Goal: Information Seeking & Learning: Learn about a topic

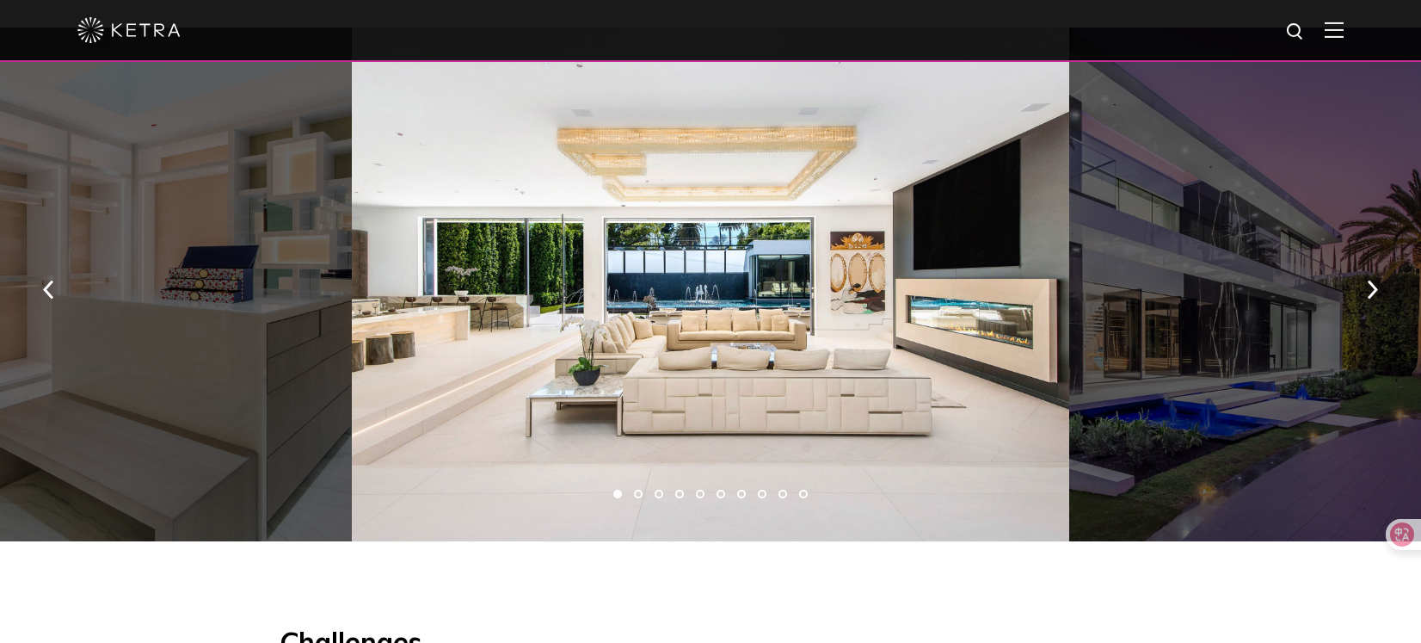
scroll to position [1139, 0]
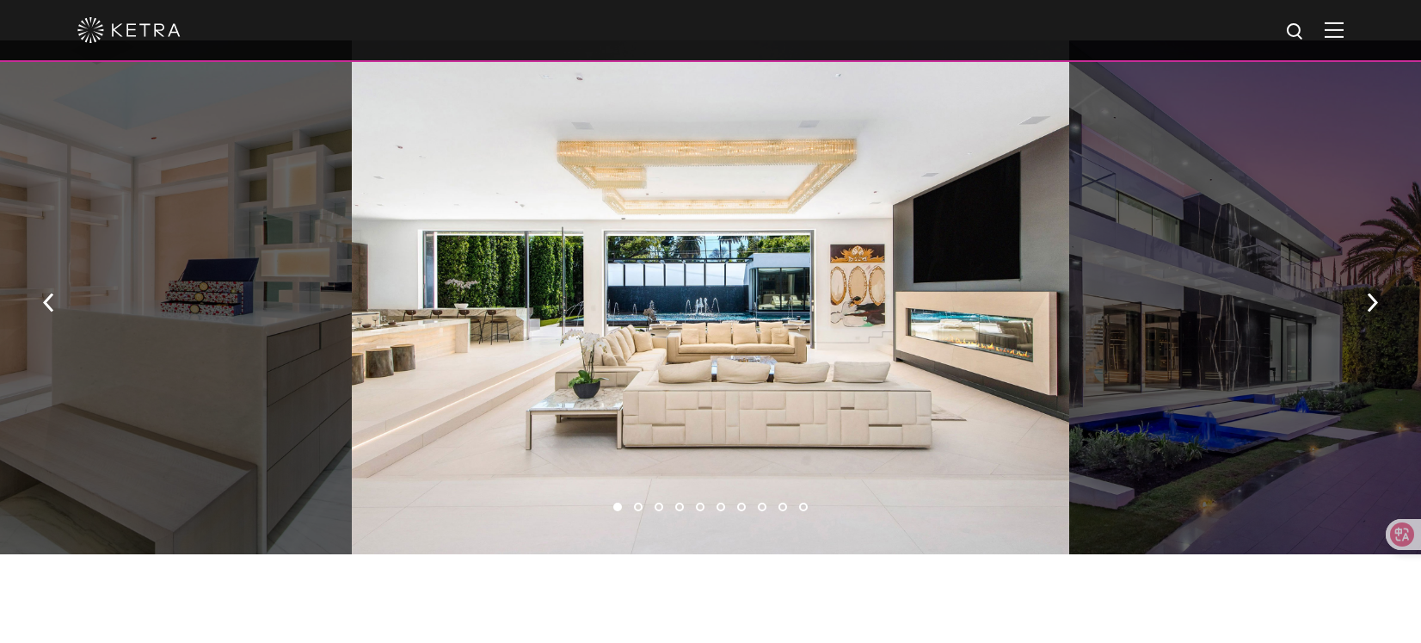
click at [1177, 269] on div at bounding box center [1248, 297] width 359 height 515
click at [1364, 305] on button "button" at bounding box center [1372, 301] width 37 height 59
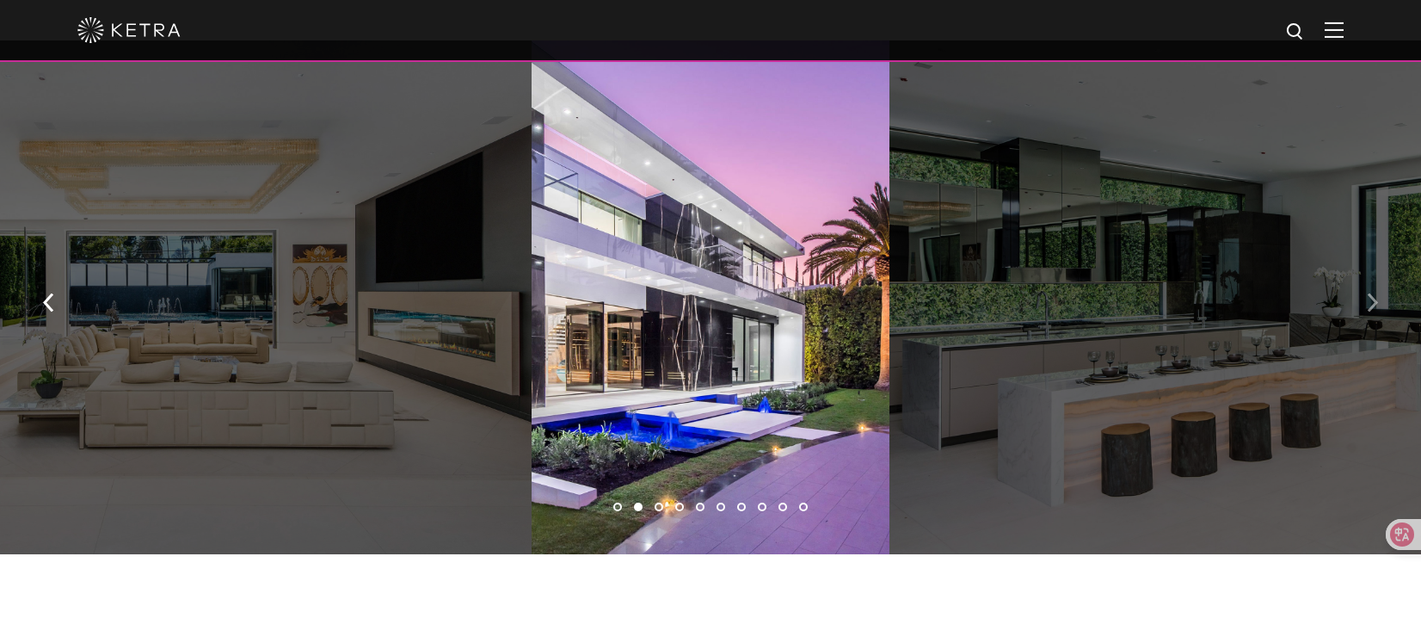
click at [1364, 305] on button "button" at bounding box center [1372, 301] width 37 height 59
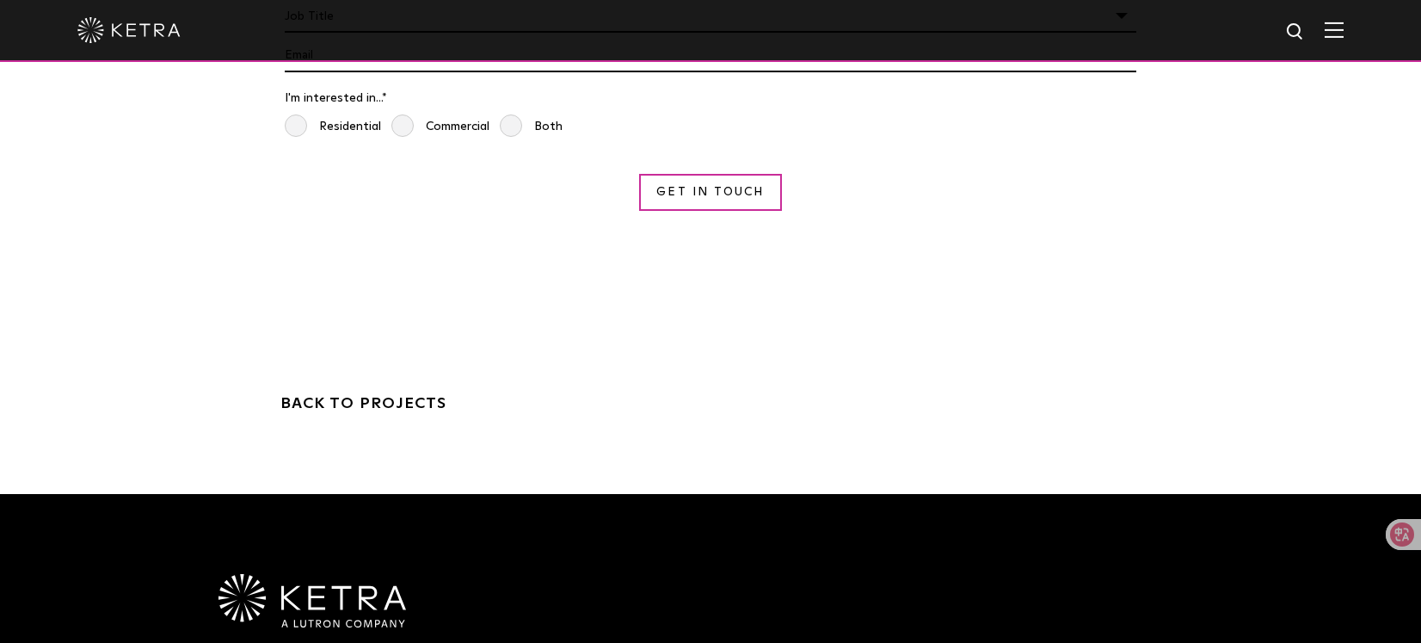
scroll to position [4922, 0]
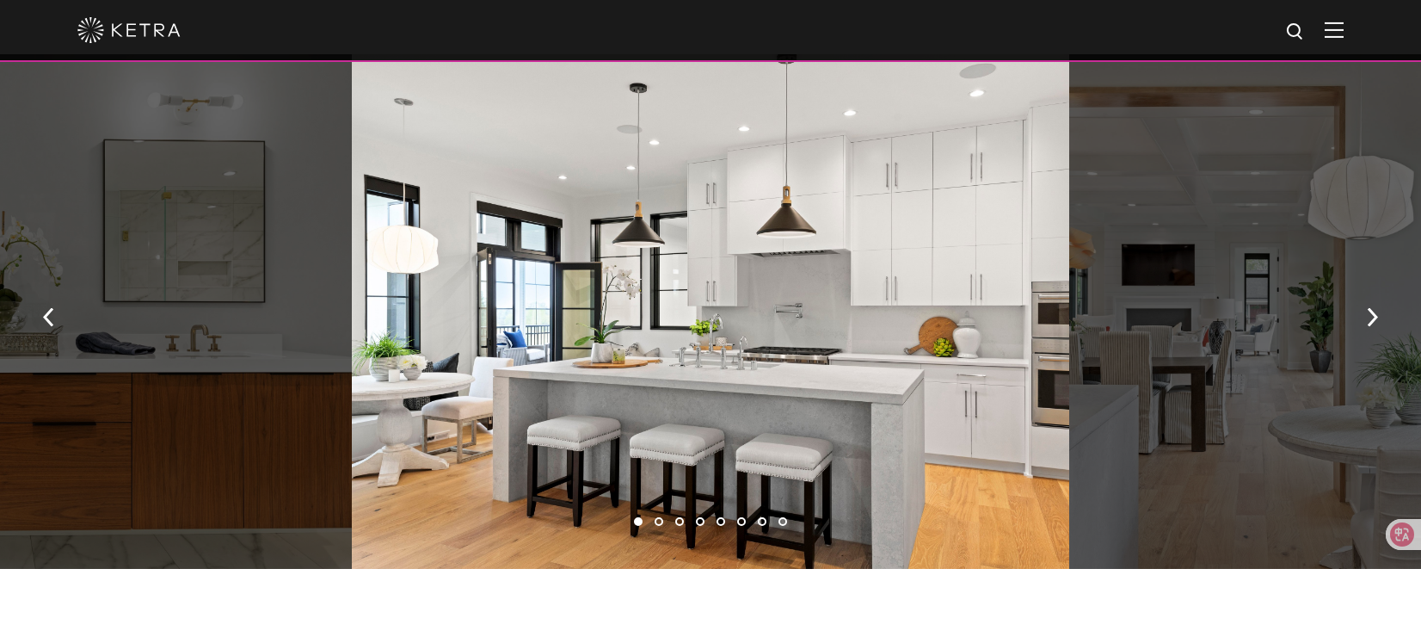
scroll to position [1230, 0]
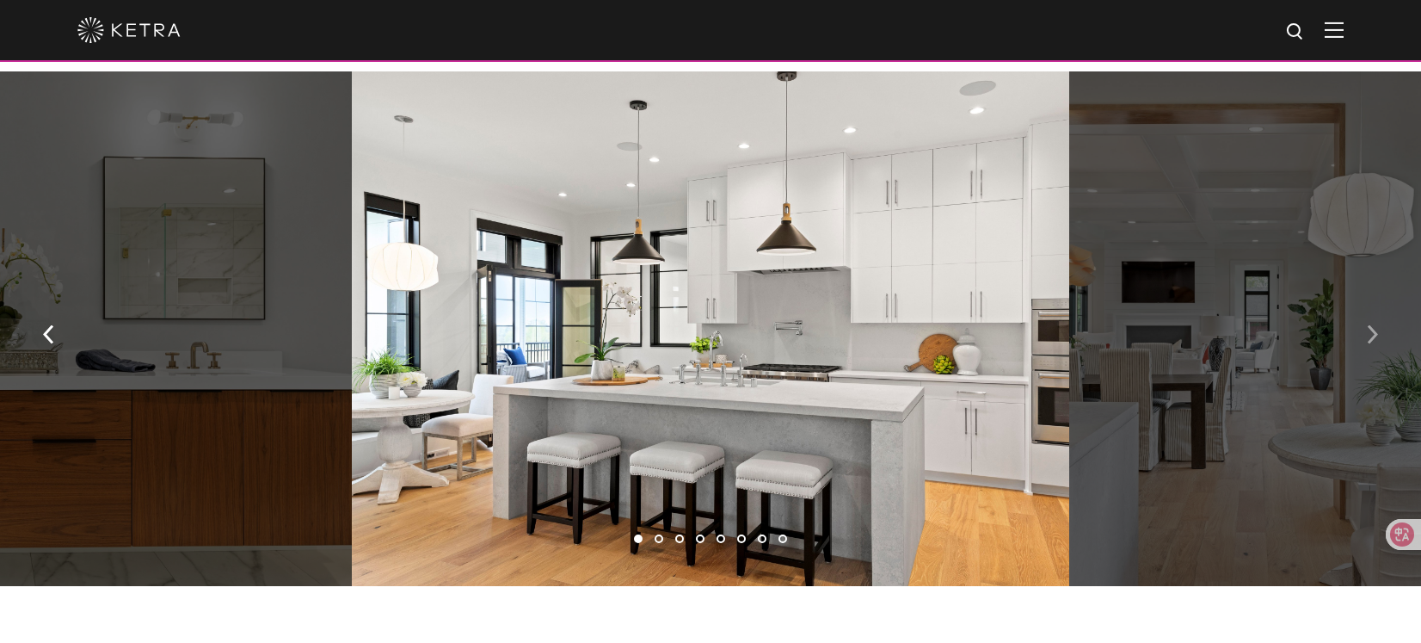
click at [1370, 326] on img "button" at bounding box center [1372, 333] width 11 height 19
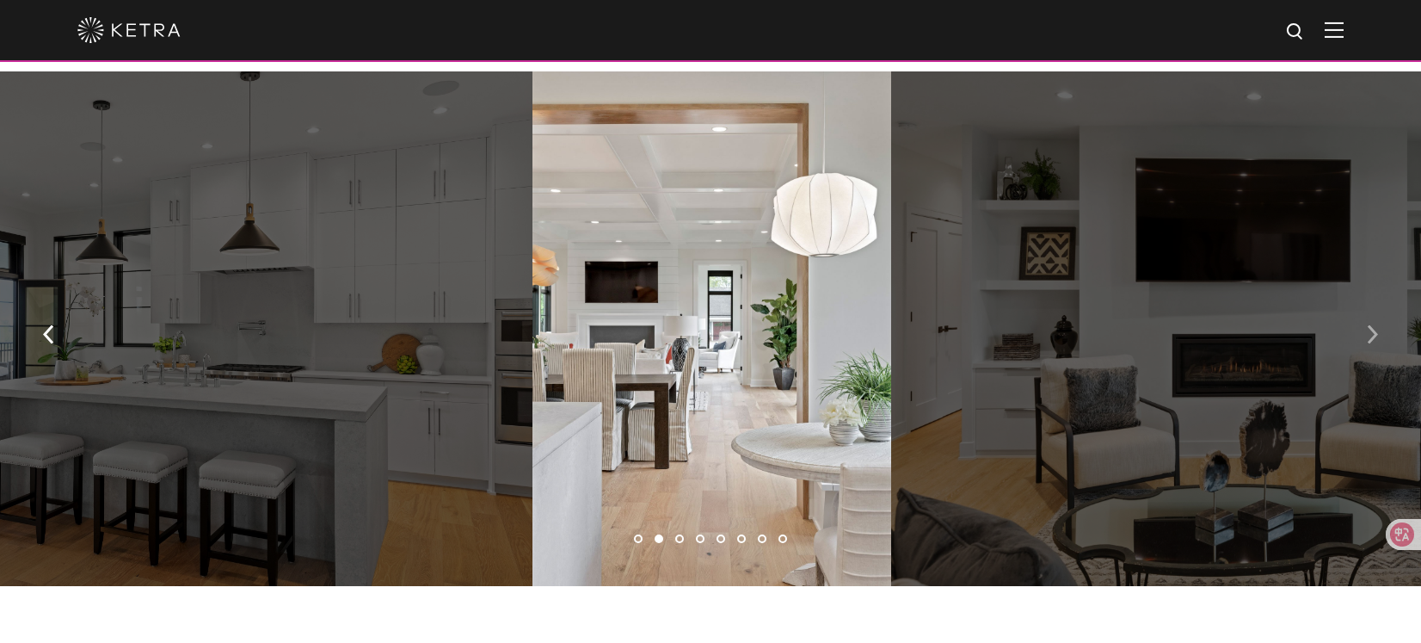
click at [1370, 326] on img "button" at bounding box center [1372, 333] width 11 height 19
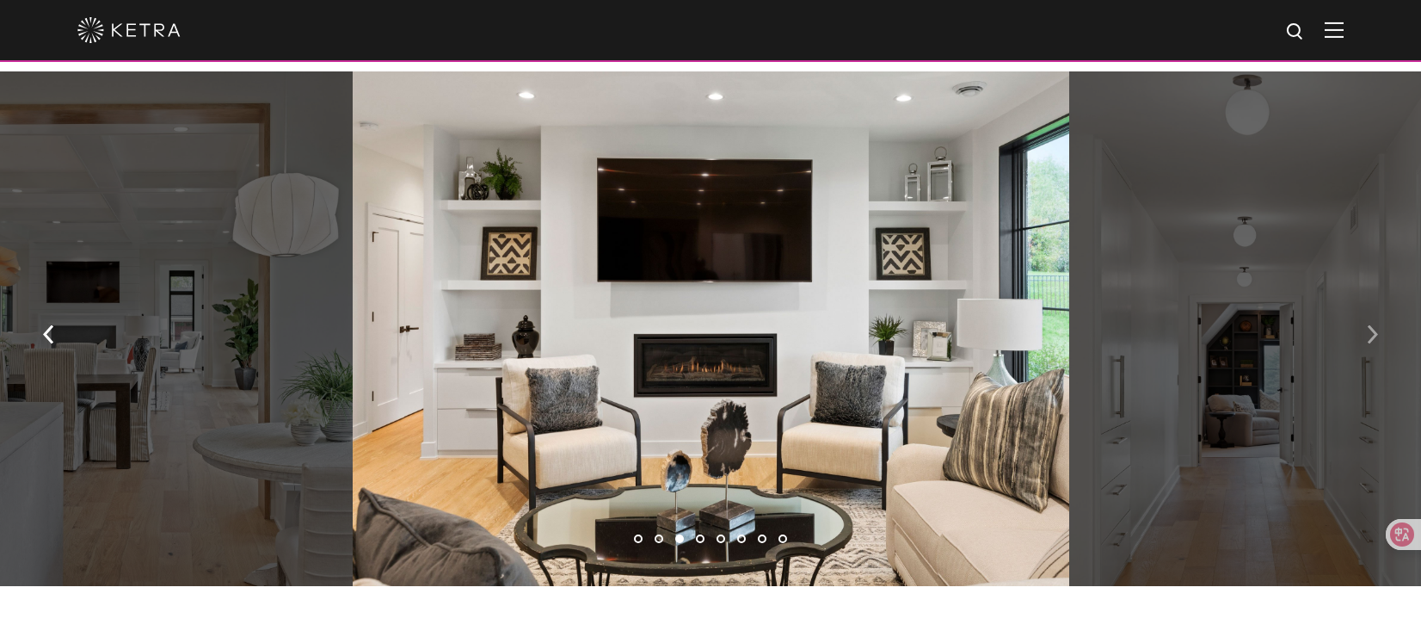
click at [1370, 326] on img "button" at bounding box center [1372, 333] width 11 height 19
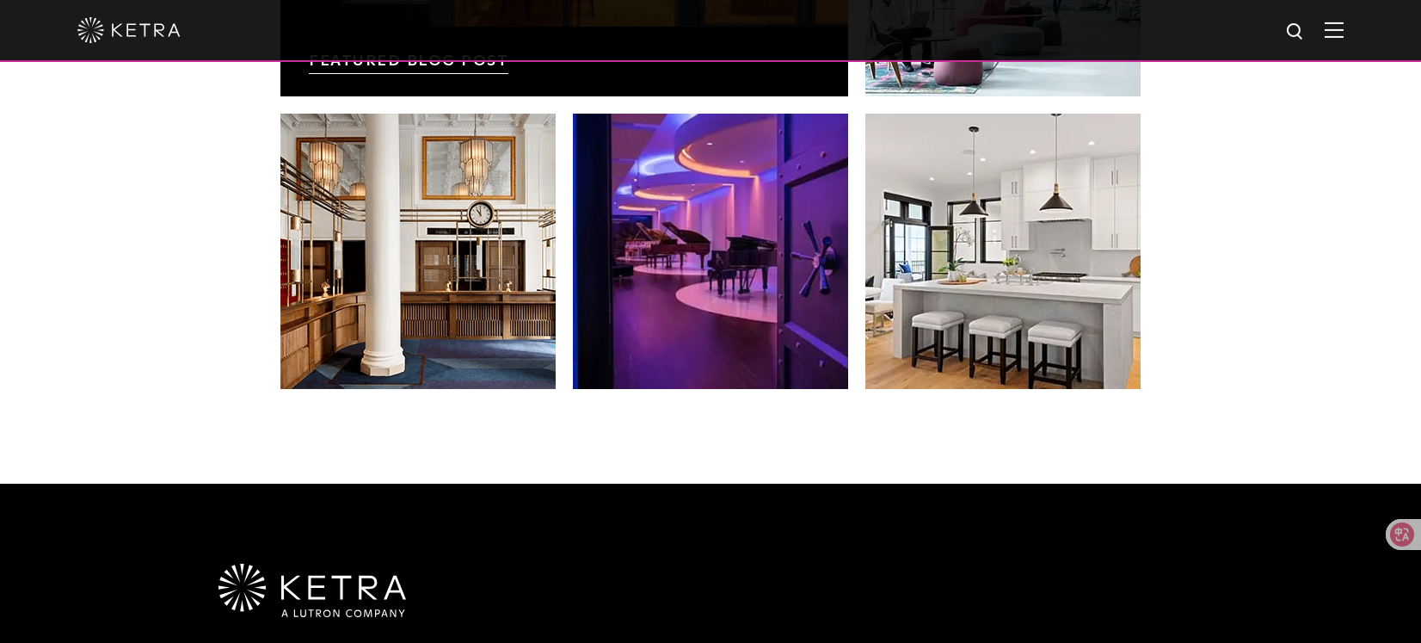
scroll to position [3311, 0]
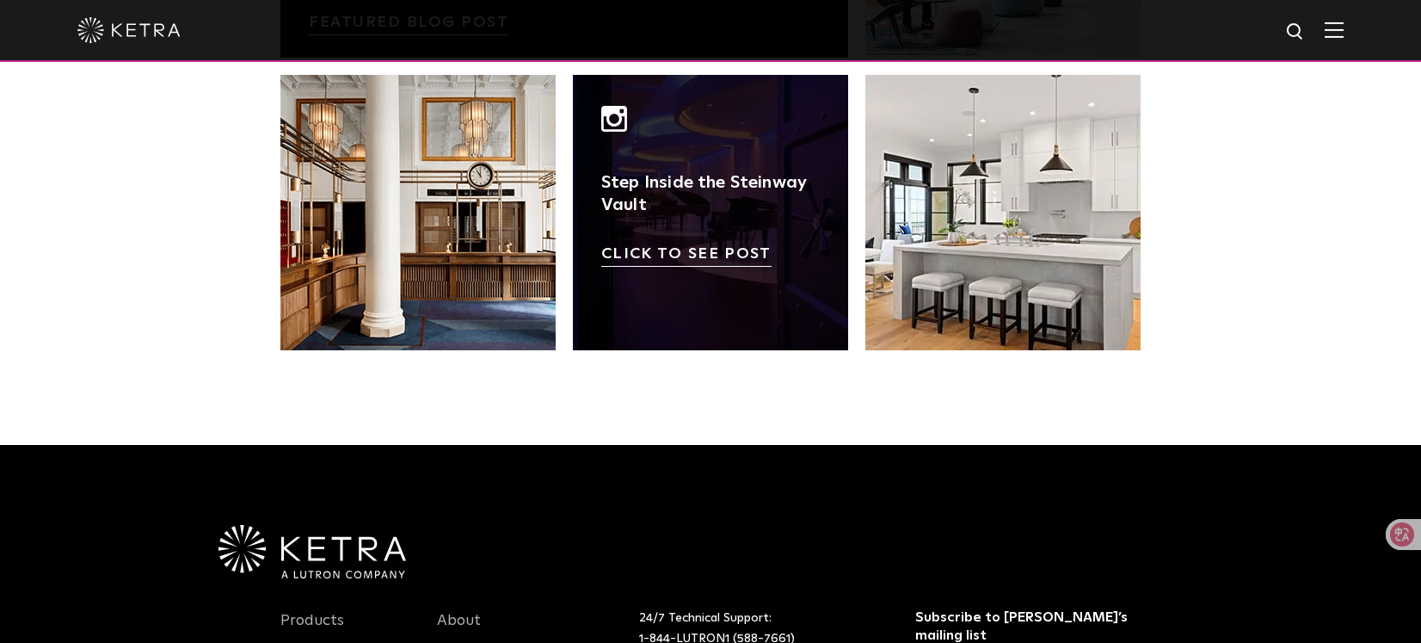
click at [732, 230] on link at bounding box center [710, 212] width 275 height 275
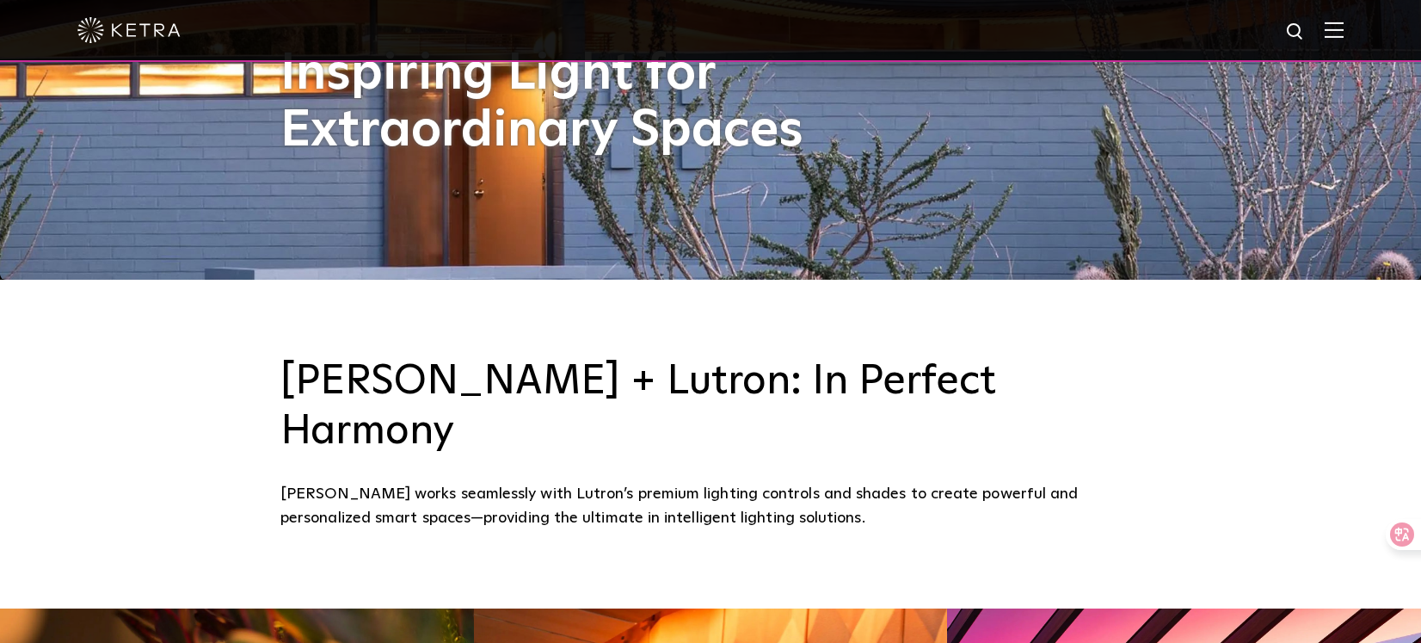
scroll to position [0, 0]
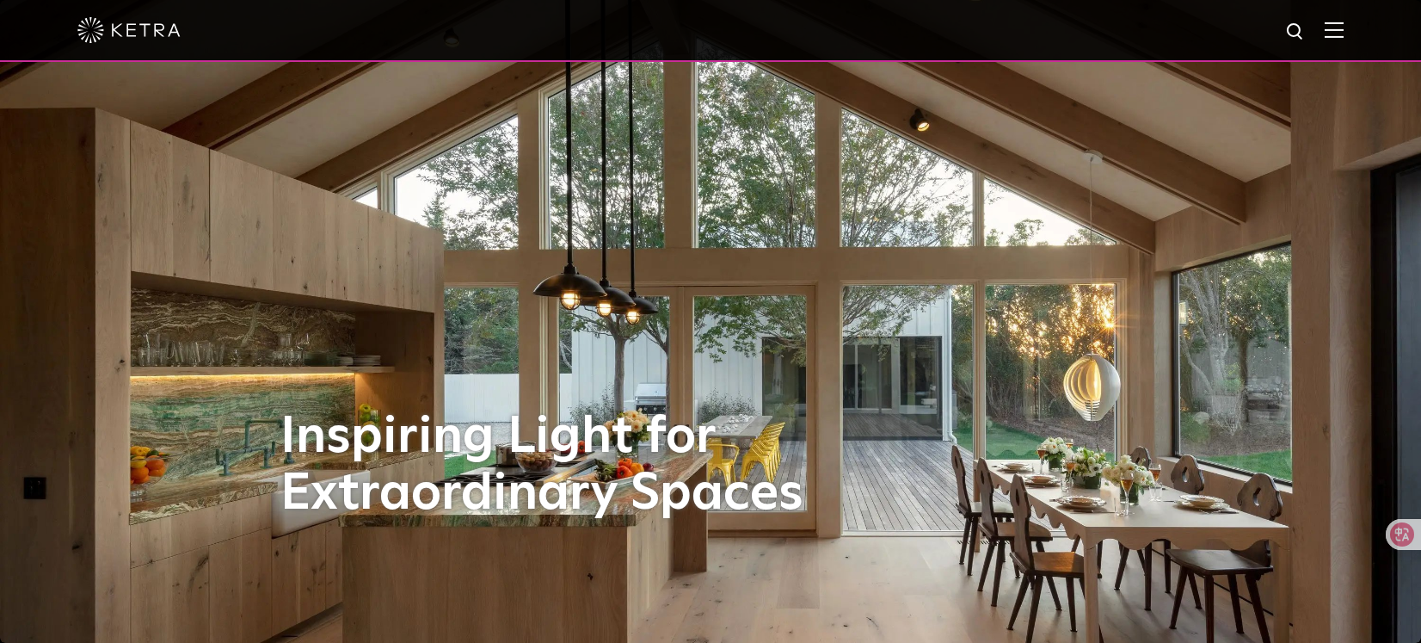
click at [1333, 33] on img at bounding box center [1334, 30] width 19 height 16
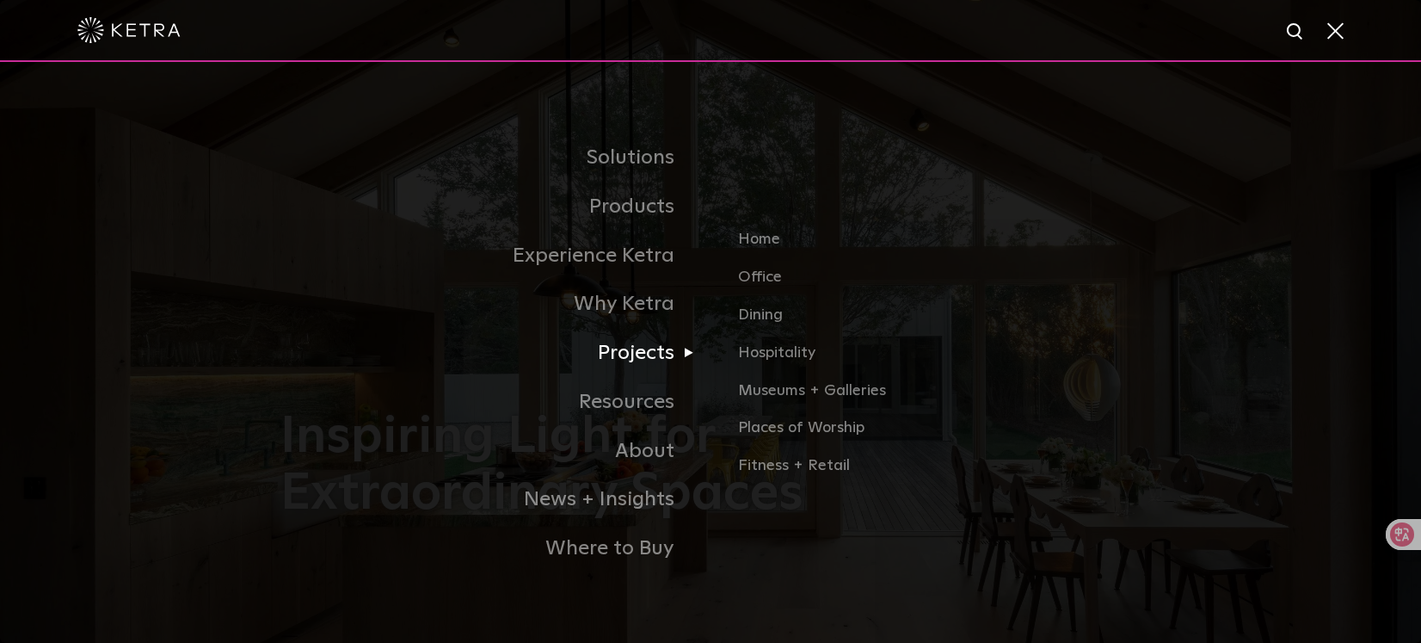
click at [663, 355] on link "Projects" at bounding box center [495, 353] width 430 height 49
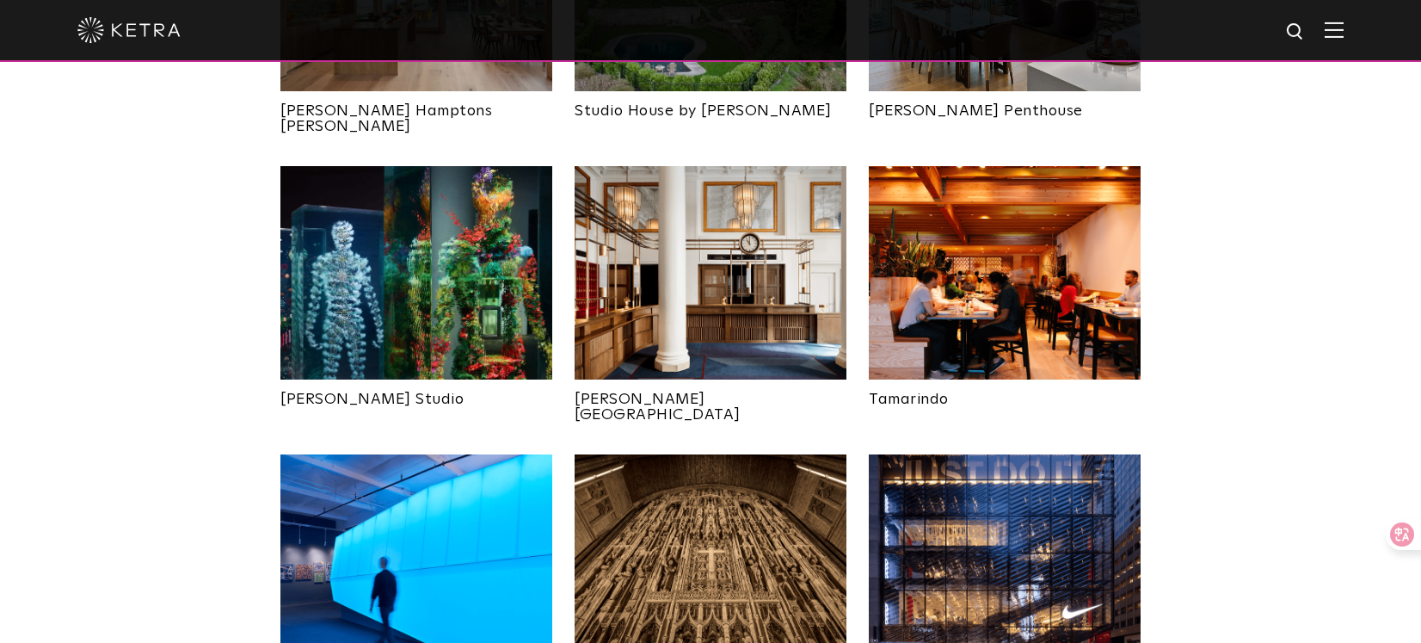
scroll to position [1242, 0]
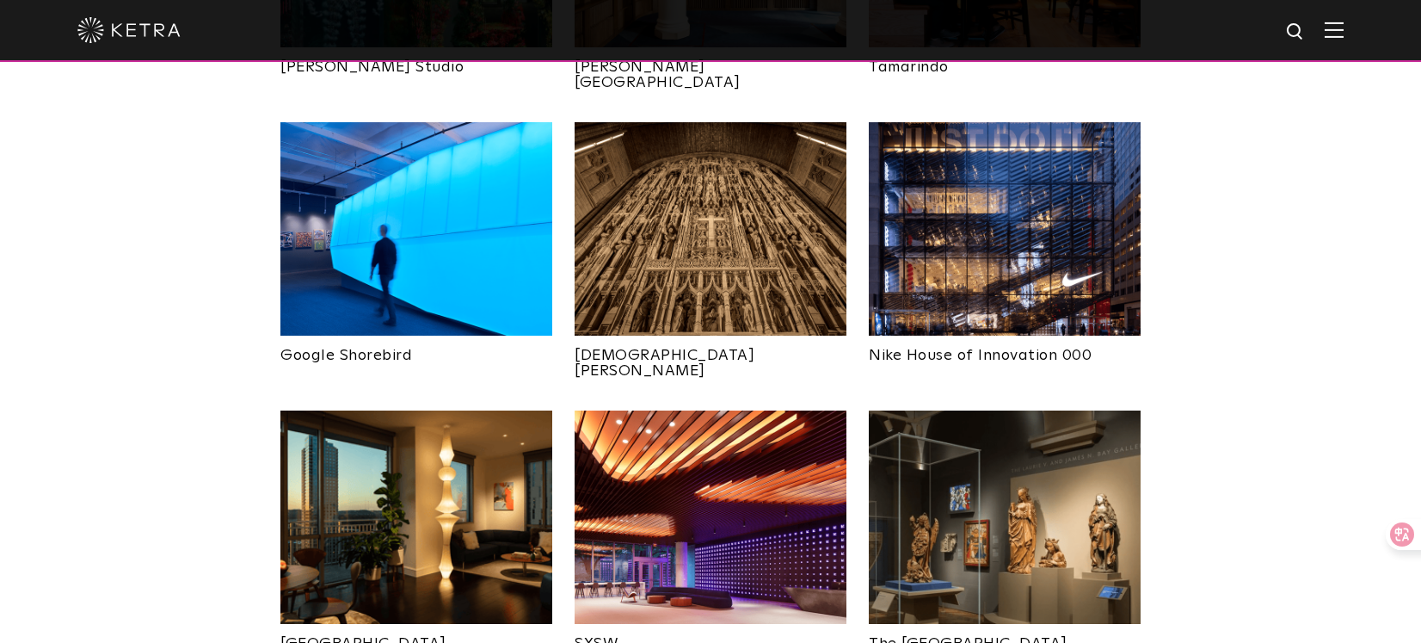
click at [1081, 237] on img at bounding box center [1005, 228] width 272 height 213
click at [755, 428] on img at bounding box center [711, 516] width 272 height 213
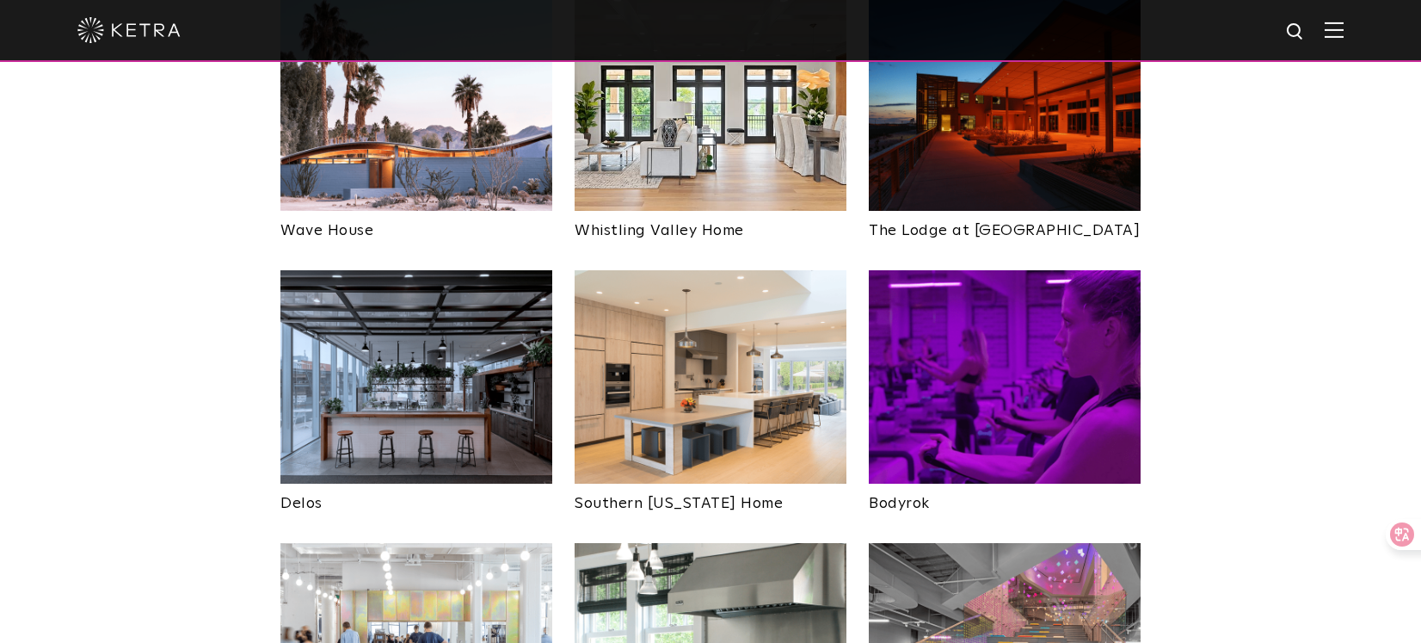
scroll to position [2523, 0]
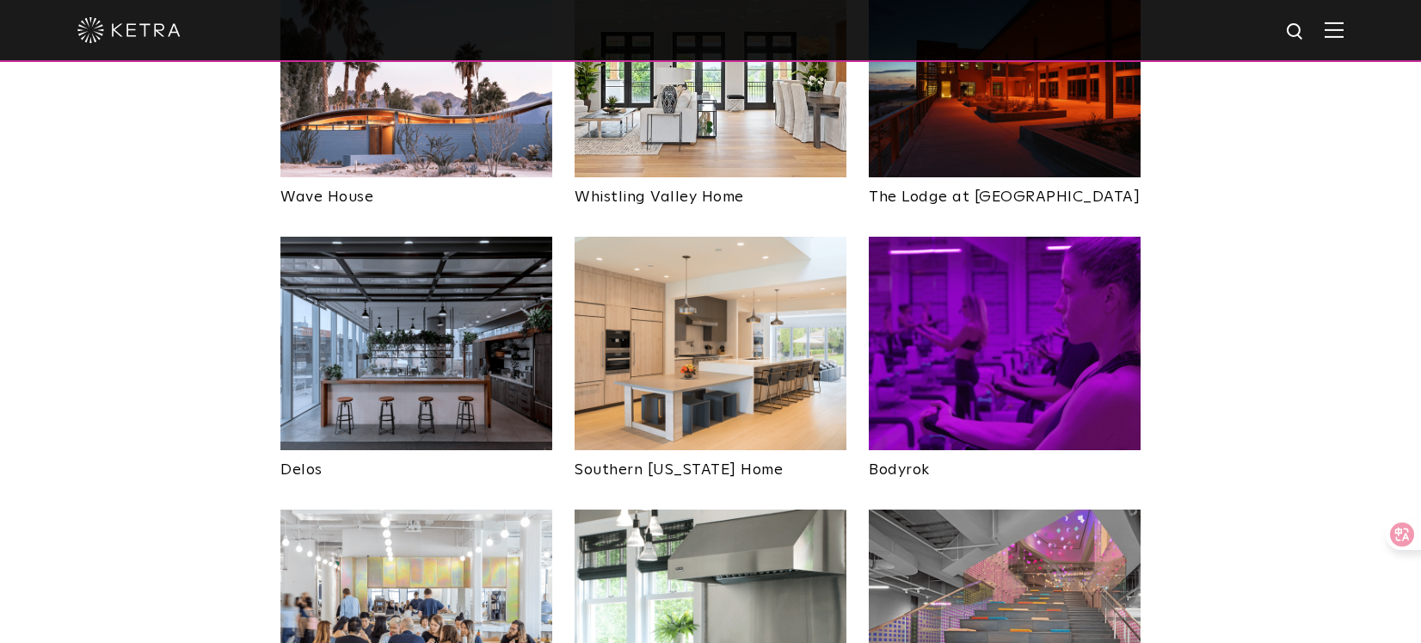
click at [1045, 312] on img at bounding box center [1005, 343] width 272 height 213
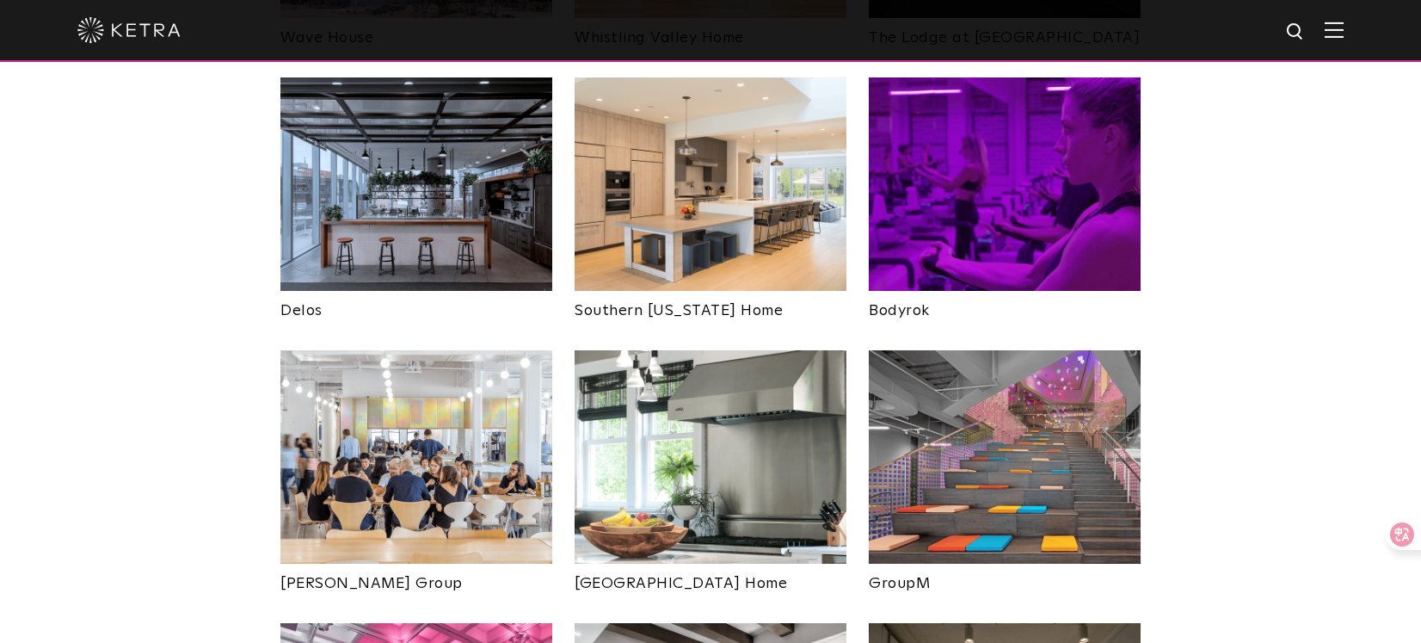
click at [1062, 359] on img at bounding box center [1005, 456] width 272 height 213
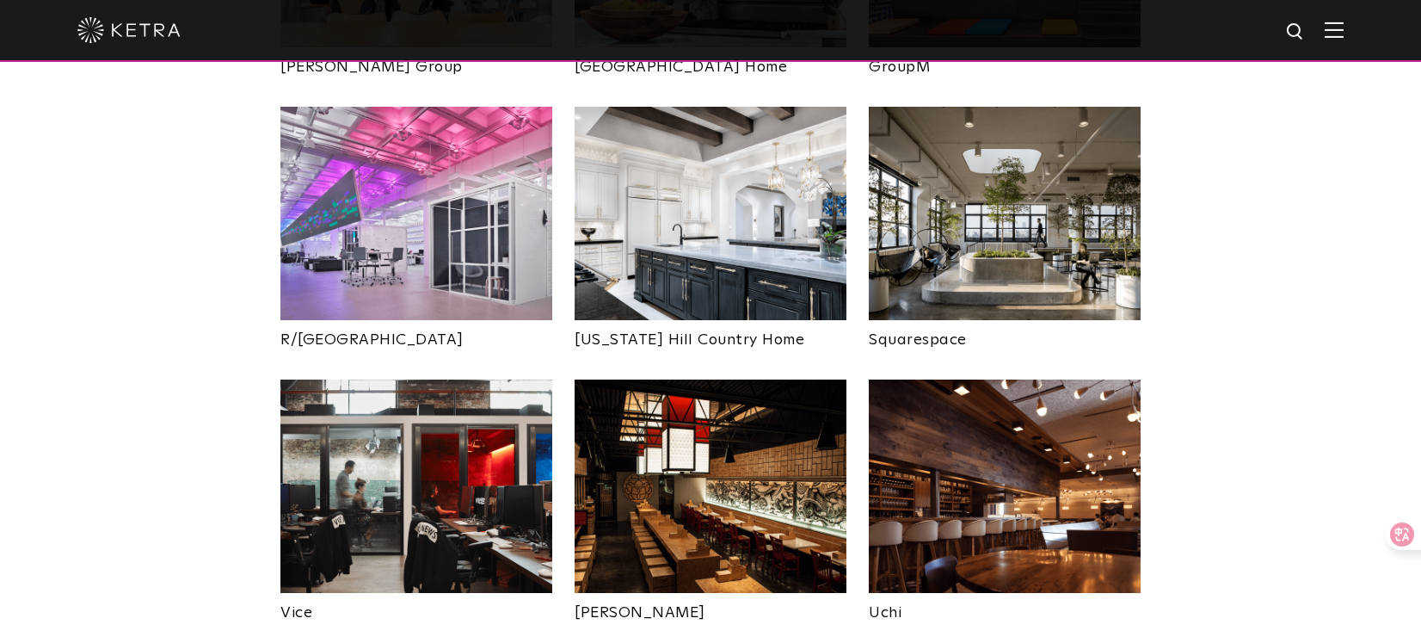
scroll to position [3196, 0]
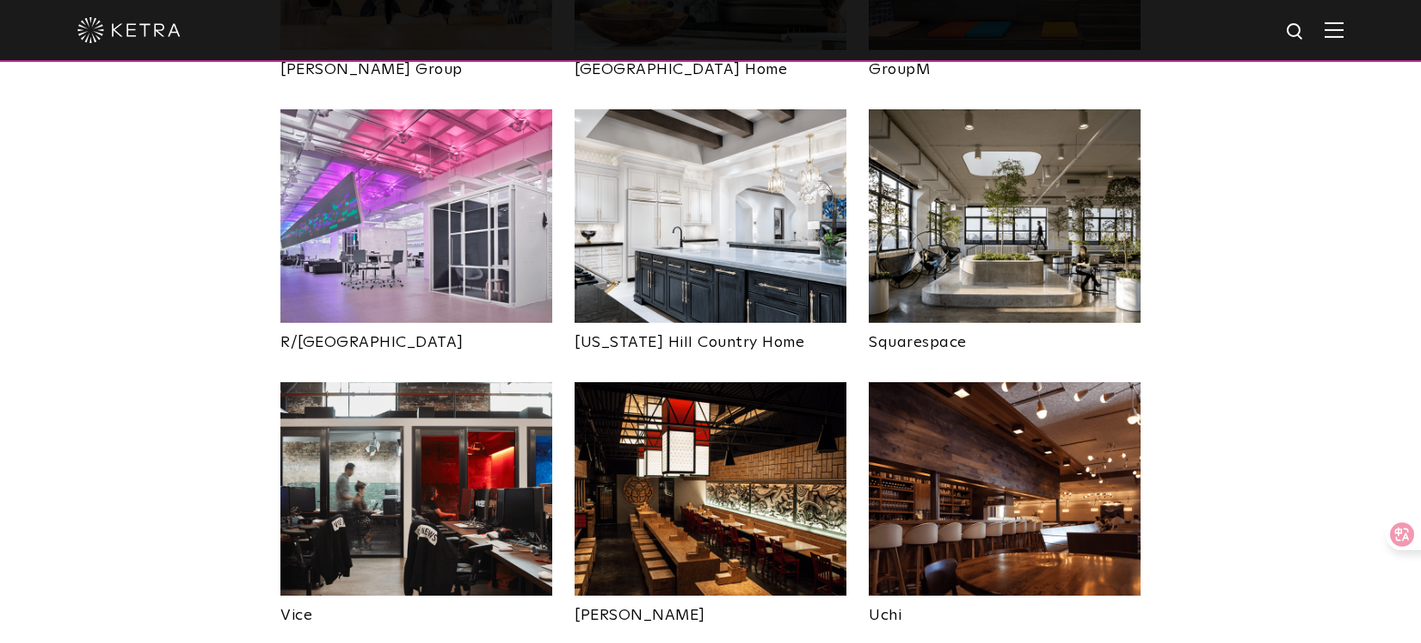
click at [718, 387] on img at bounding box center [711, 488] width 272 height 213
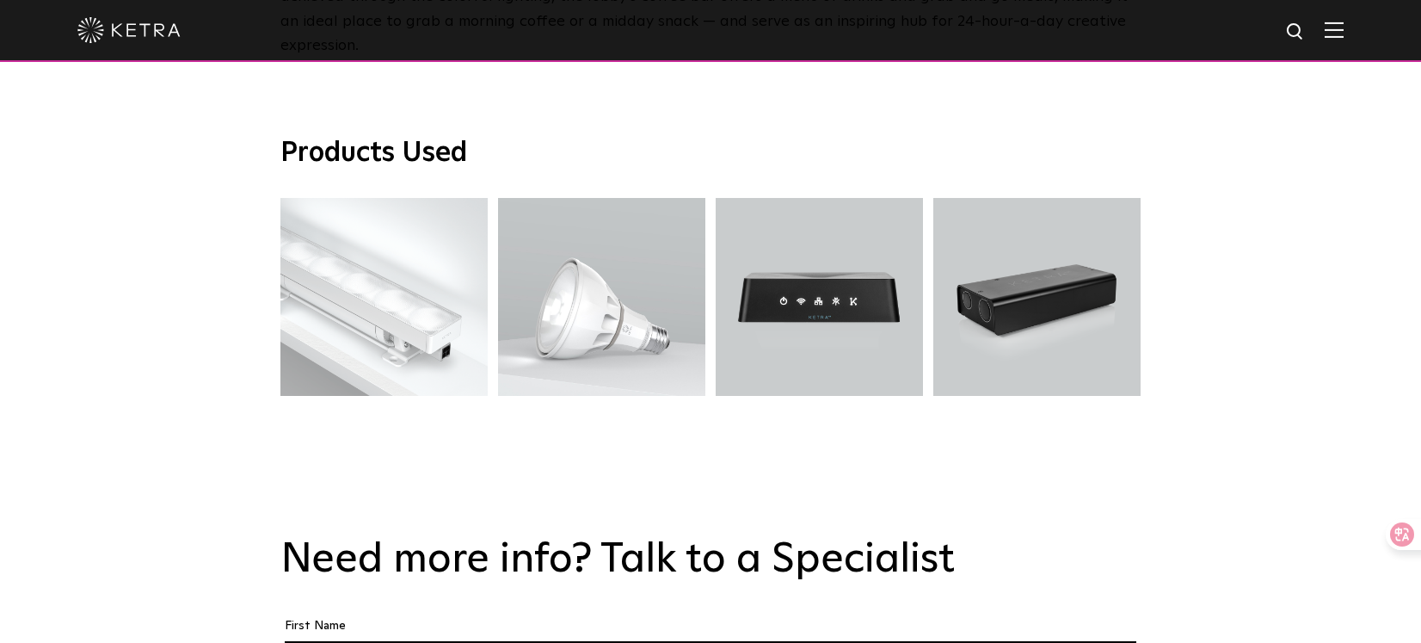
scroll to position [3110, 0]
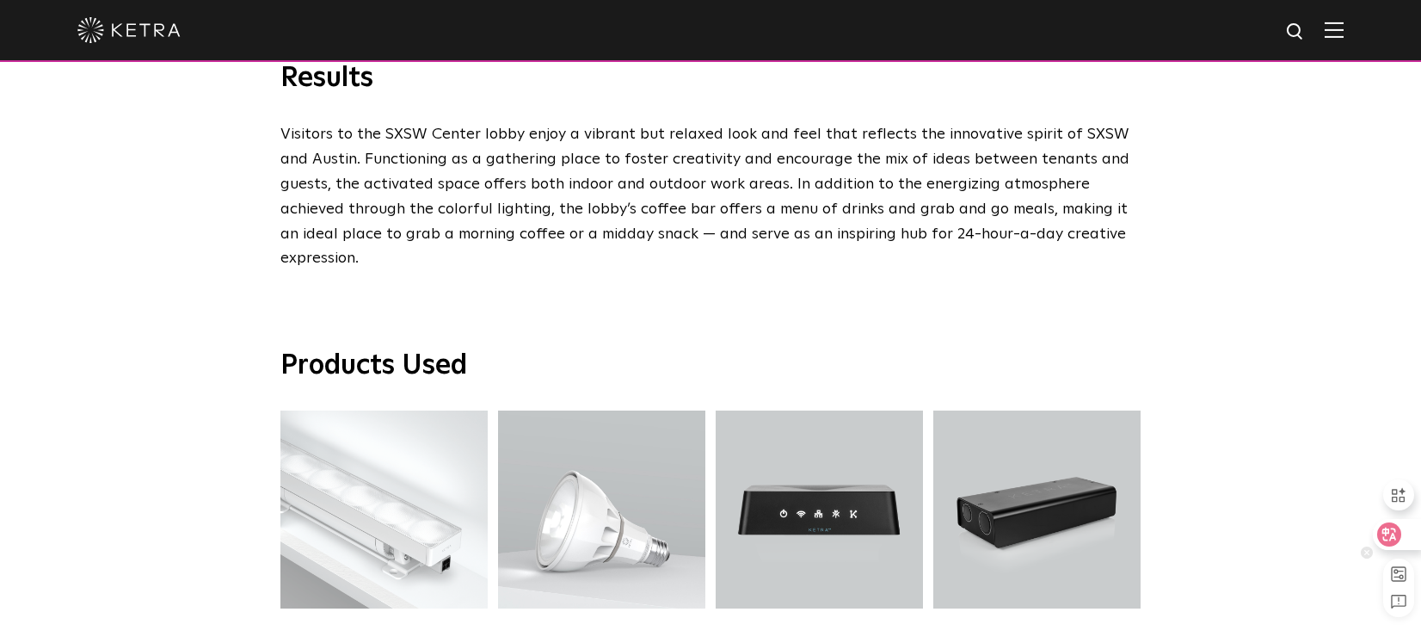
click at [1404, 540] on div at bounding box center [1396, 534] width 46 height 31
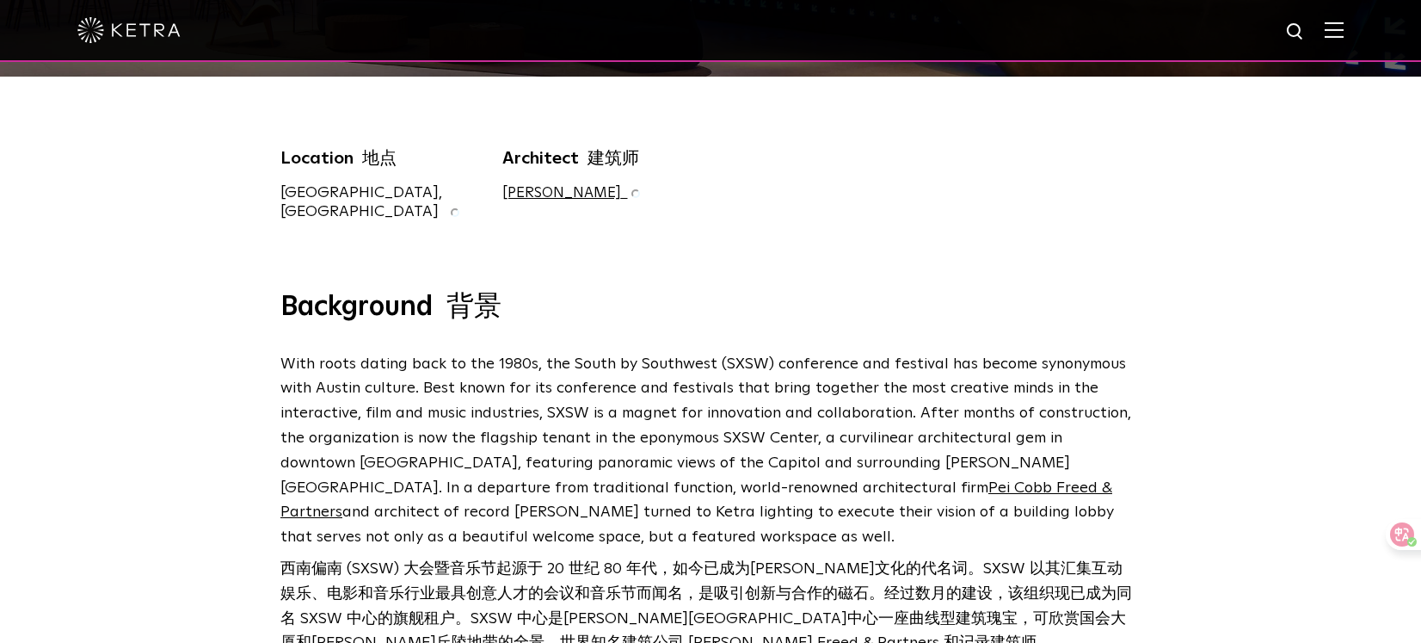
scroll to position [0, 0]
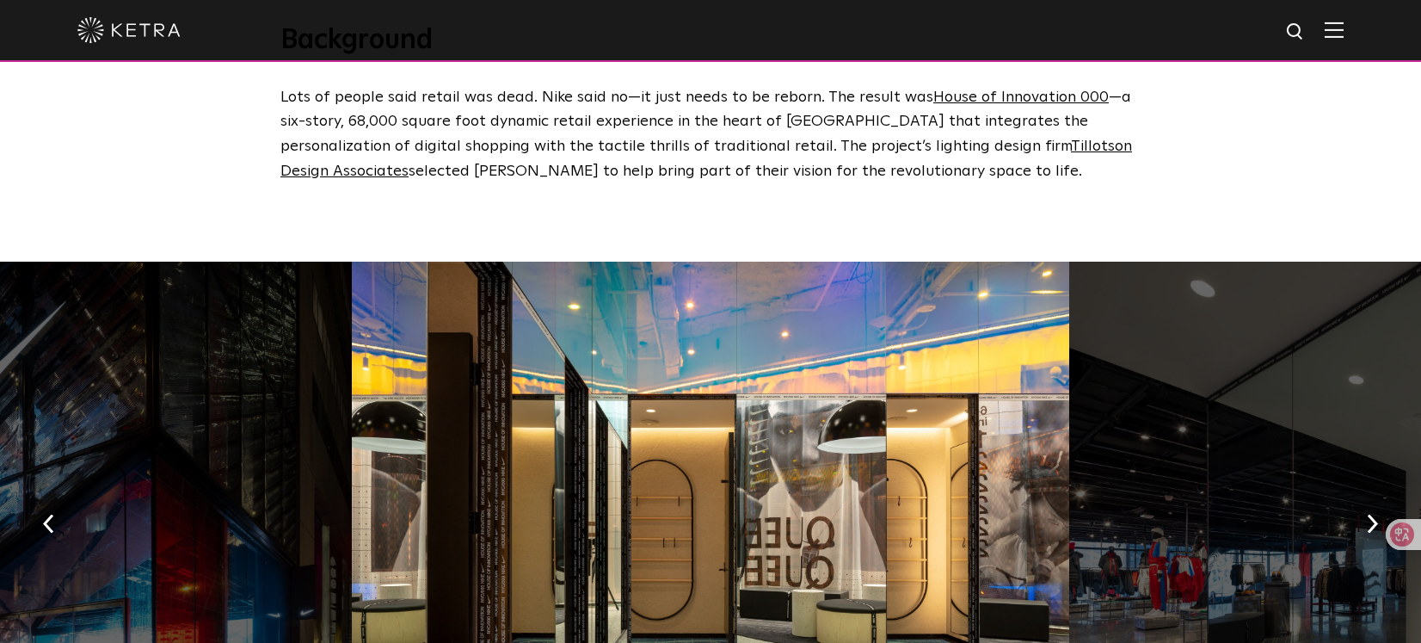
scroll to position [832, 0]
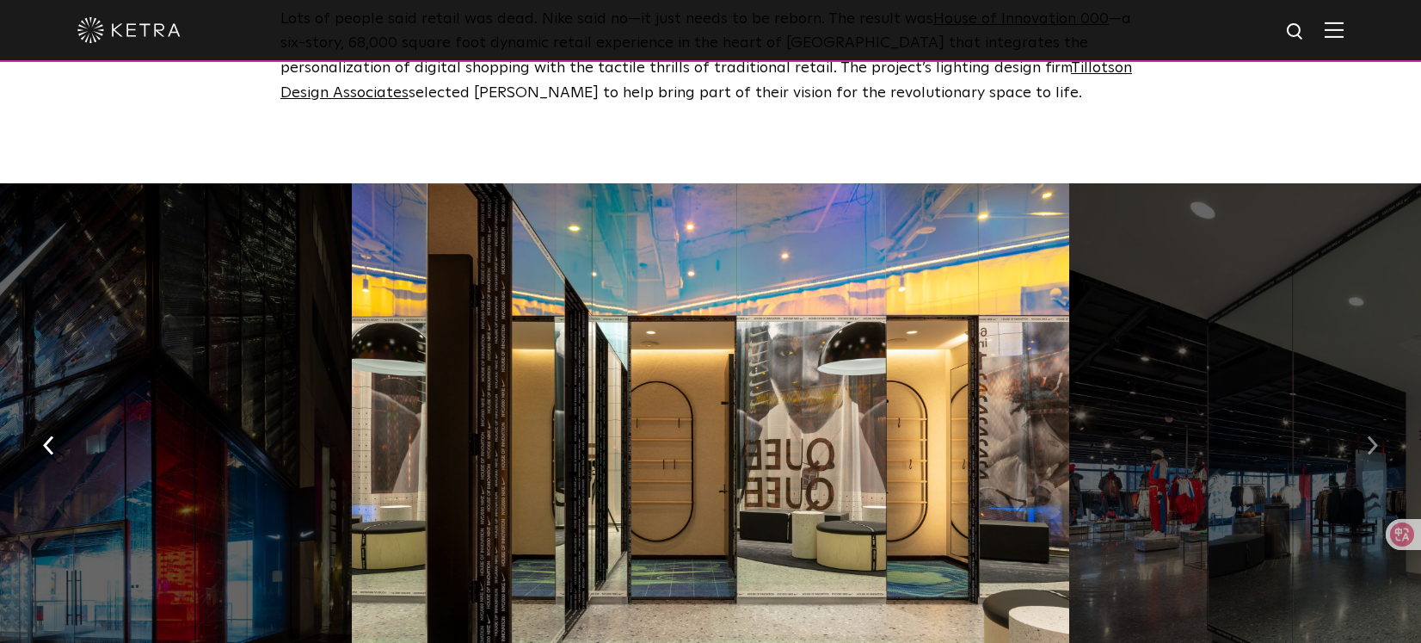
click at [1363, 416] on button "button" at bounding box center [1372, 444] width 37 height 59
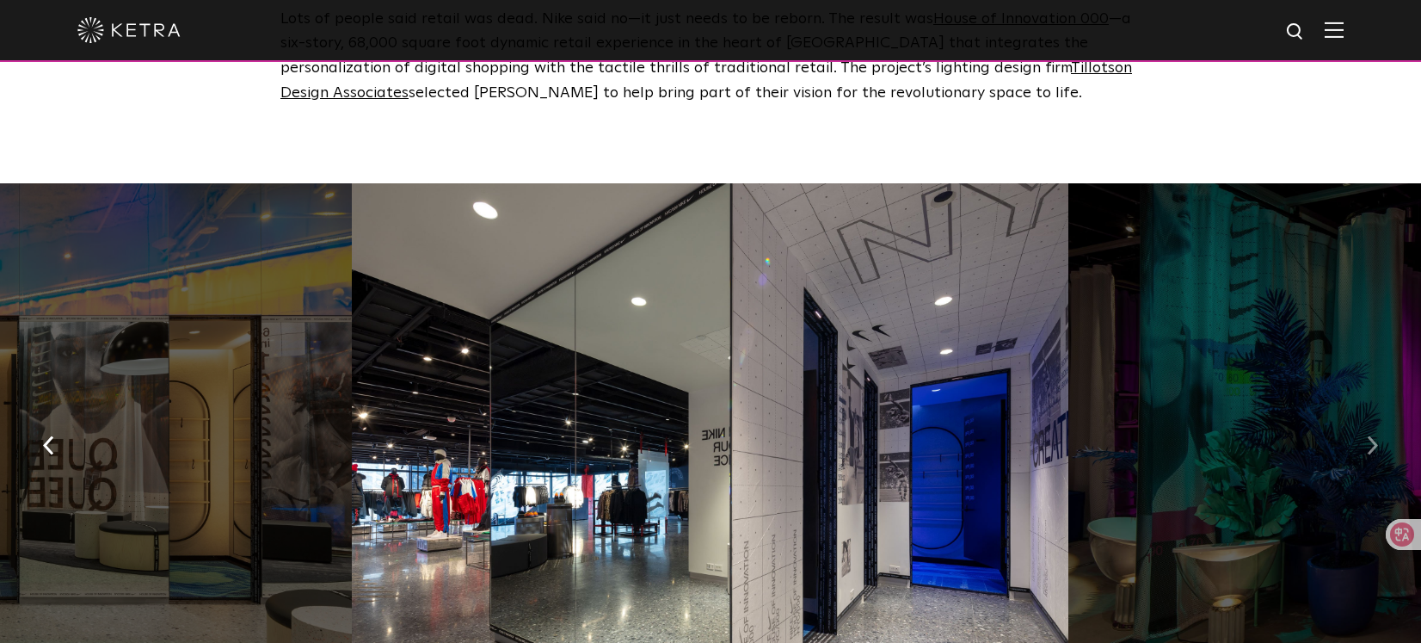
click at [1363, 416] on button "button" at bounding box center [1372, 444] width 37 height 59
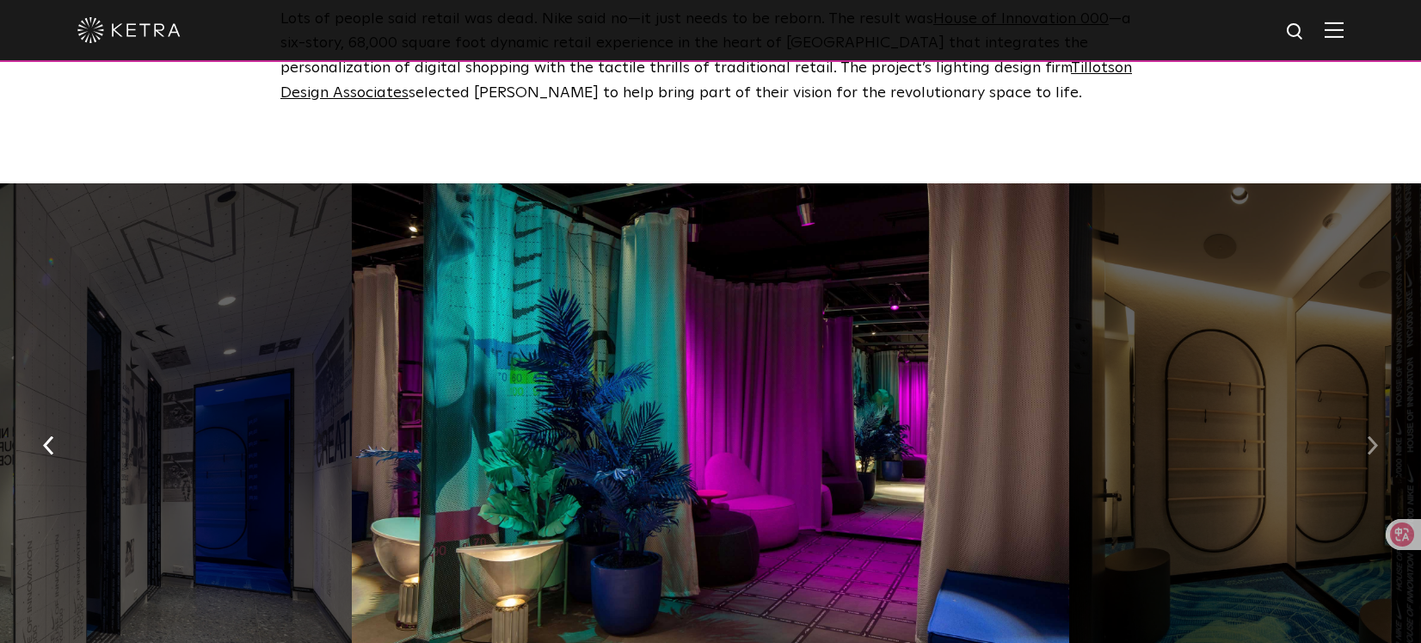
click at [1363, 416] on button "button" at bounding box center [1372, 444] width 37 height 59
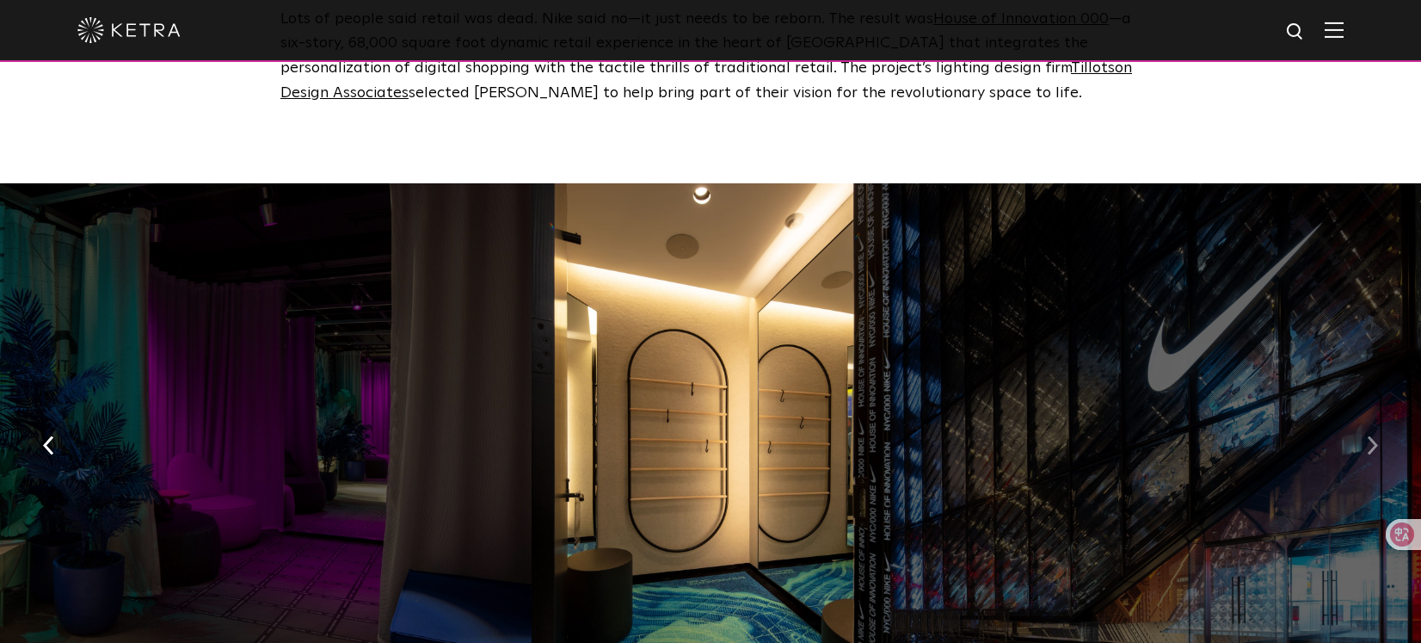
click at [1363, 416] on button "button" at bounding box center [1372, 444] width 37 height 59
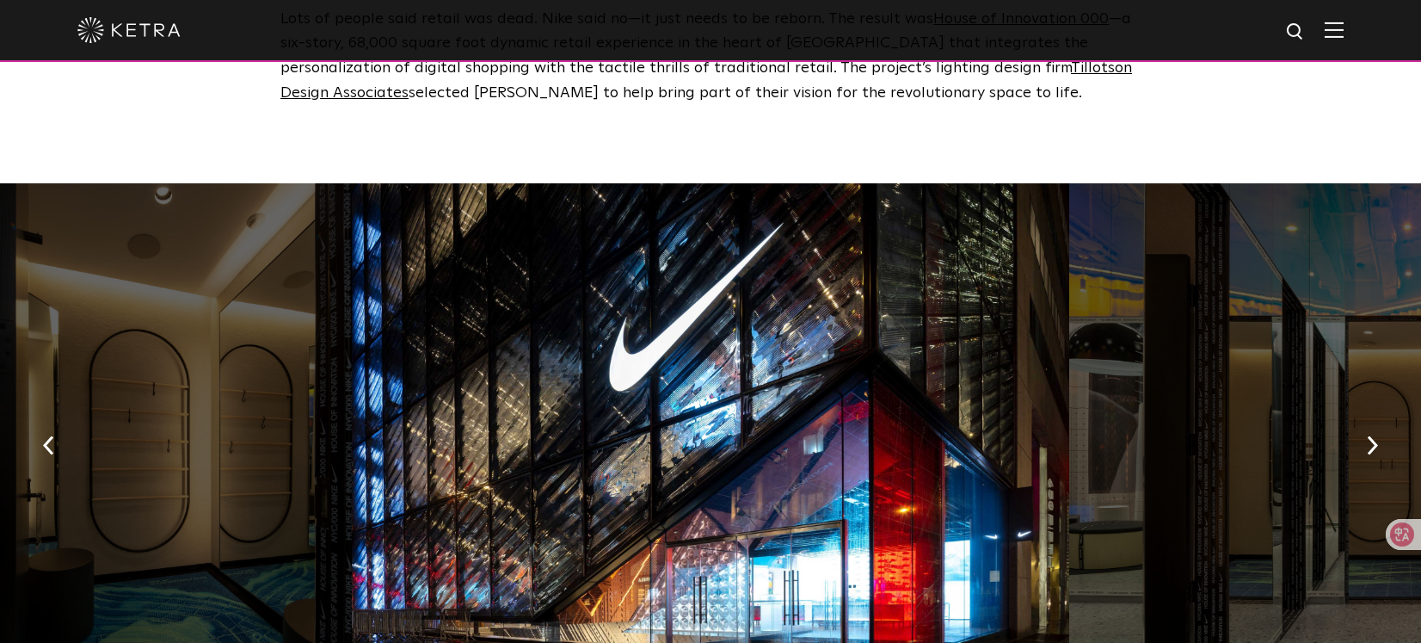
scroll to position [1363, 0]
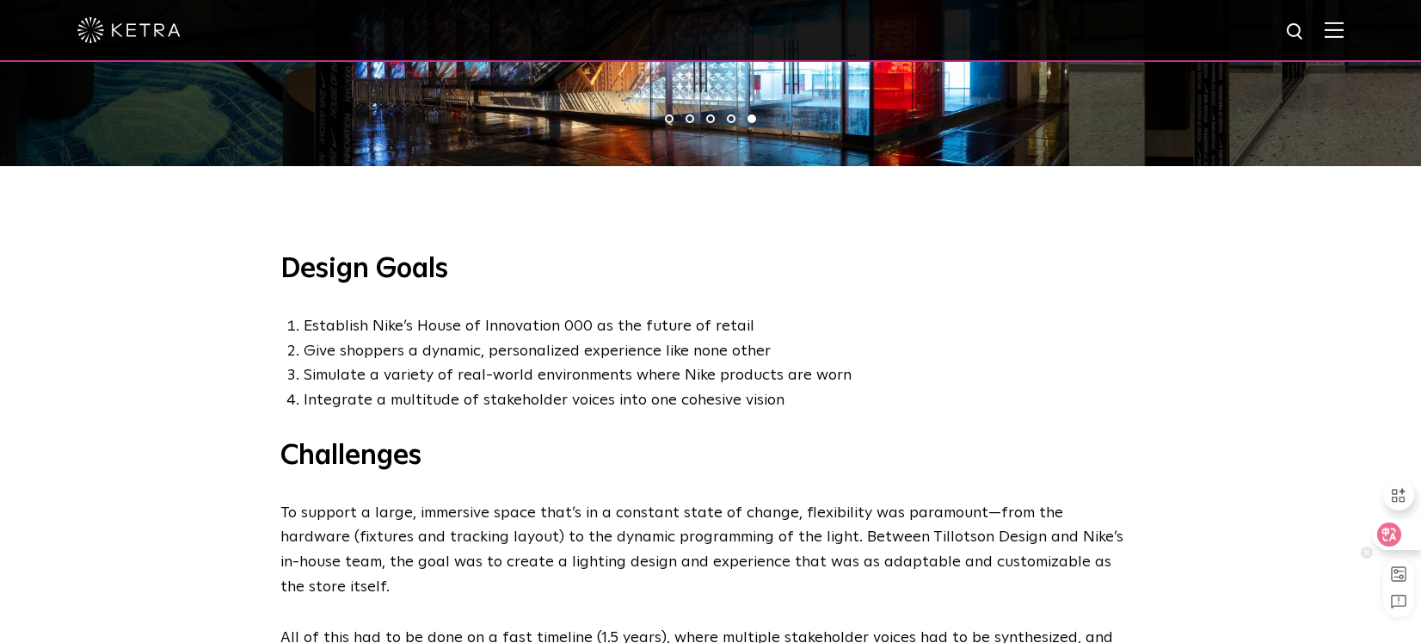
click at [1394, 536] on icon at bounding box center [1390, 534] width 15 height 14
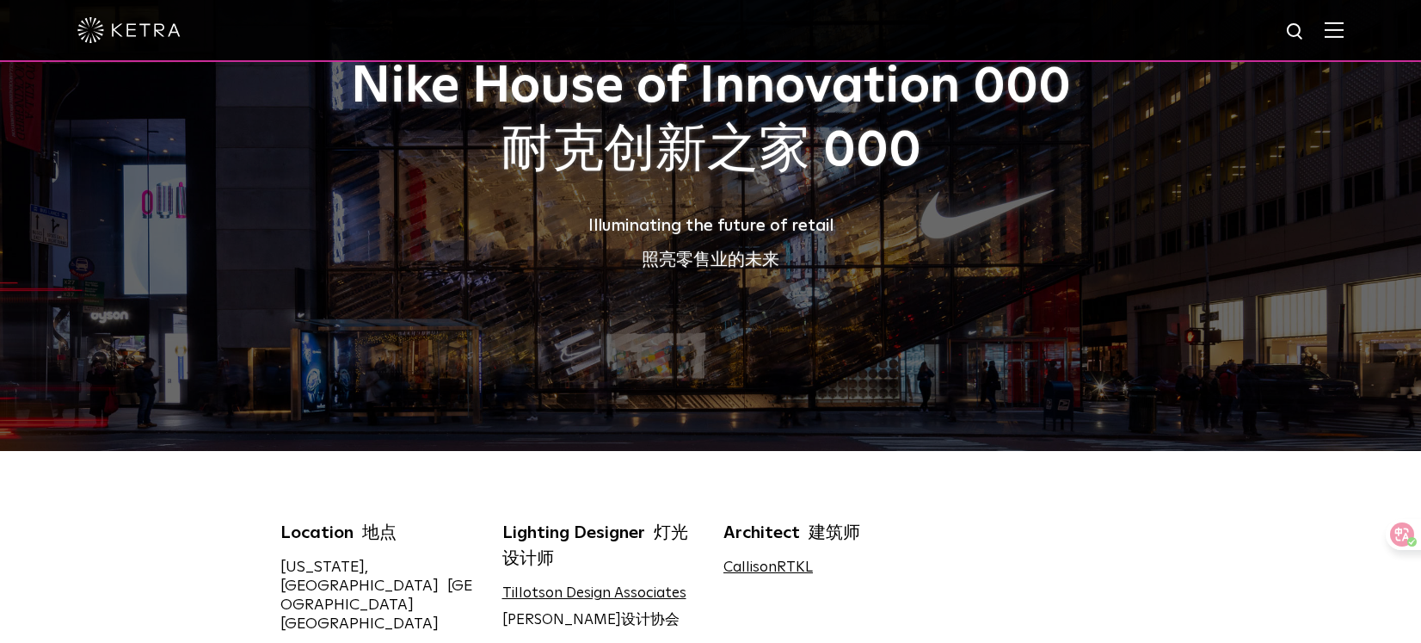
scroll to position [109, 0]
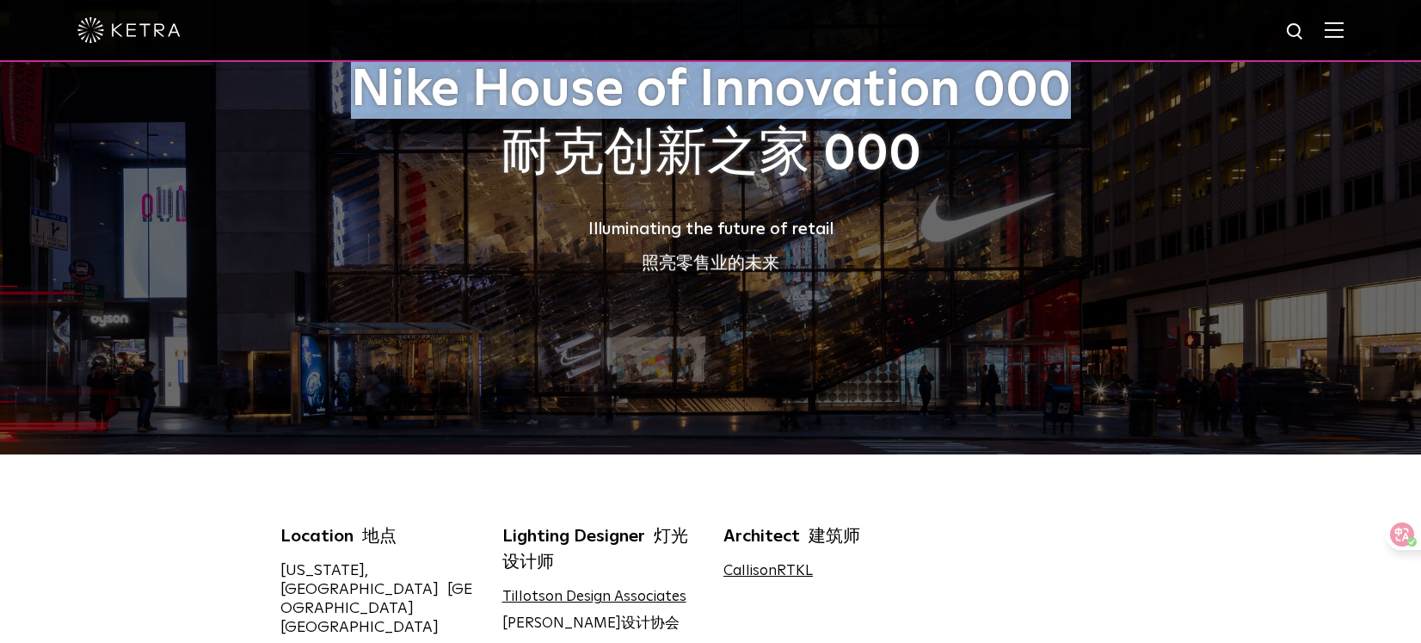
drag, startPoint x: 1070, startPoint y: 98, endPoint x: 353, endPoint y: 96, distance: 717.6
click at [353, 96] on h1 "Nike House of Innovation 000 耐克创新之家 000" at bounding box center [710, 125] width 860 height 127
copy h1 "Nike House of Innovation 000"
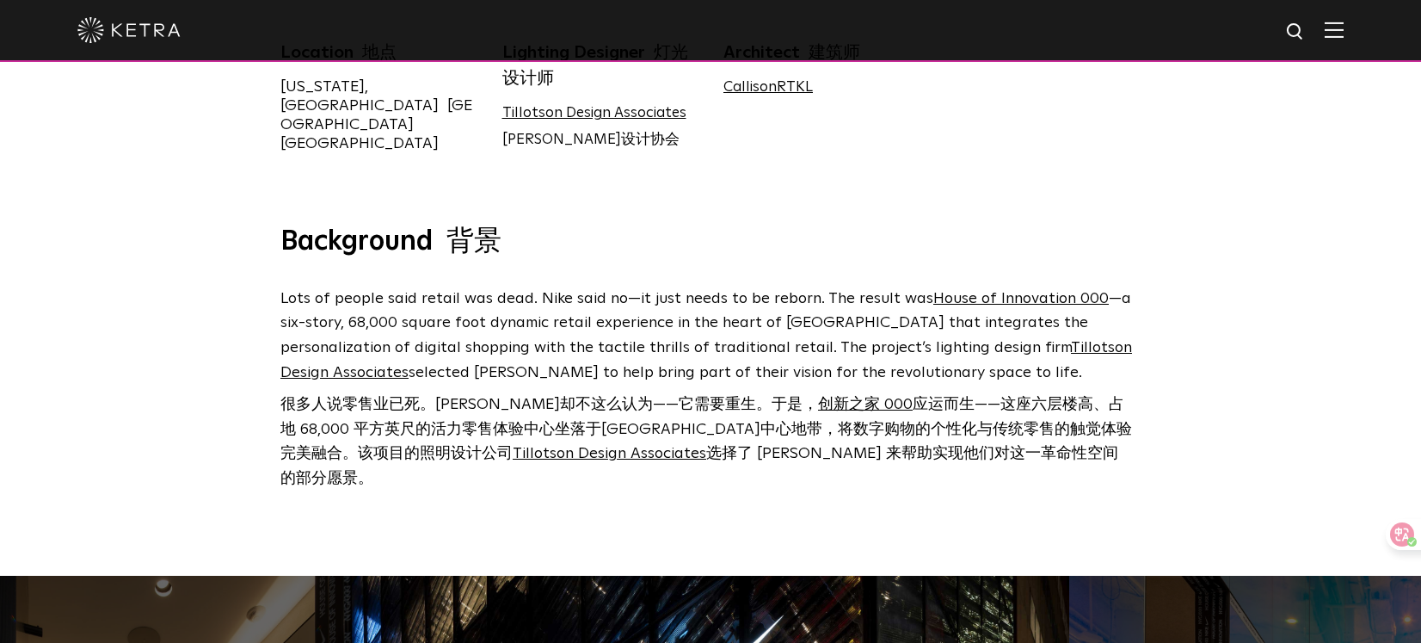
scroll to position [620, 0]
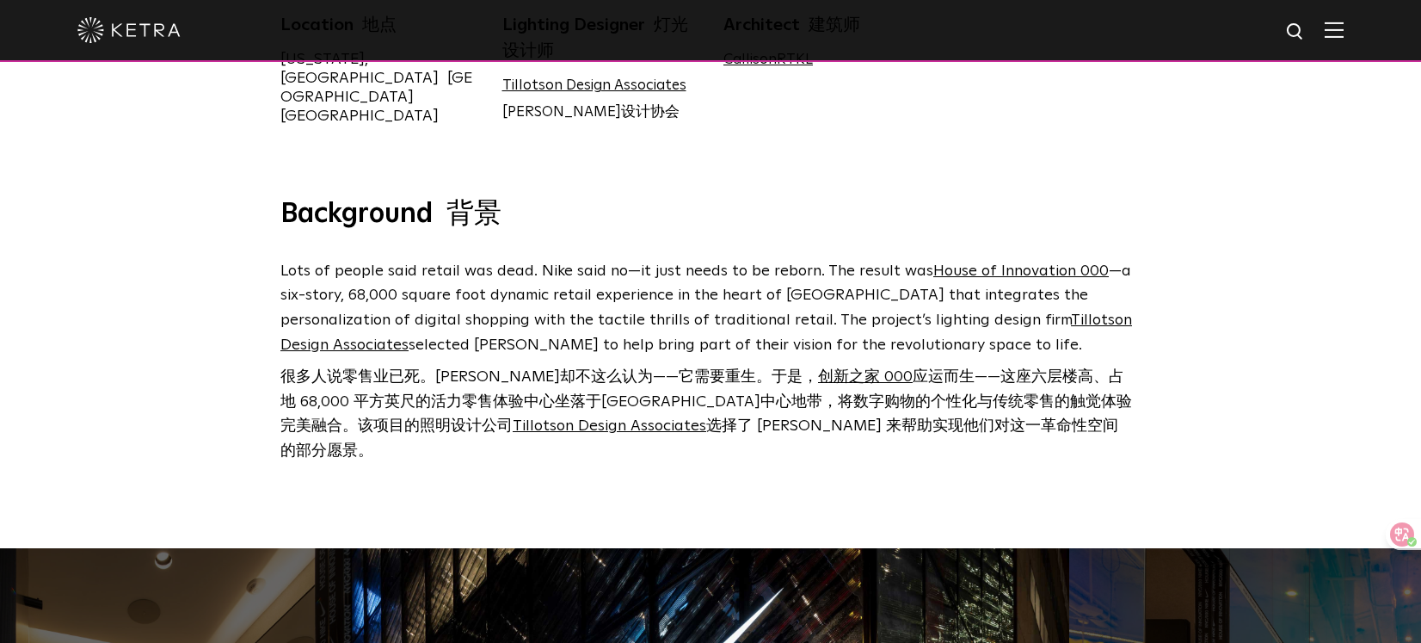
click at [1193, 266] on div "Background 背景 Lots of people said retail was dead. Nike said no—it just needs t…" at bounding box center [710, 372] width 1421 height 351
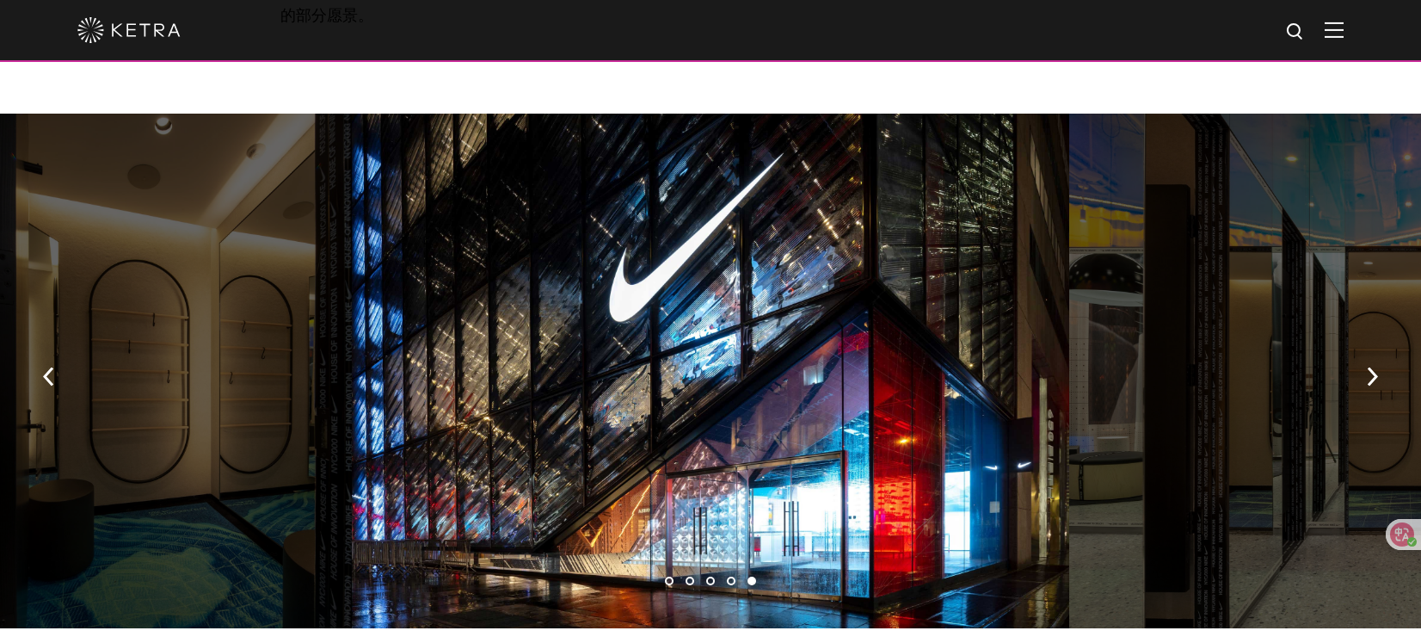
scroll to position [1088, 0]
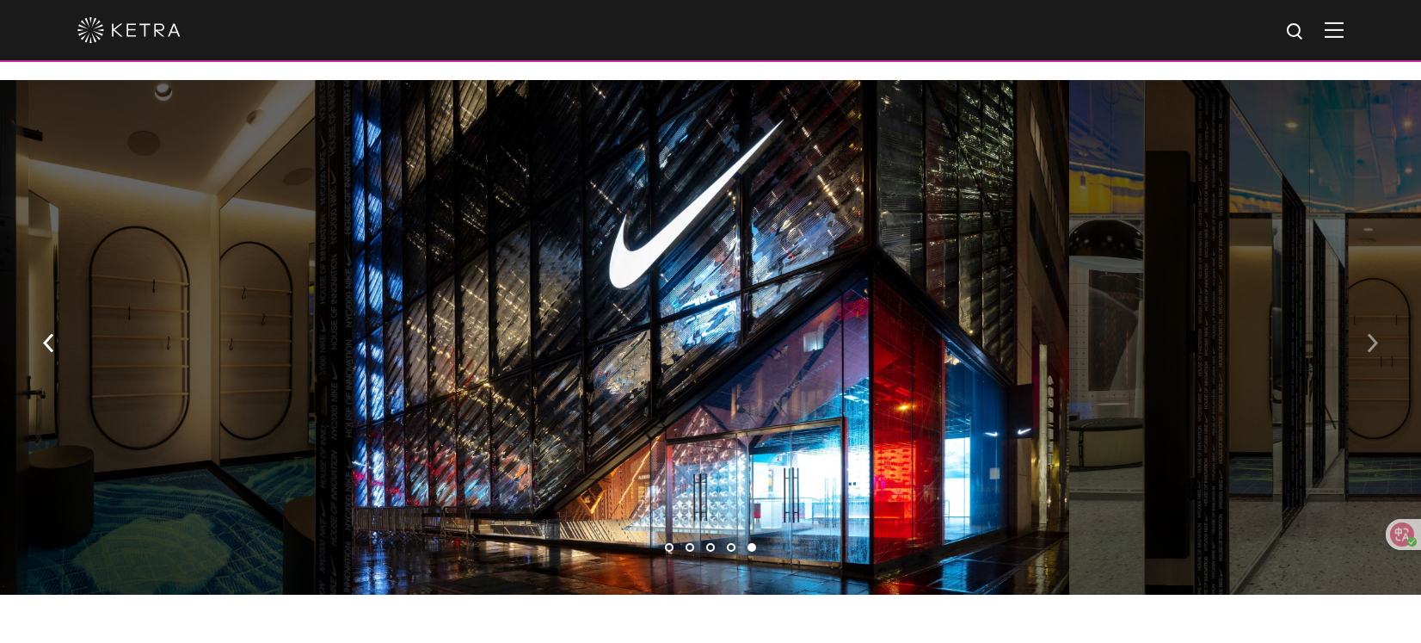
click at [1365, 311] on button "button" at bounding box center [1372, 340] width 37 height 59
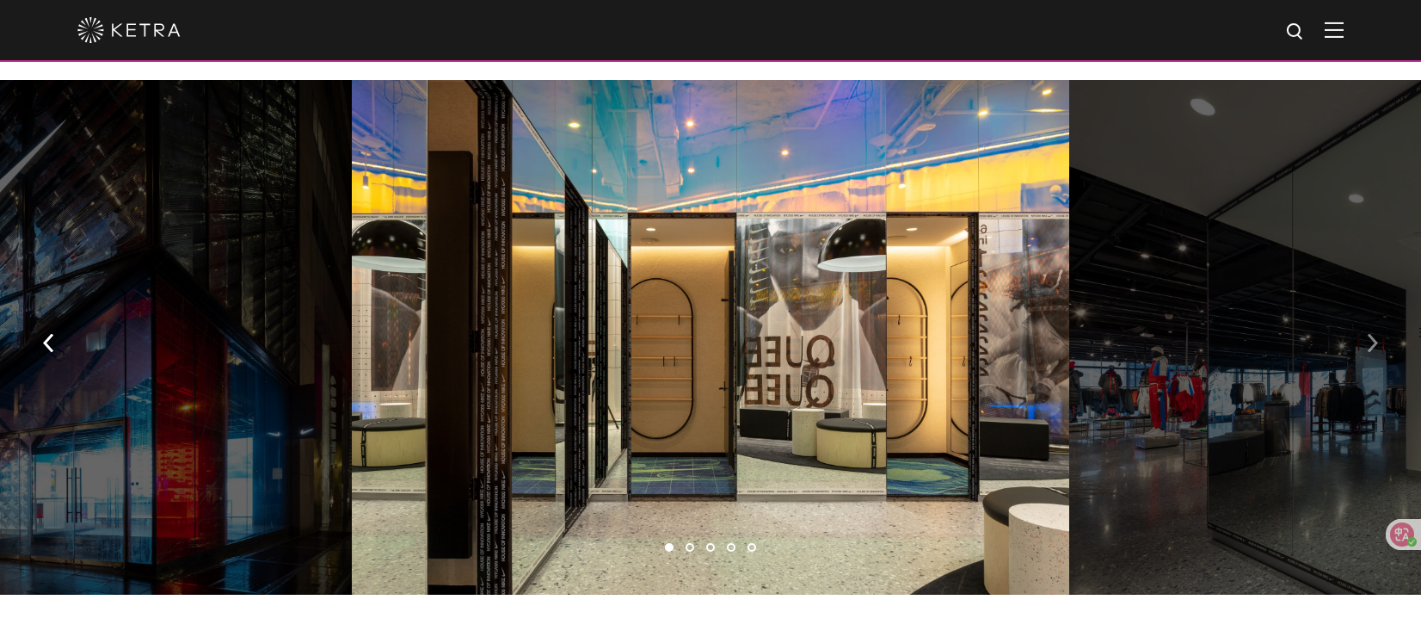
click at [1365, 311] on button "button" at bounding box center [1372, 340] width 37 height 59
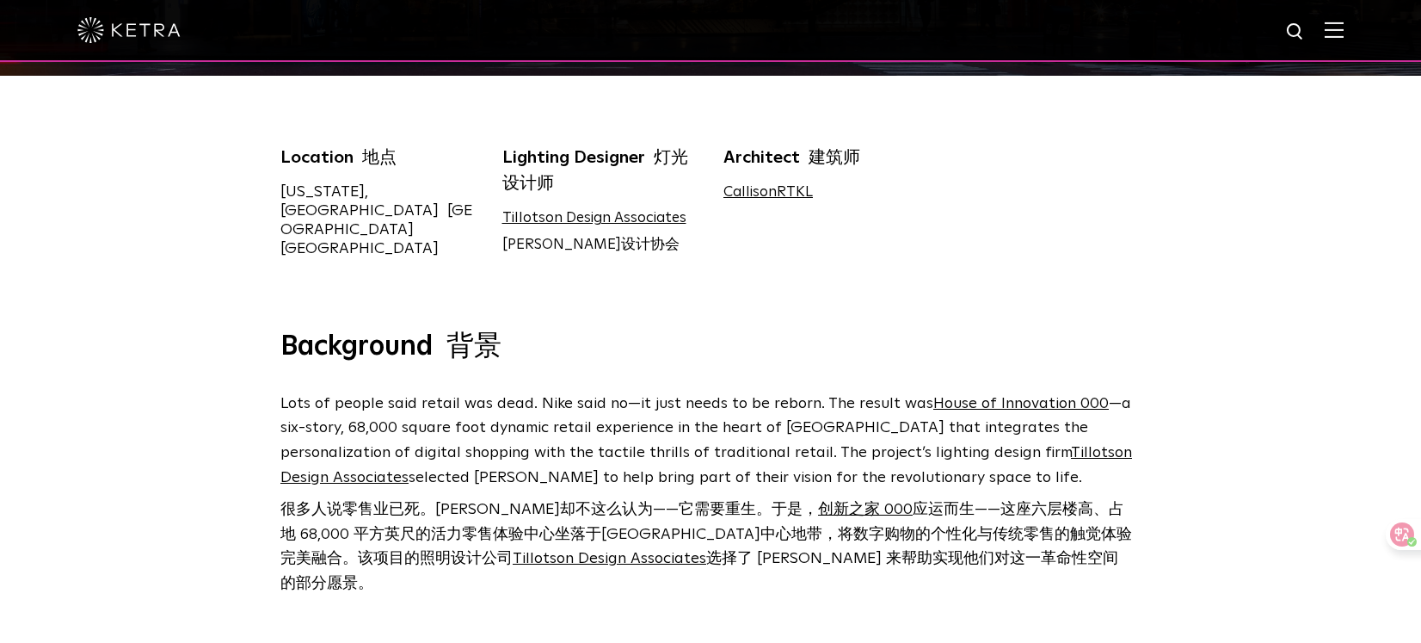
scroll to position [390, 0]
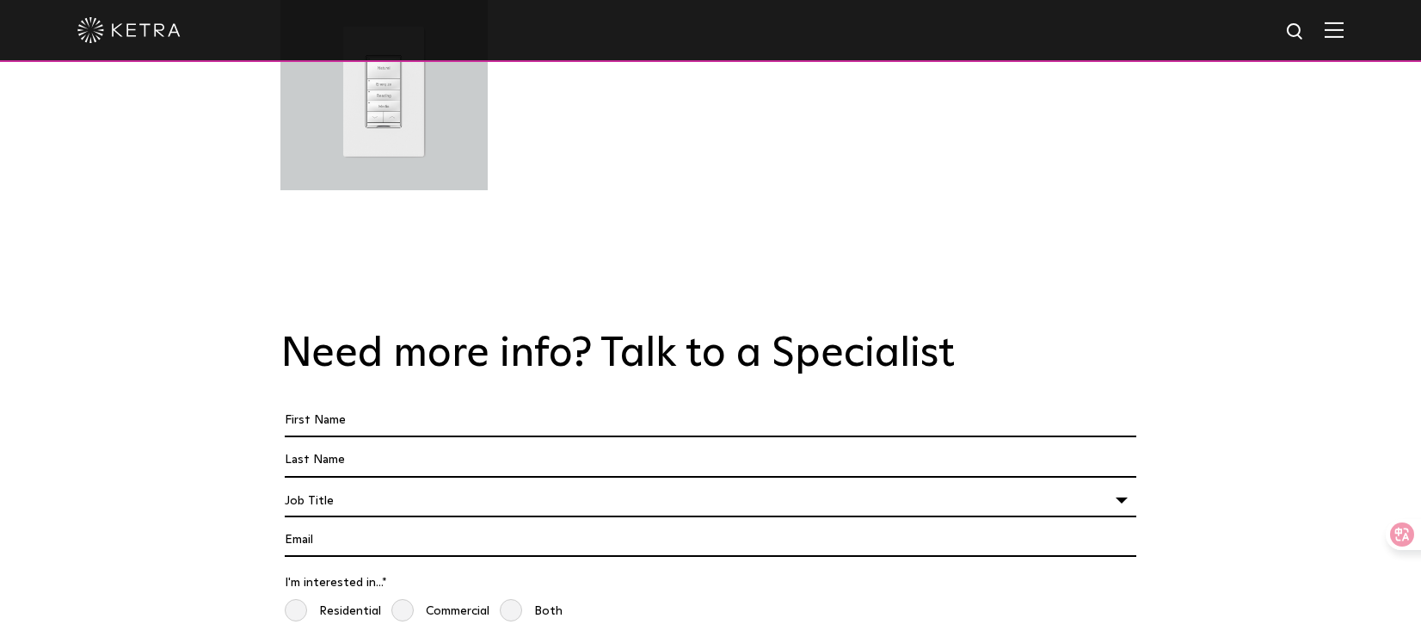
scroll to position [2909, 0]
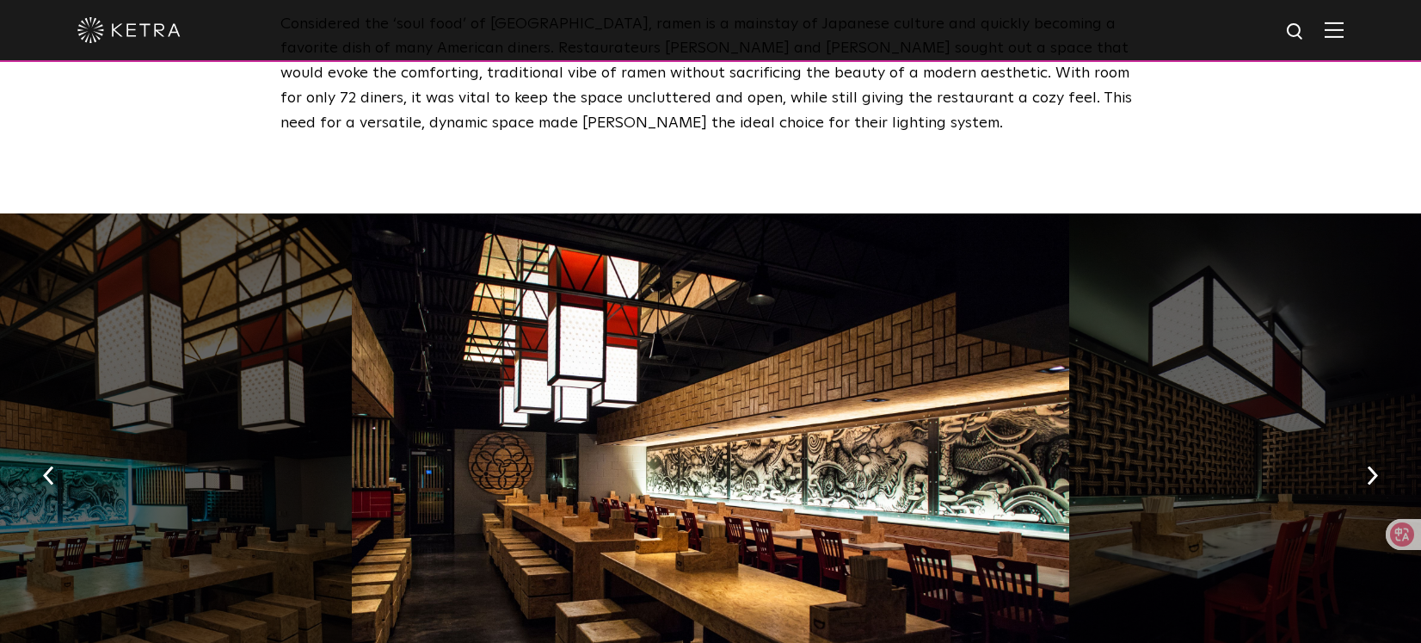
scroll to position [845, 0]
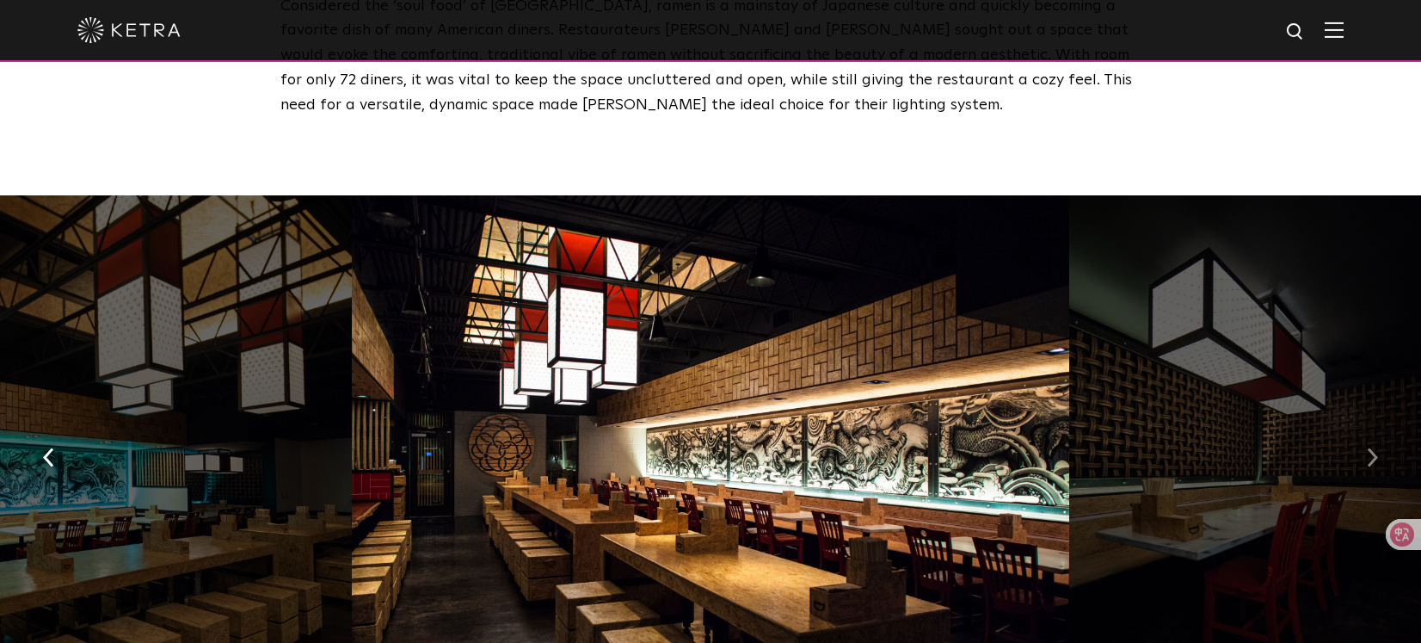
click at [1381, 436] on button "button" at bounding box center [1372, 456] width 37 height 59
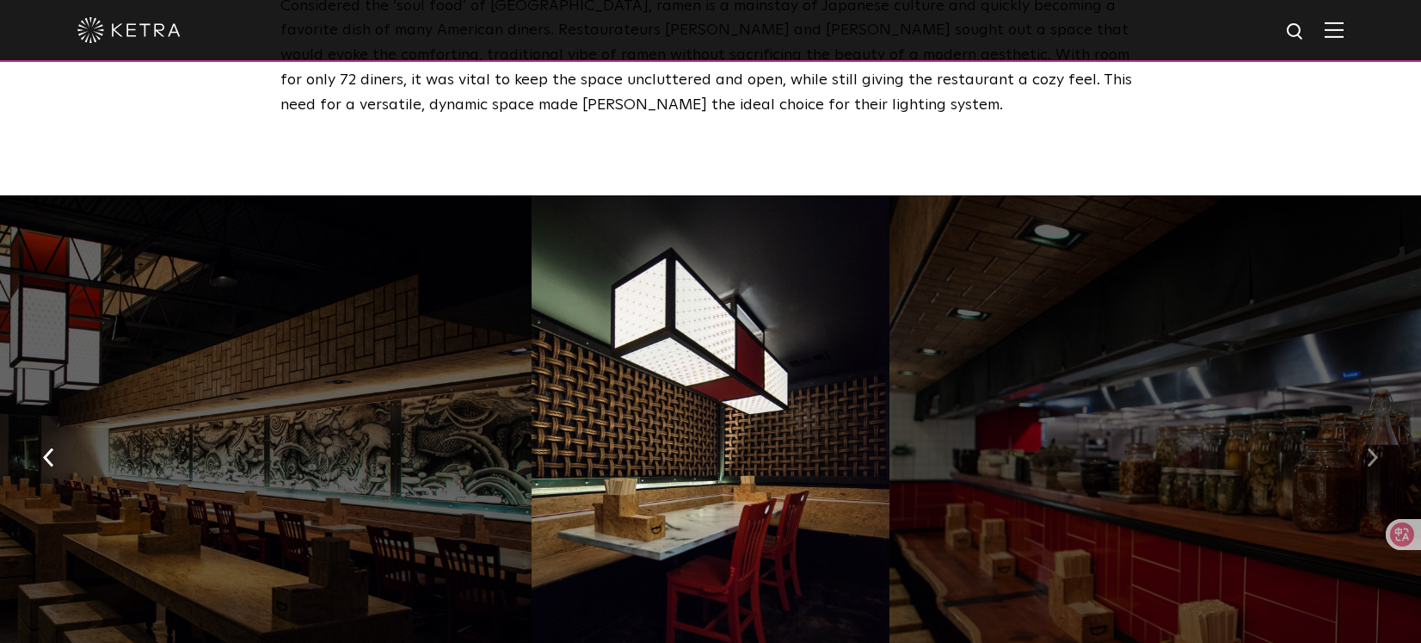
click at [1381, 436] on button "button" at bounding box center [1372, 456] width 37 height 59
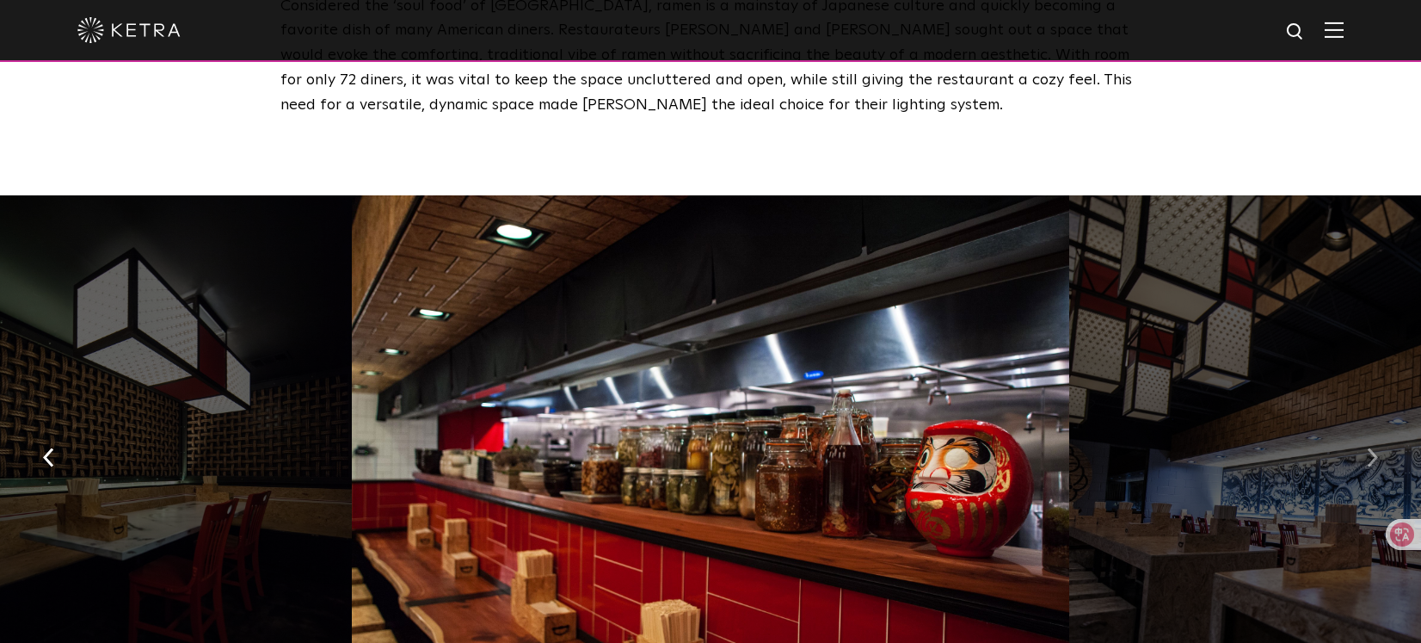
click at [1381, 436] on button "button" at bounding box center [1372, 456] width 37 height 59
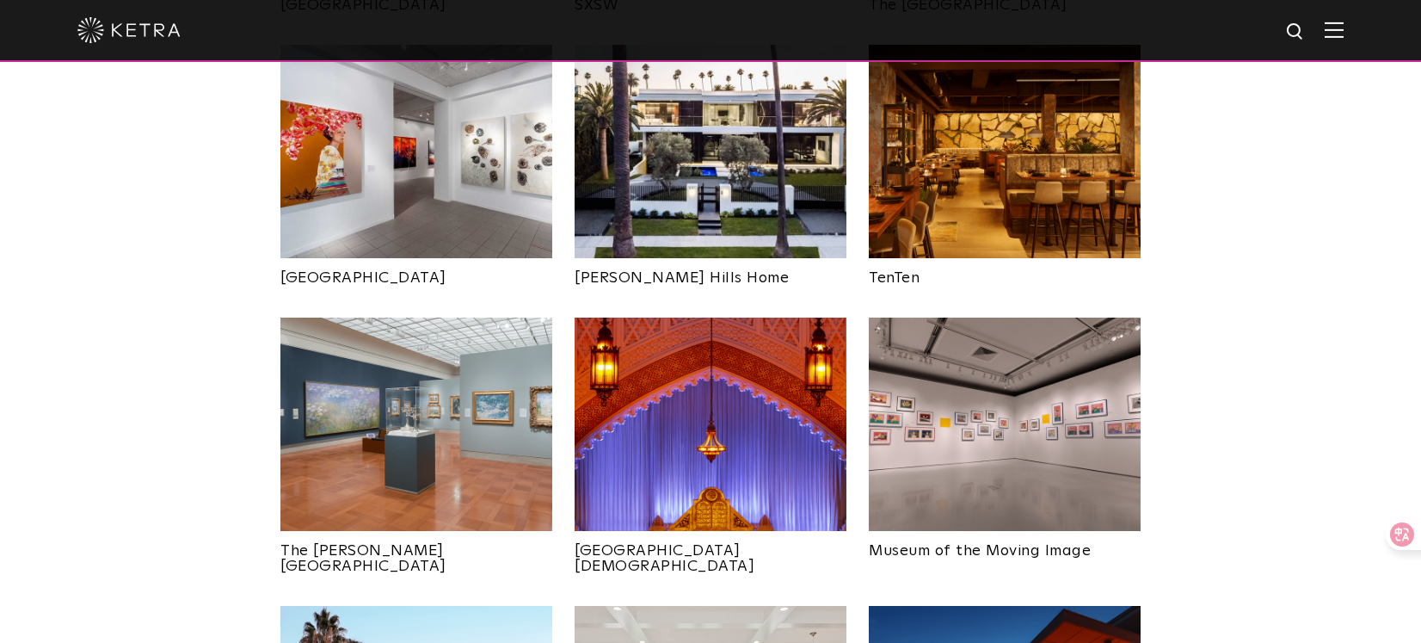
scroll to position [1876, 0]
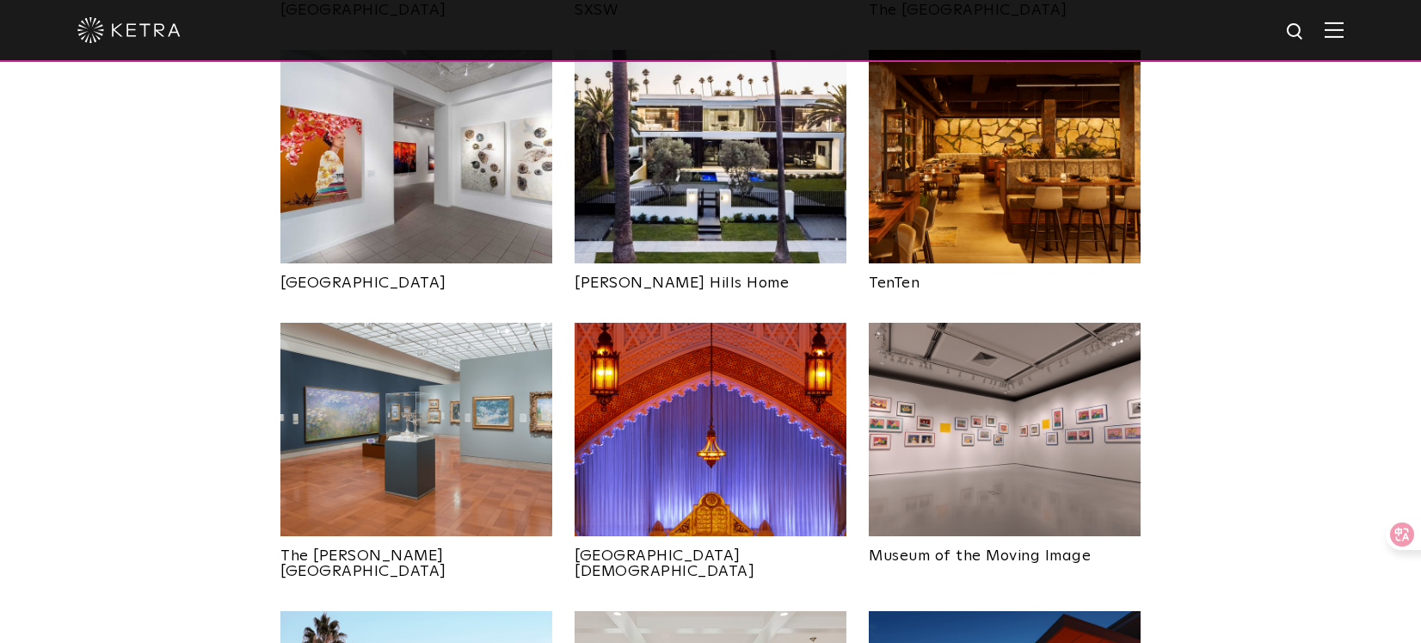
click at [743, 439] on img at bounding box center [711, 429] width 272 height 213
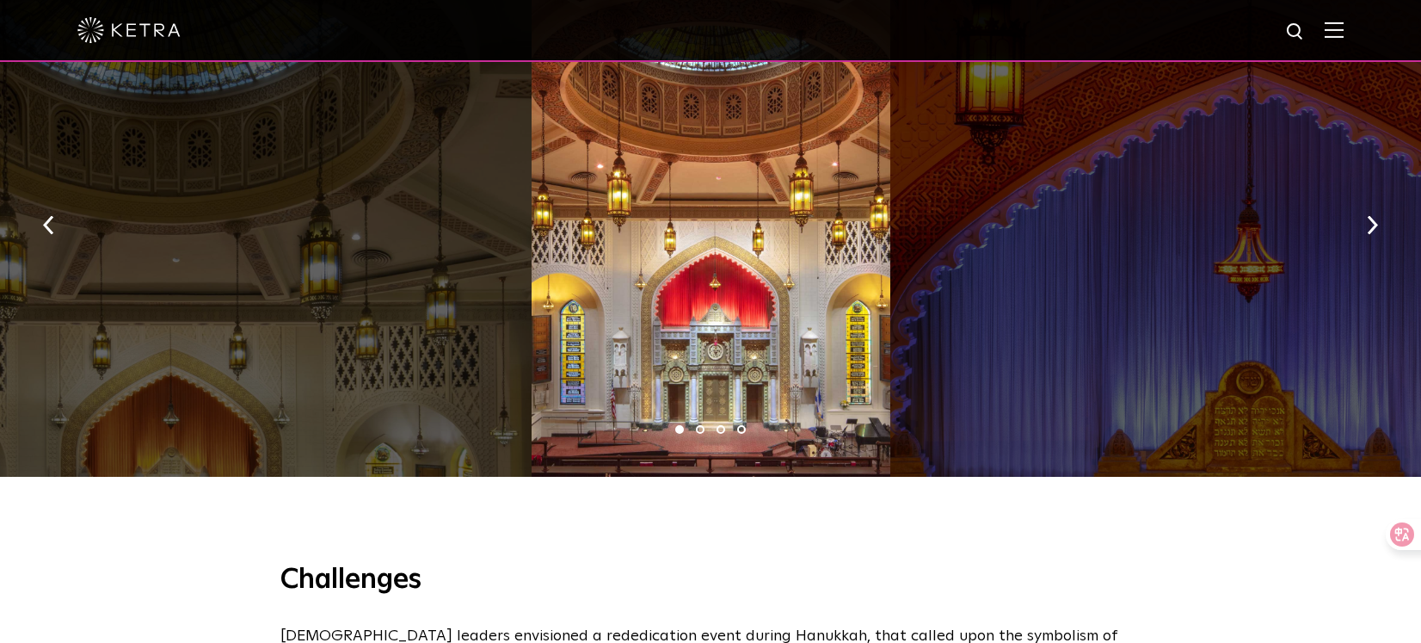
scroll to position [1404, 0]
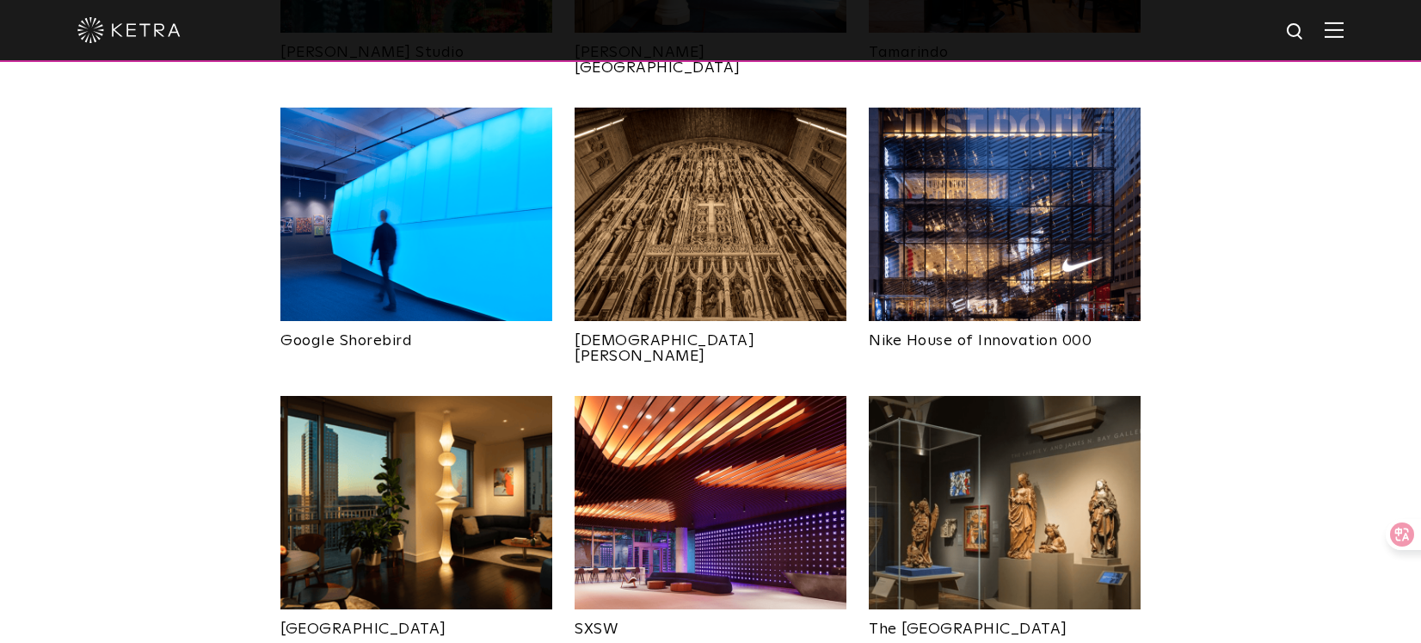
scroll to position [1254, 0]
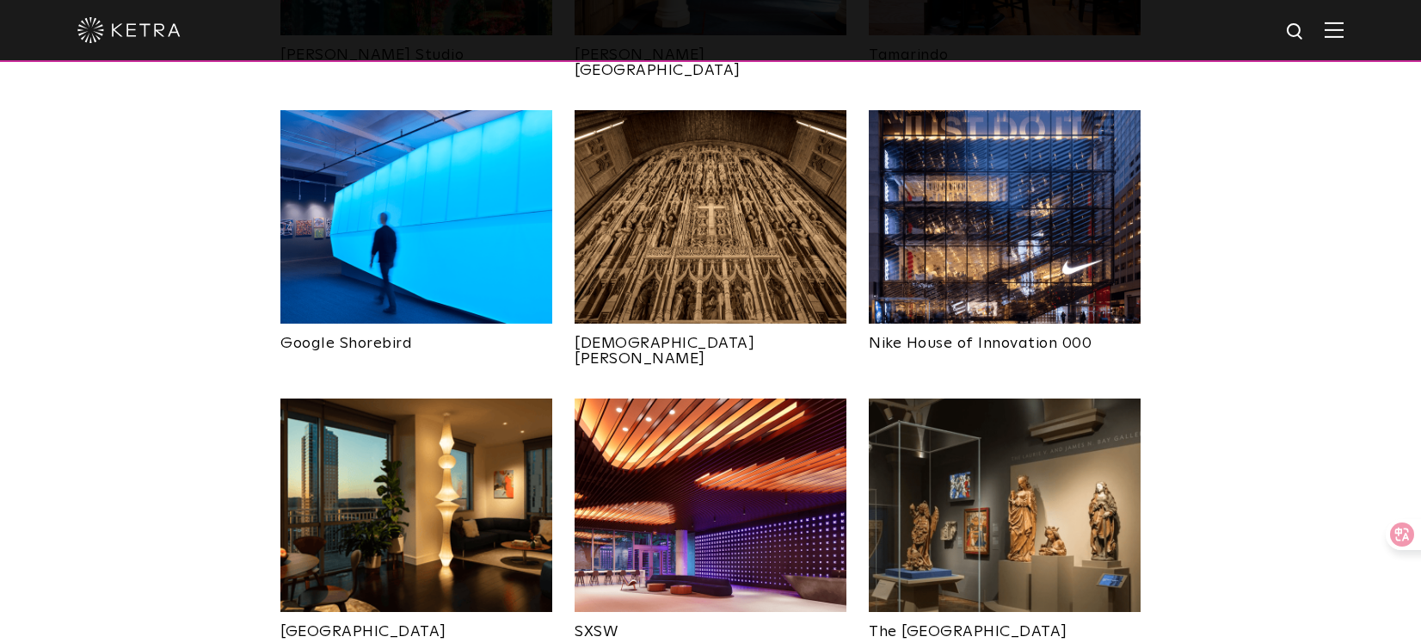
click at [453, 233] on img at bounding box center [416, 216] width 272 height 213
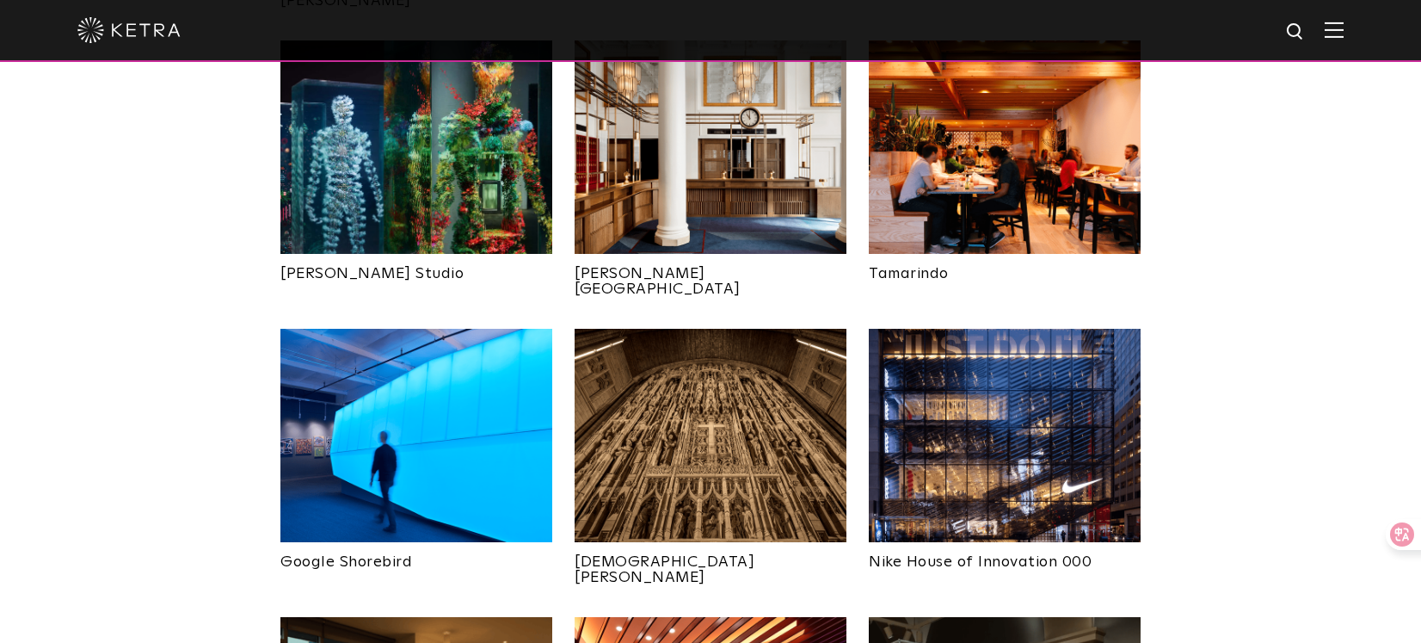
scroll to position [1027, 0]
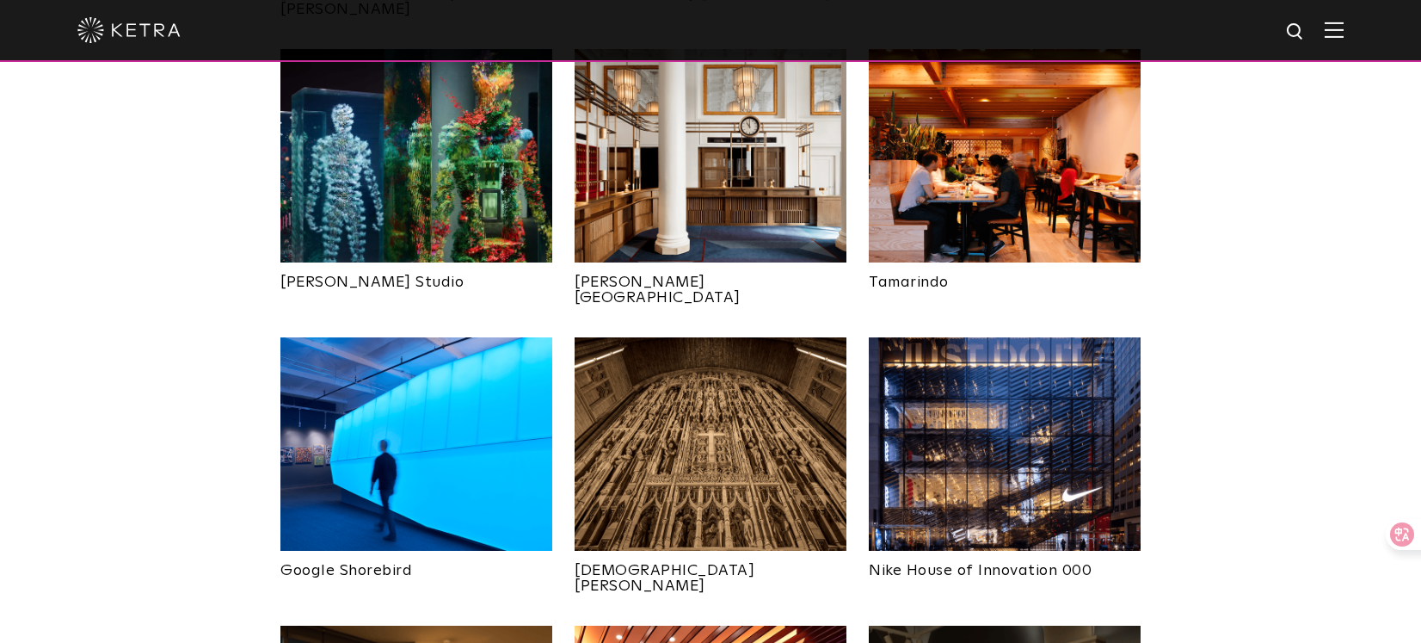
click at [750, 460] on img at bounding box center [711, 443] width 272 height 213
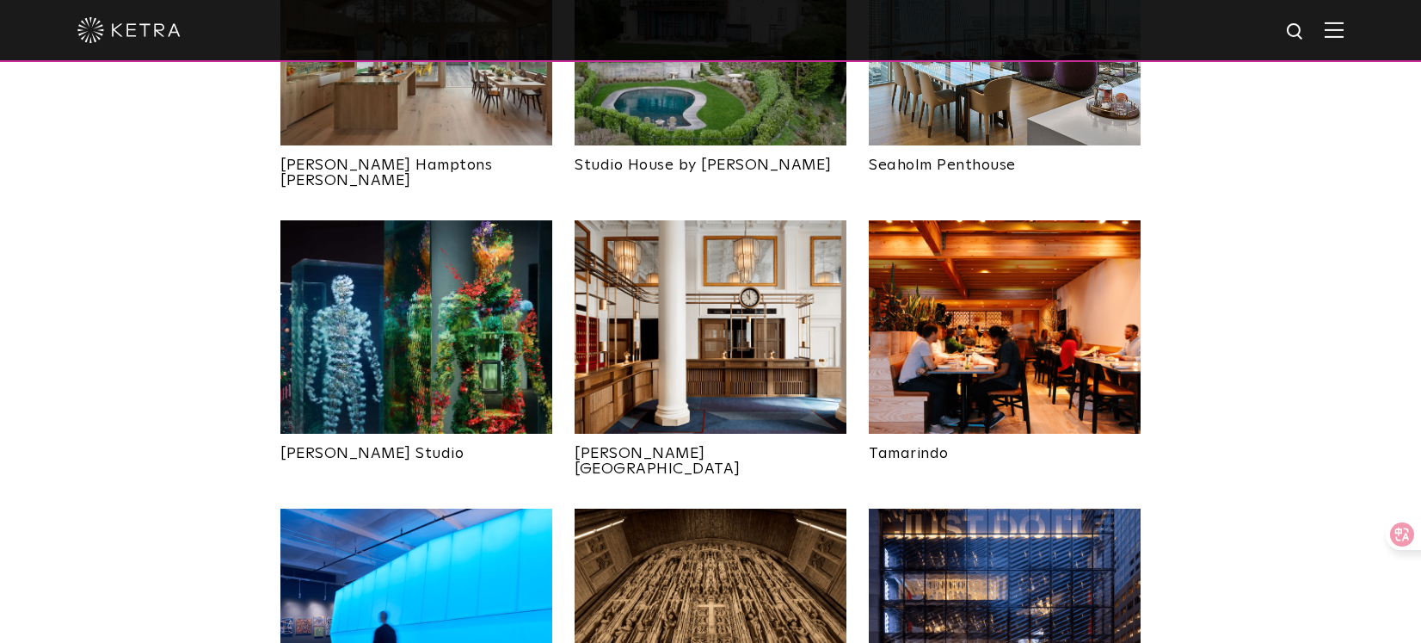
scroll to position [815, 0]
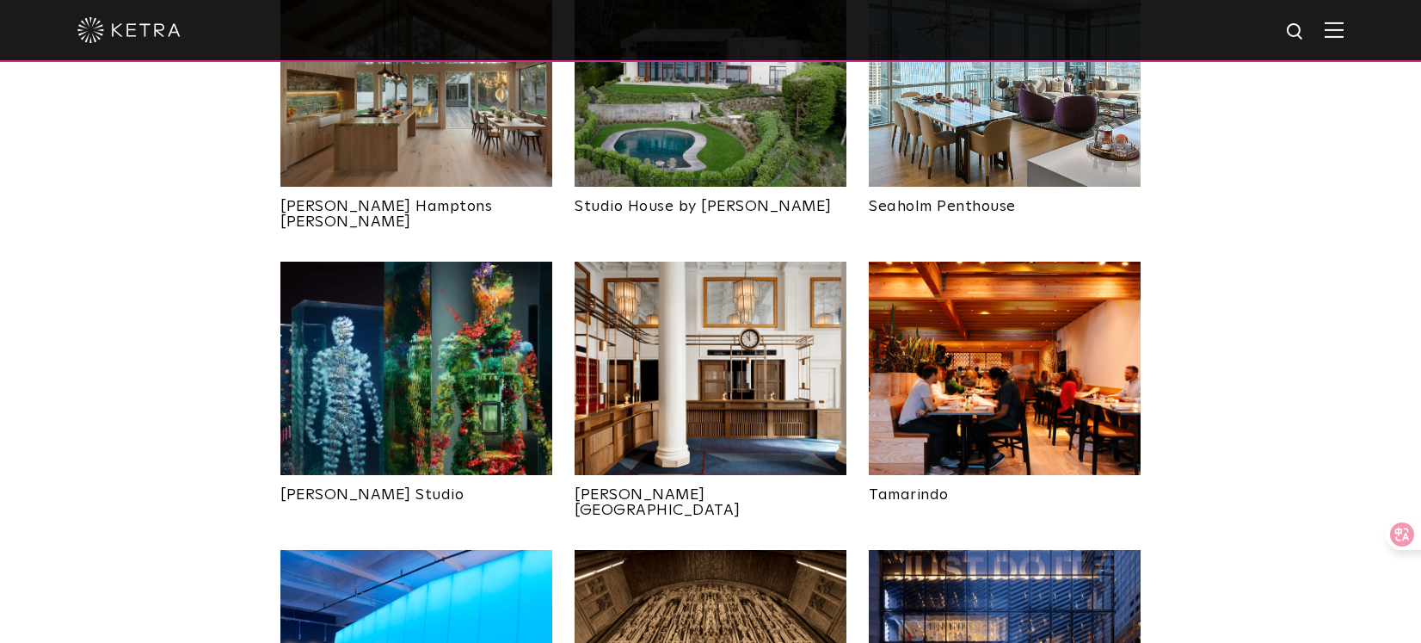
click at [440, 342] on img at bounding box center [416, 368] width 272 height 213
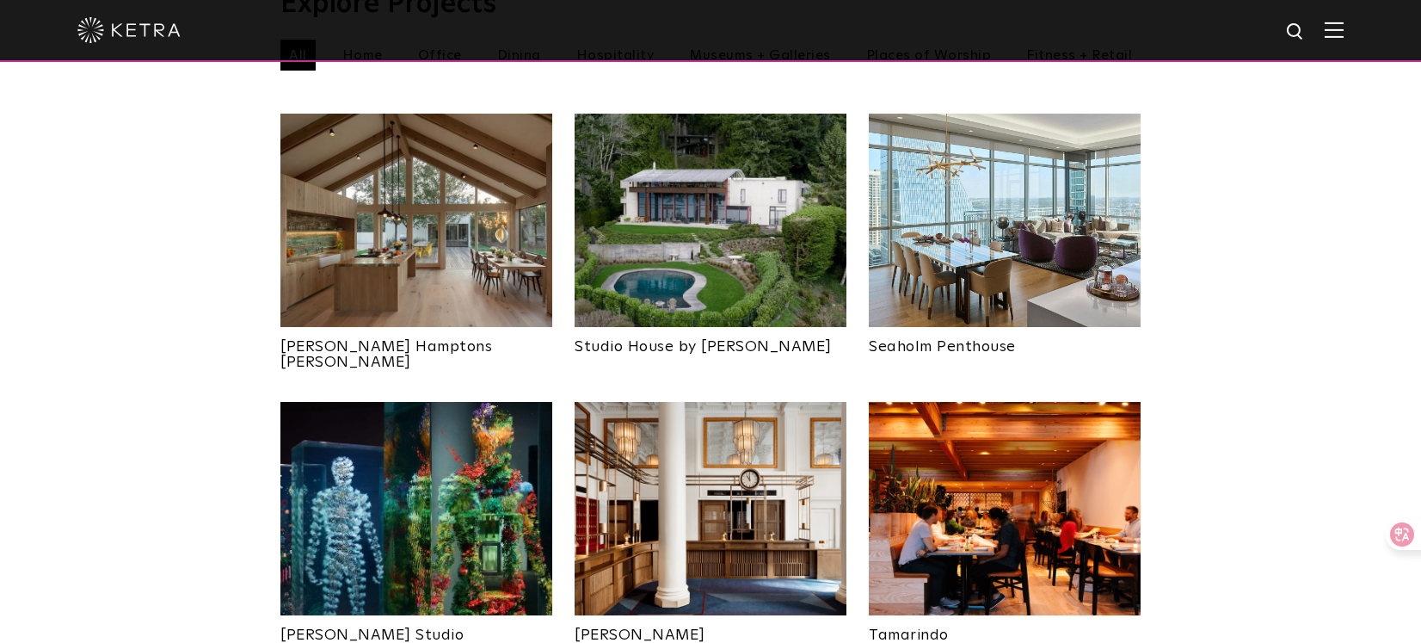
scroll to position [670, 0]
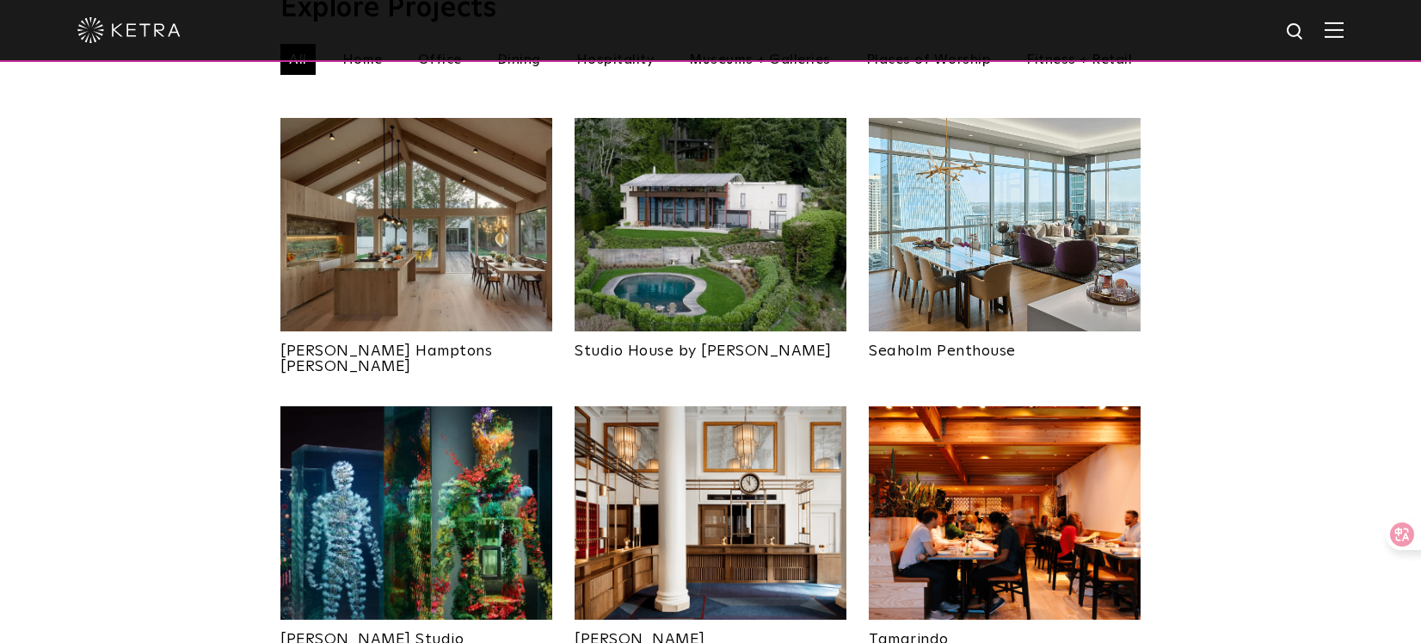
click at [940, 465] on img at bounding box center [1005, 512] width 272 height 213
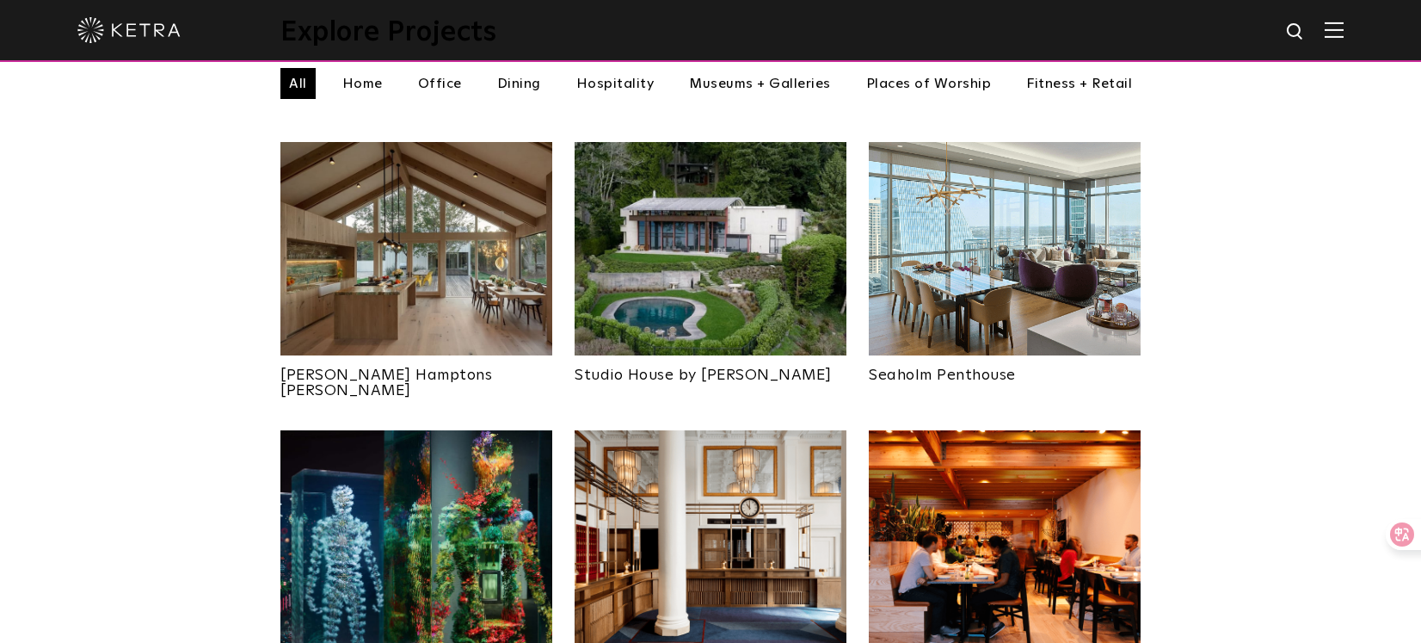
scroll to position [626, 0]
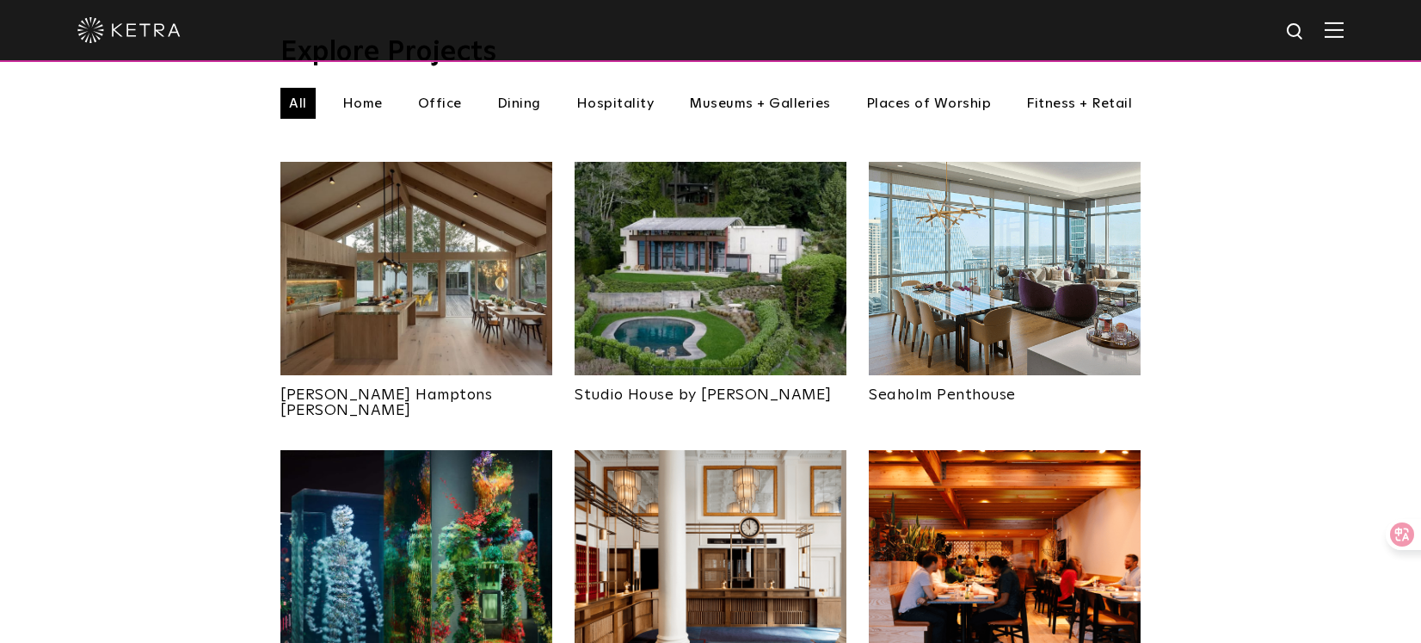
click at [988, 301] on img at bounding box center [1005, 268] width 272 height 213
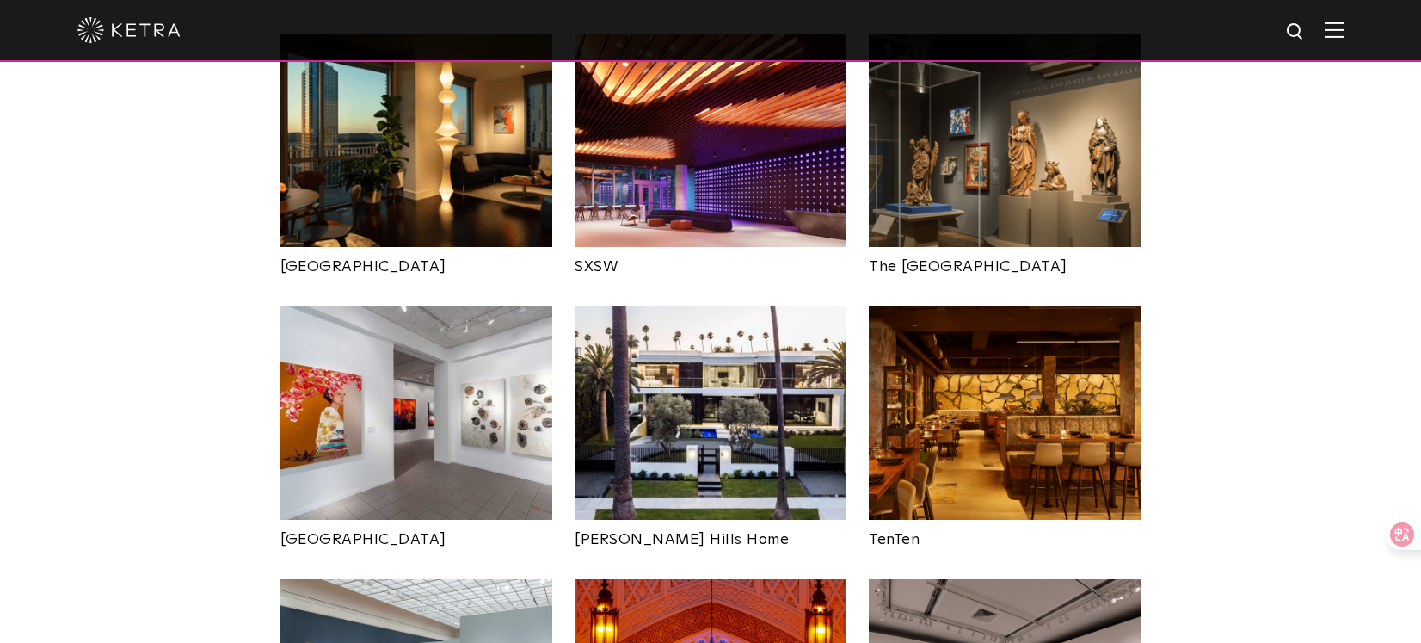
scroll to position [1464, 0]
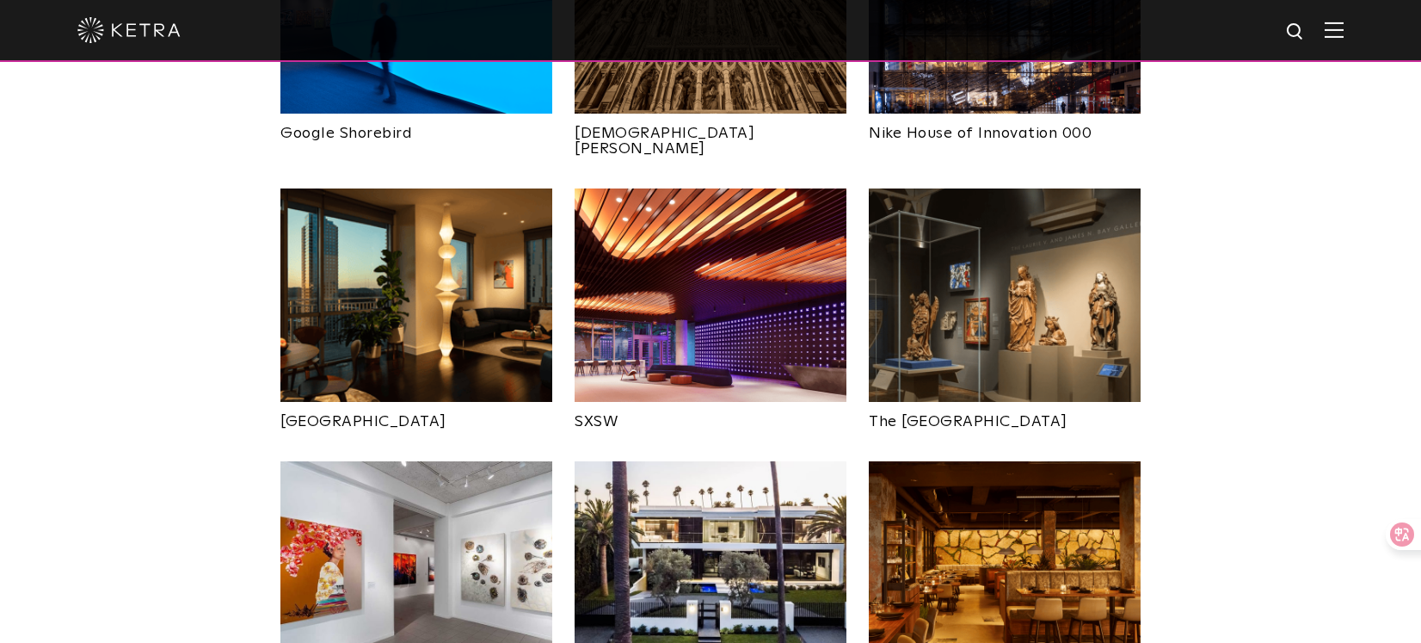
click at [524, 237] on img at bounding box center [416, 294] width 272 height 213
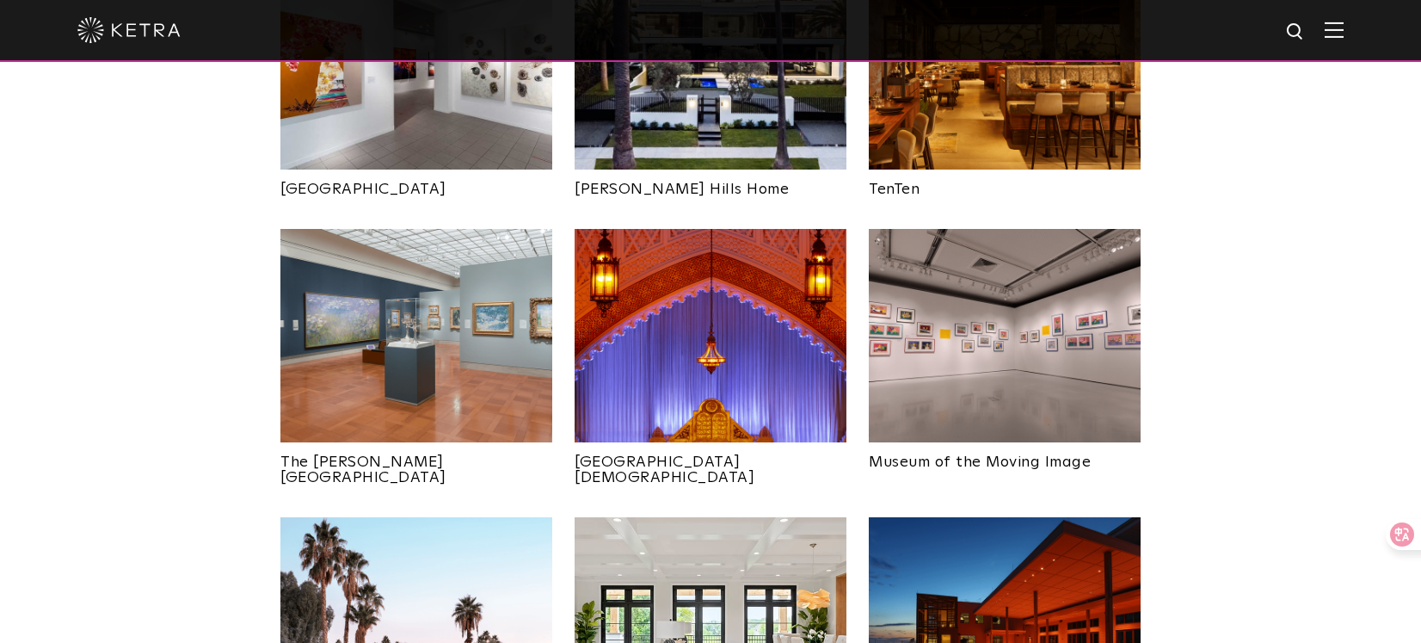
scroll to position [1999, 0]
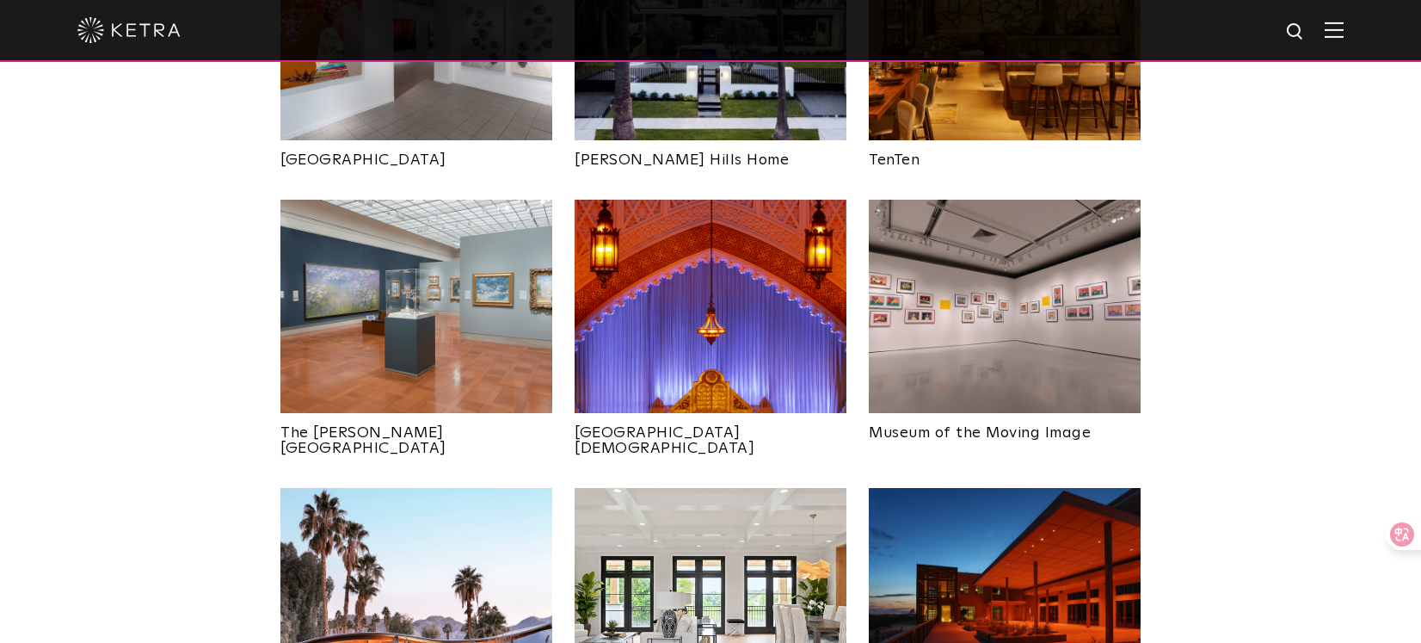
click at [330, 243] on img at bounding box center [416, 306] width 272 height 213
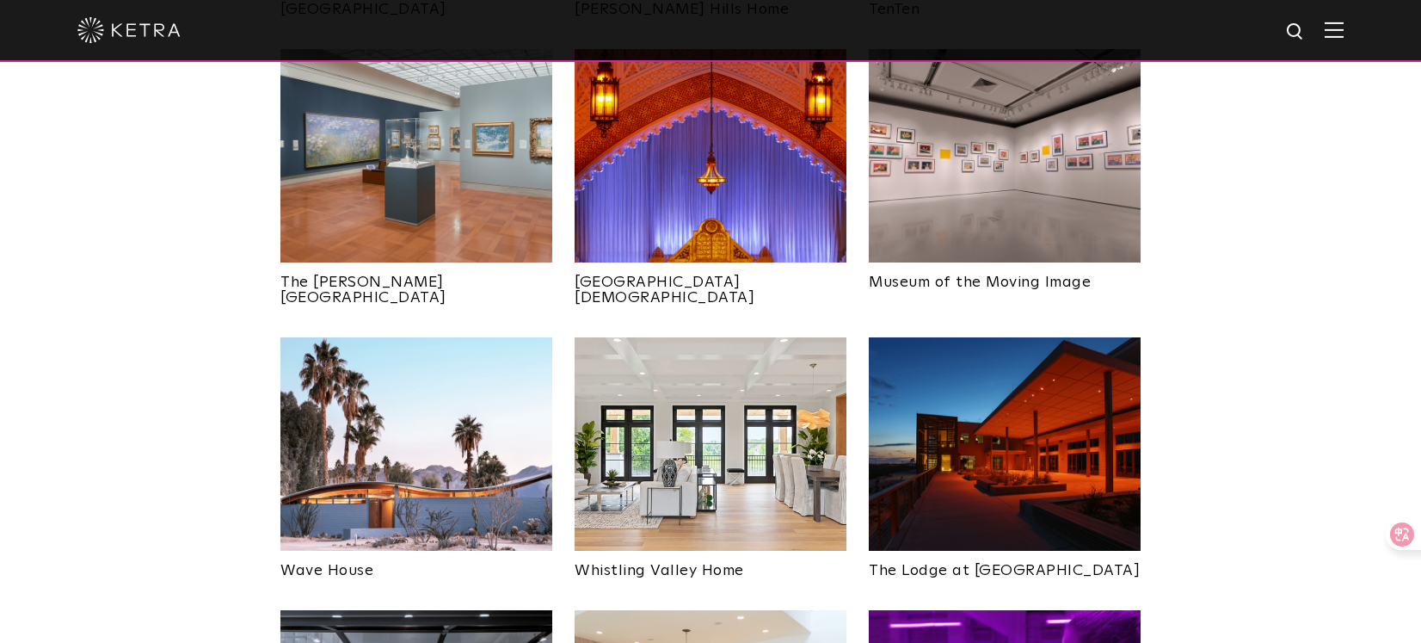
scroll to position [2152, 0]
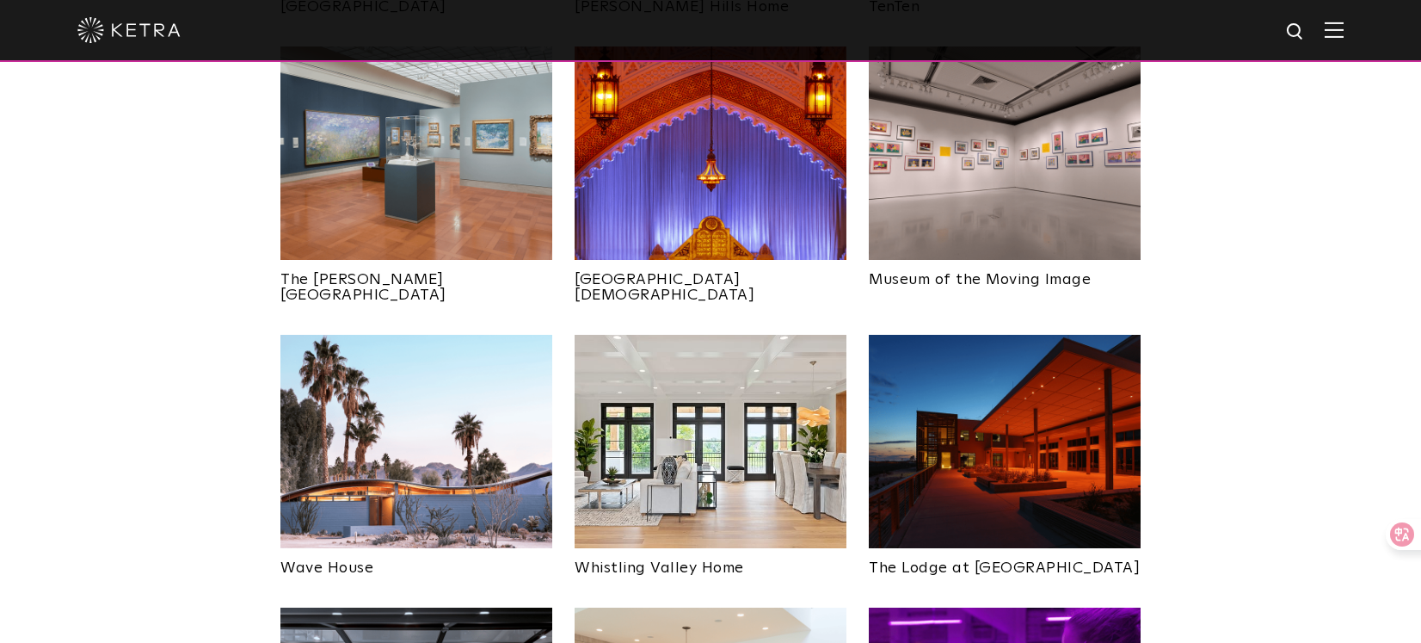
click at [925, 381] on img at bounding box center [1005, 441] width 272 height 213
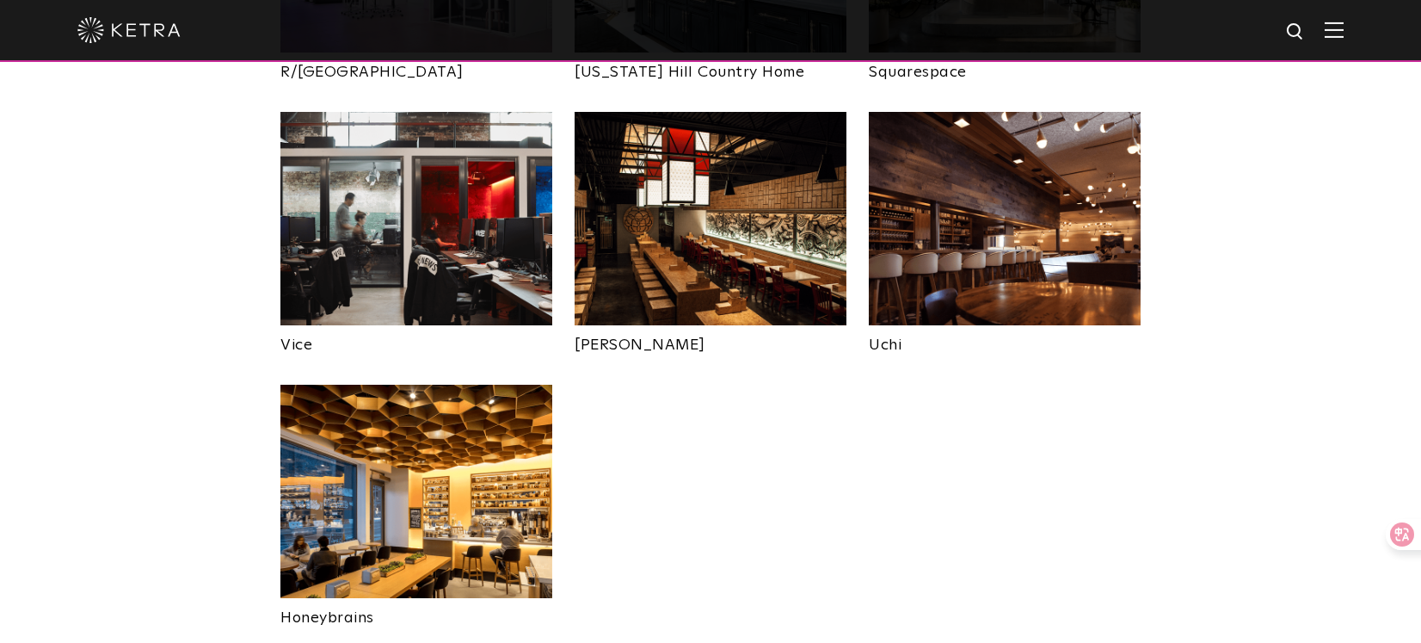
scroll to position [3460, 0]
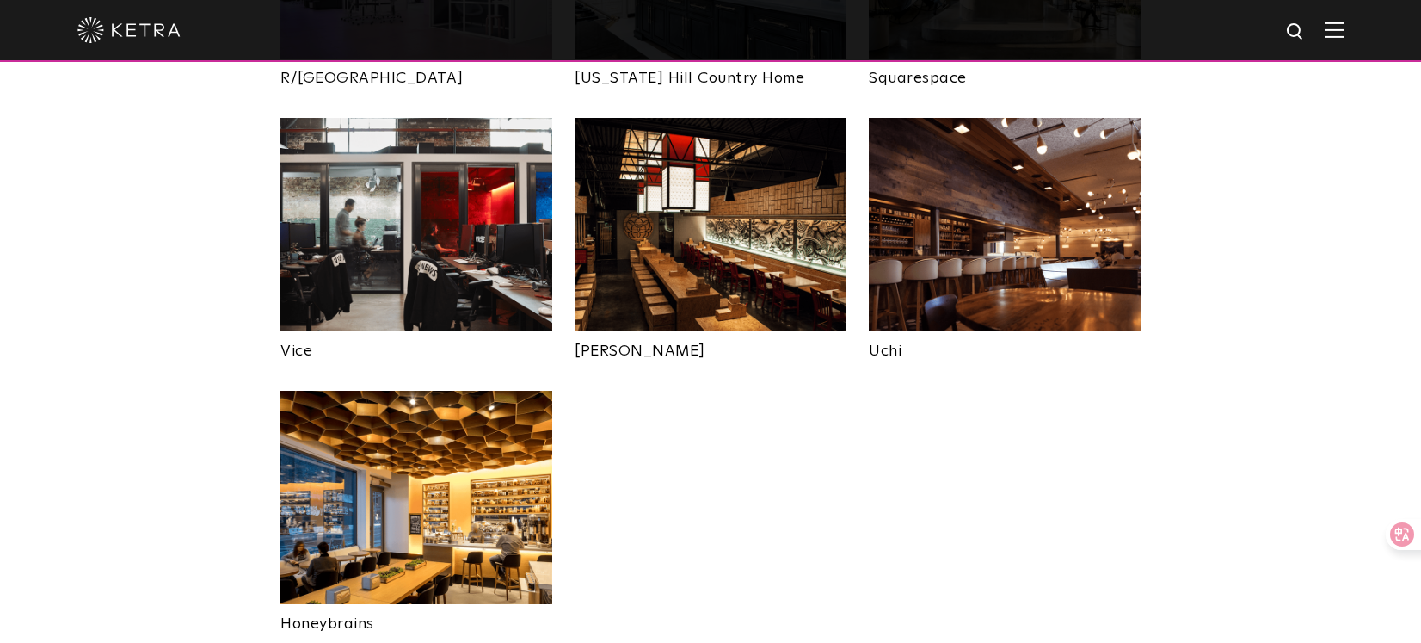
click at [401, 200] on img at bounding box center [416, 224] width 272 height 213
click at [444, 423] on img at bounding box center [416, 497] width 272 height 213
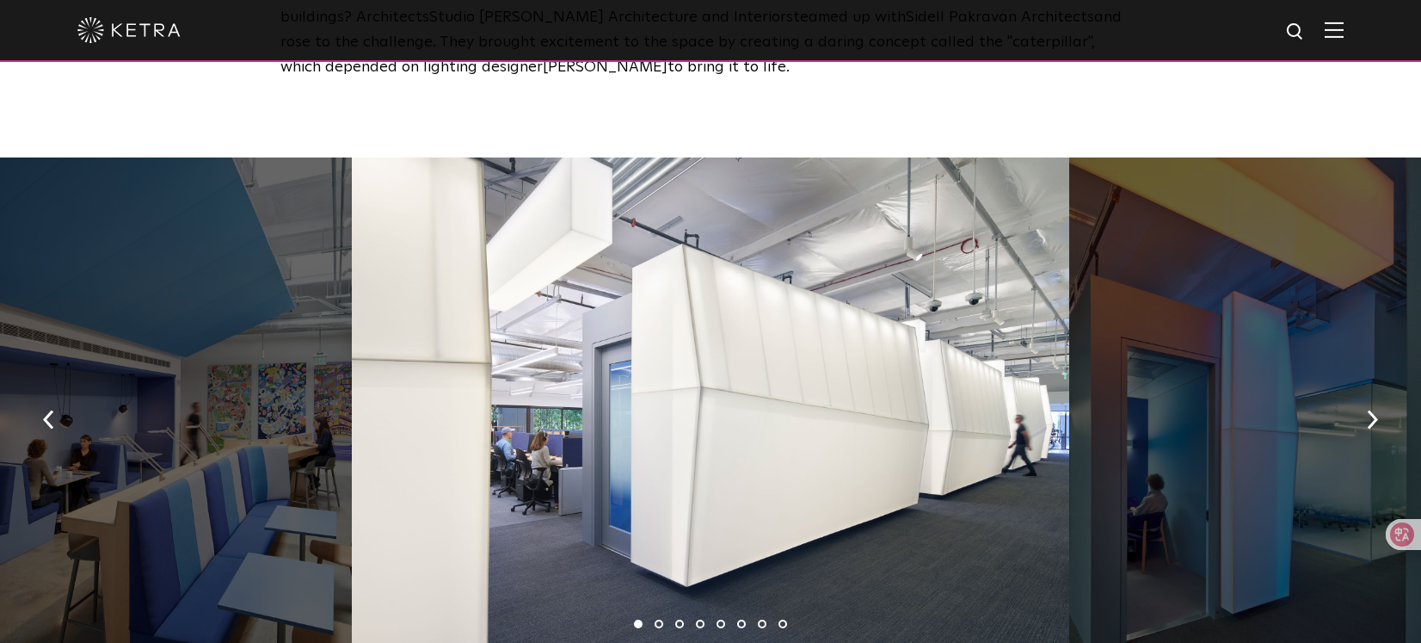
scroll to position [939, 0]
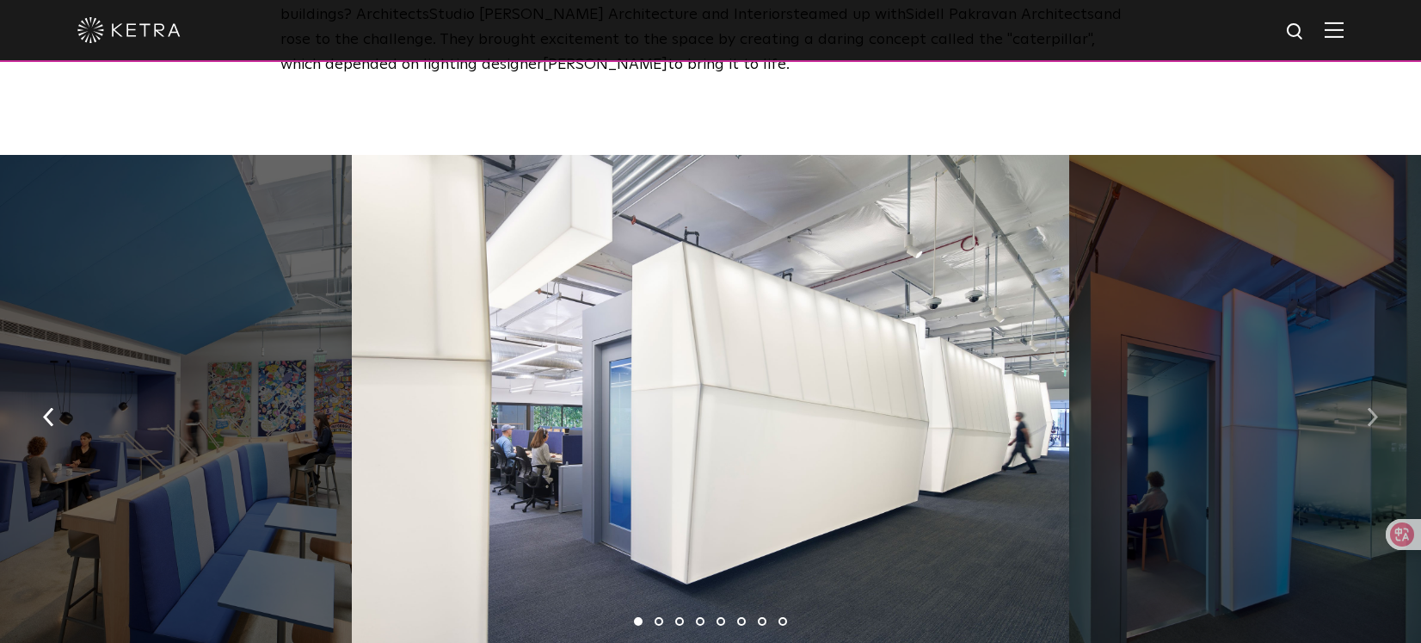
click at [1364, 398] on button "button" at bounding box center [1372, 415] width 37 height 59
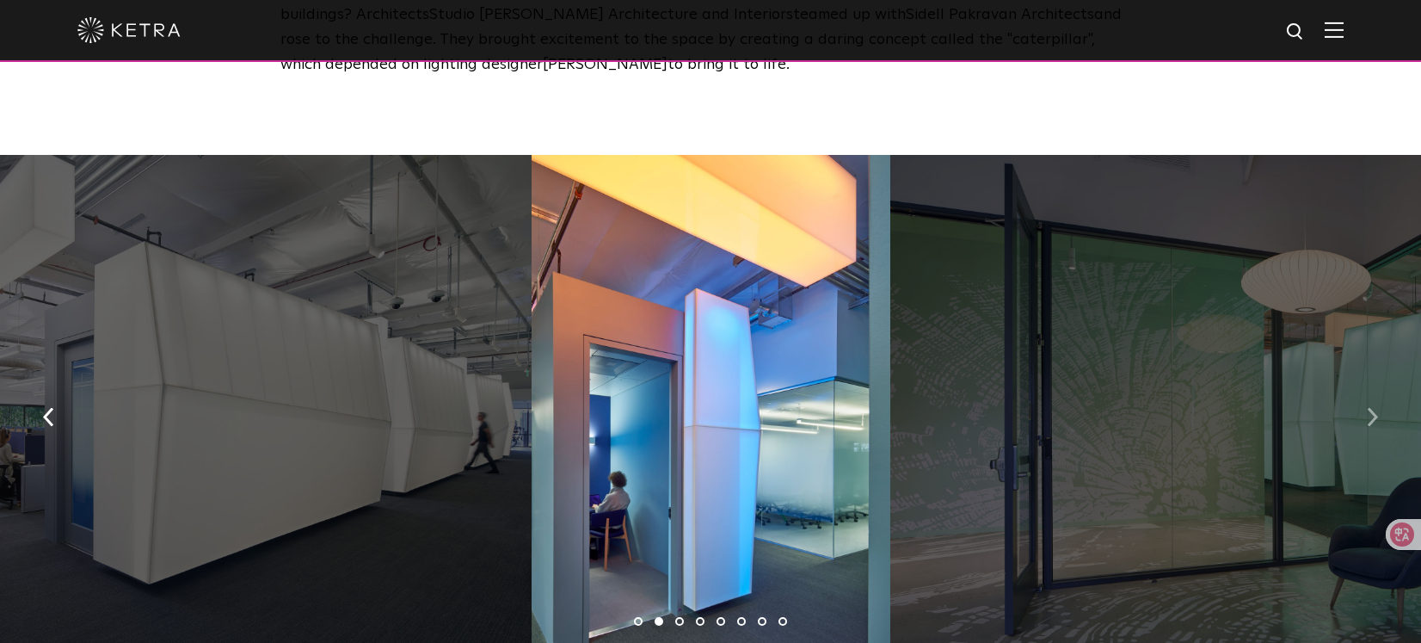
click at [1364, 398] on button "button" at bounding box center [1372, 415] width 37 height 59
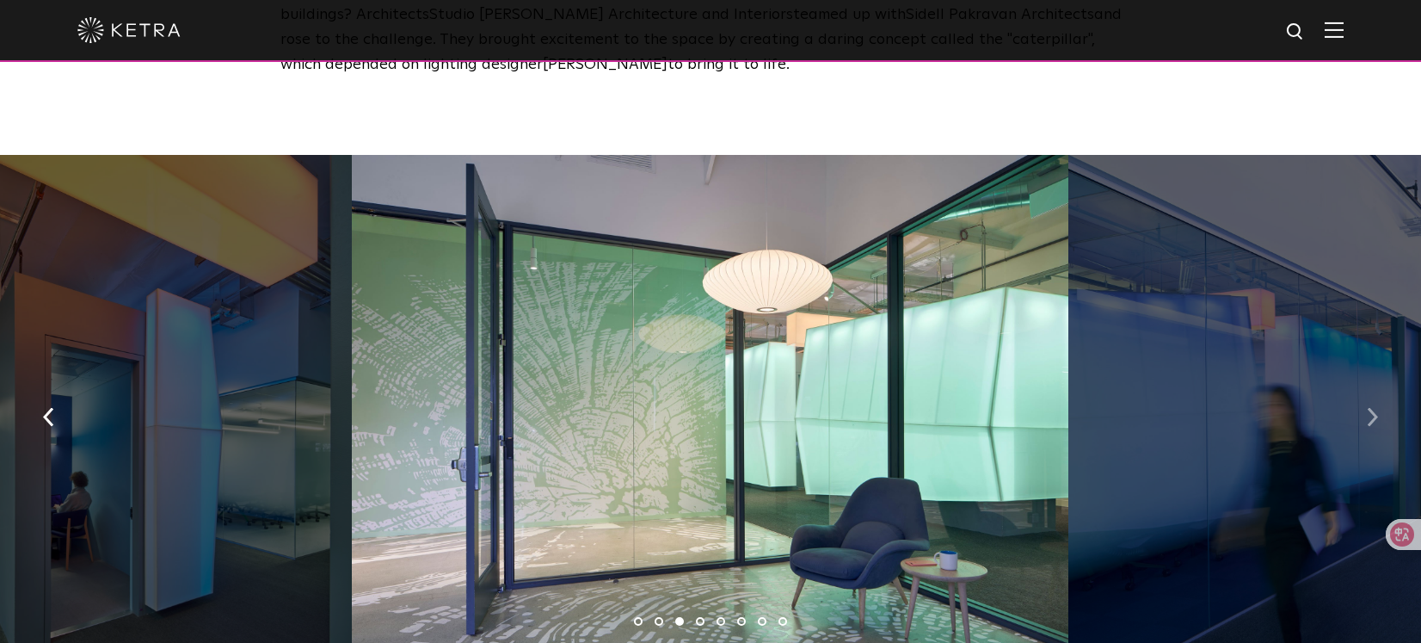
click at [1364, 398] on button "button" at bounding box center [1372, 415] width 37 height 59
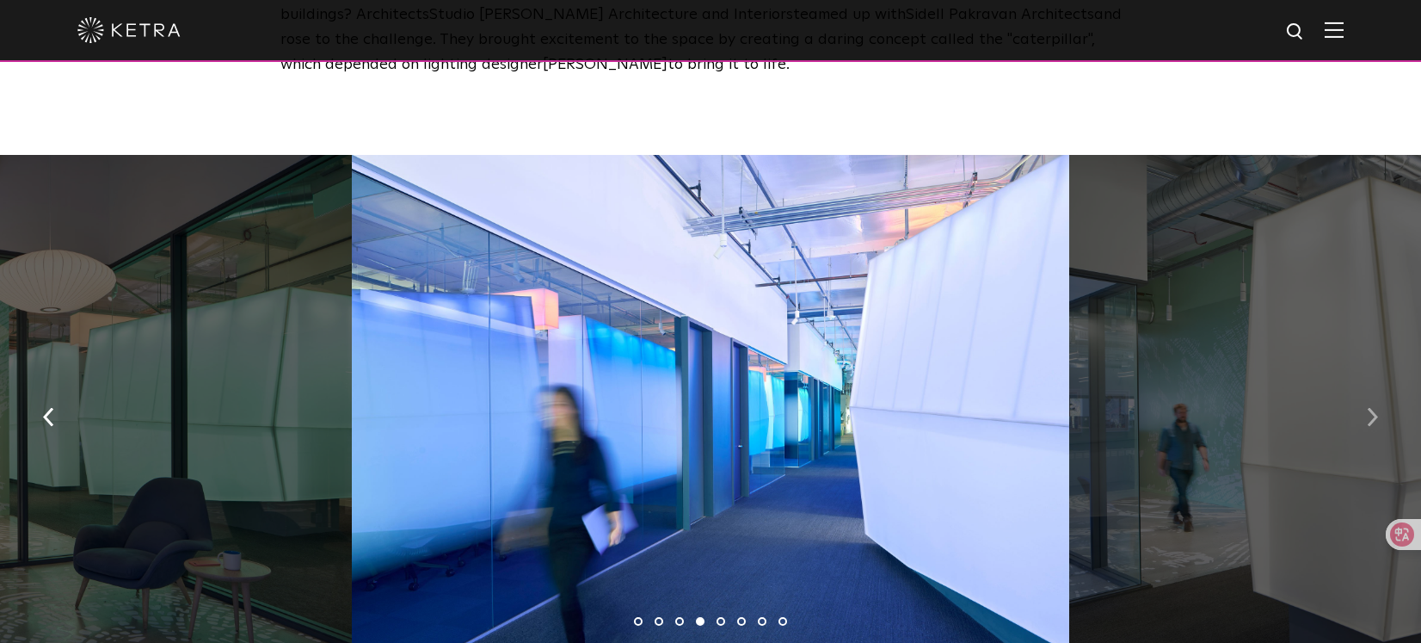
click at [1364, 398] on button "button" at bounding box center [1372, 415] width 37 height 59
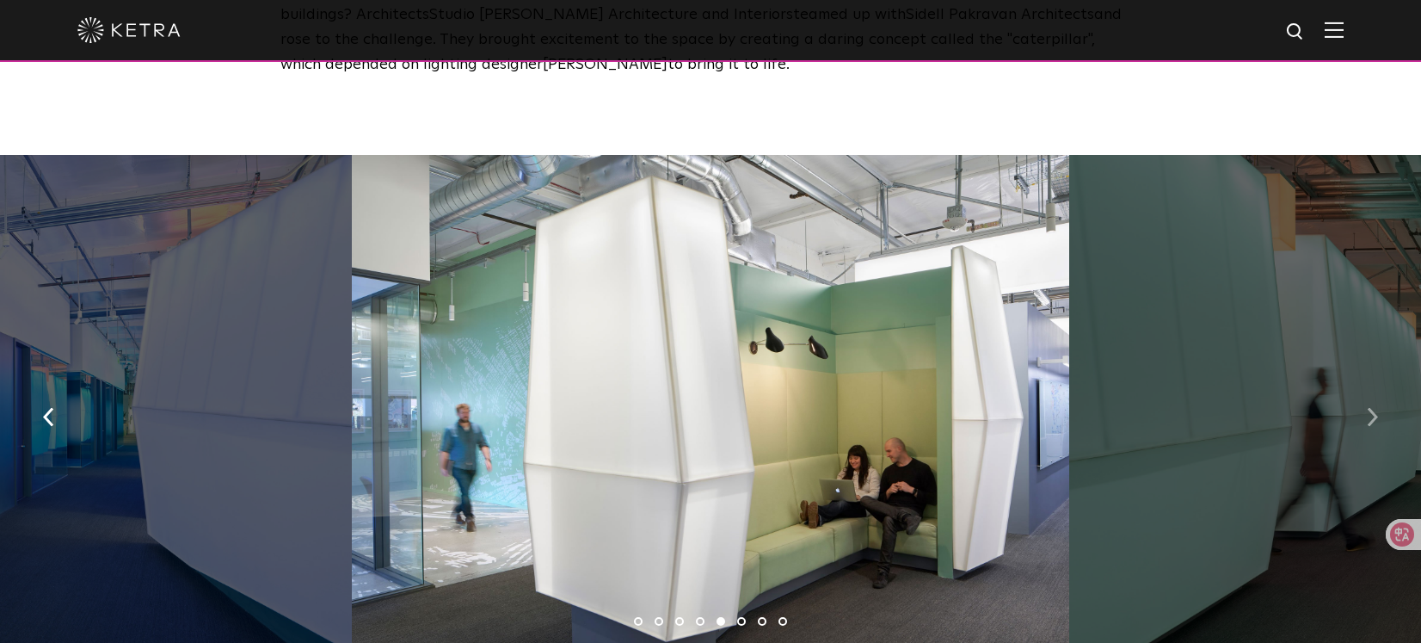
click at [1364, 398] on button "button" at bounding box center [1372, 415] width 37 height 59
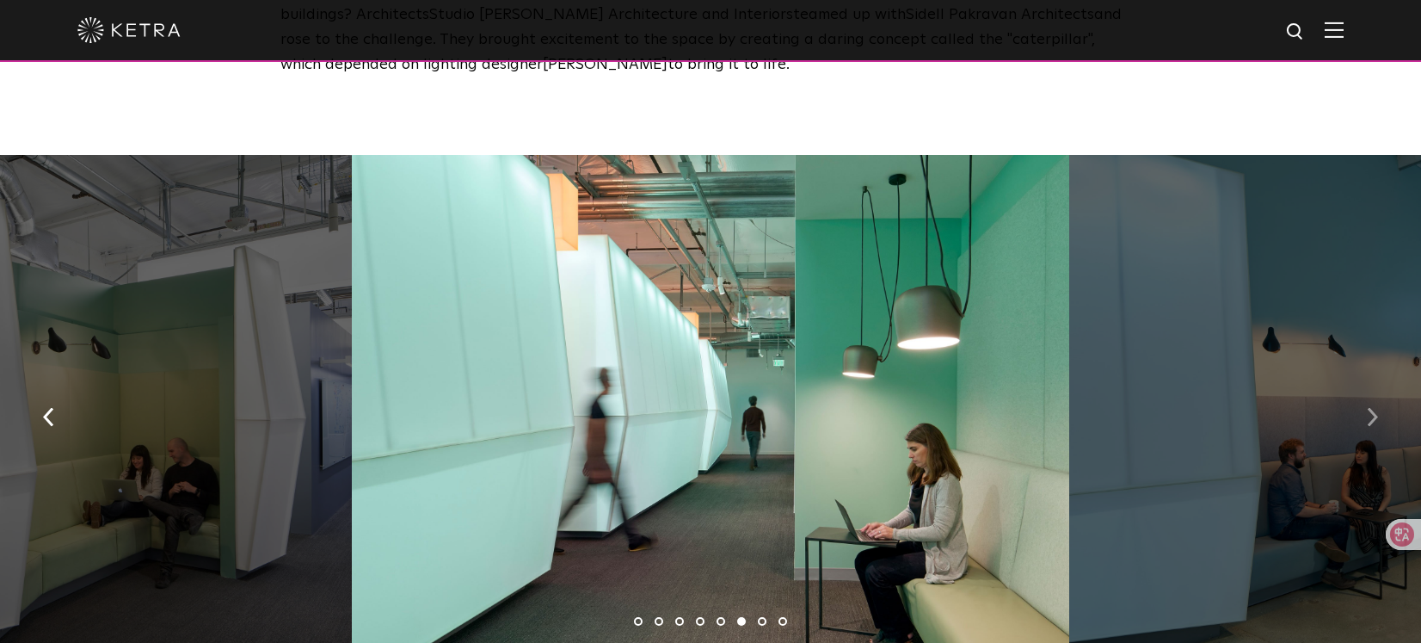
click at [1364, 398] on button "button" at bounding box center [1372, 415] width 37 height 59
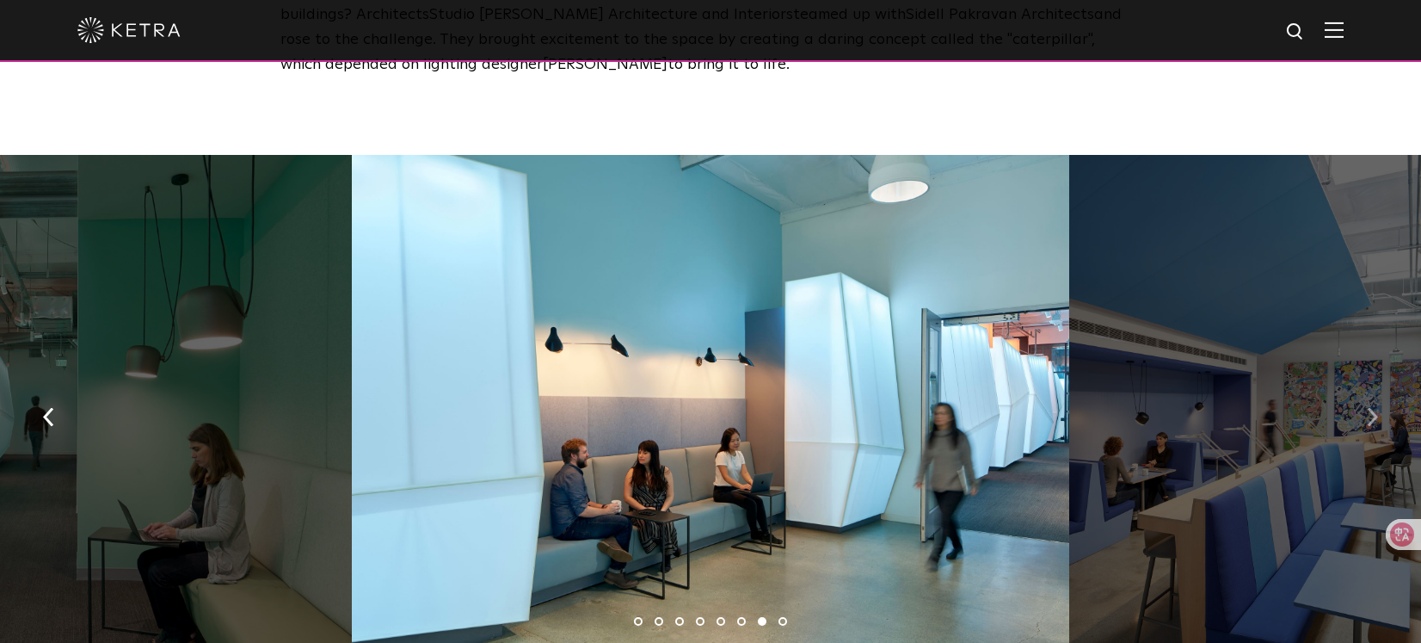
click at [1364, 398] on button "button" at bounding box center [1372, 415] width 37 height 59
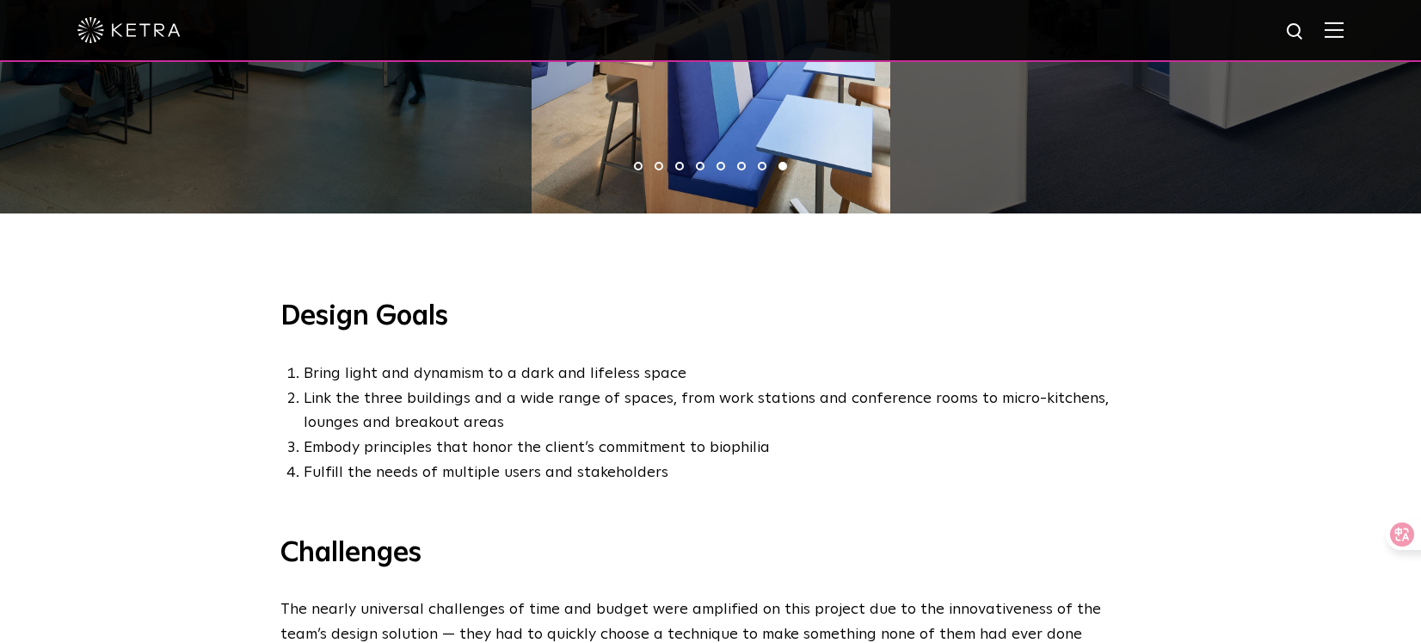
scroll to position [1381, 0]
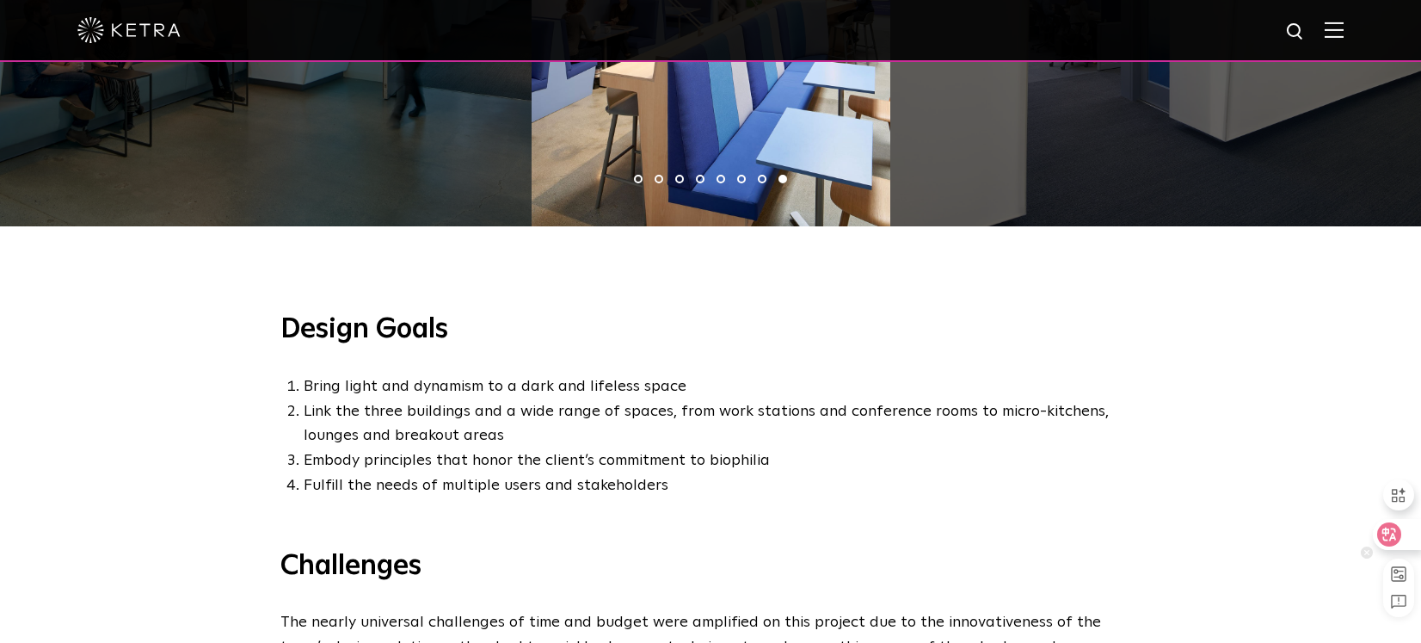
click at [1384, 539] on icon at bounding box center [1390, 534] width 15 height 14
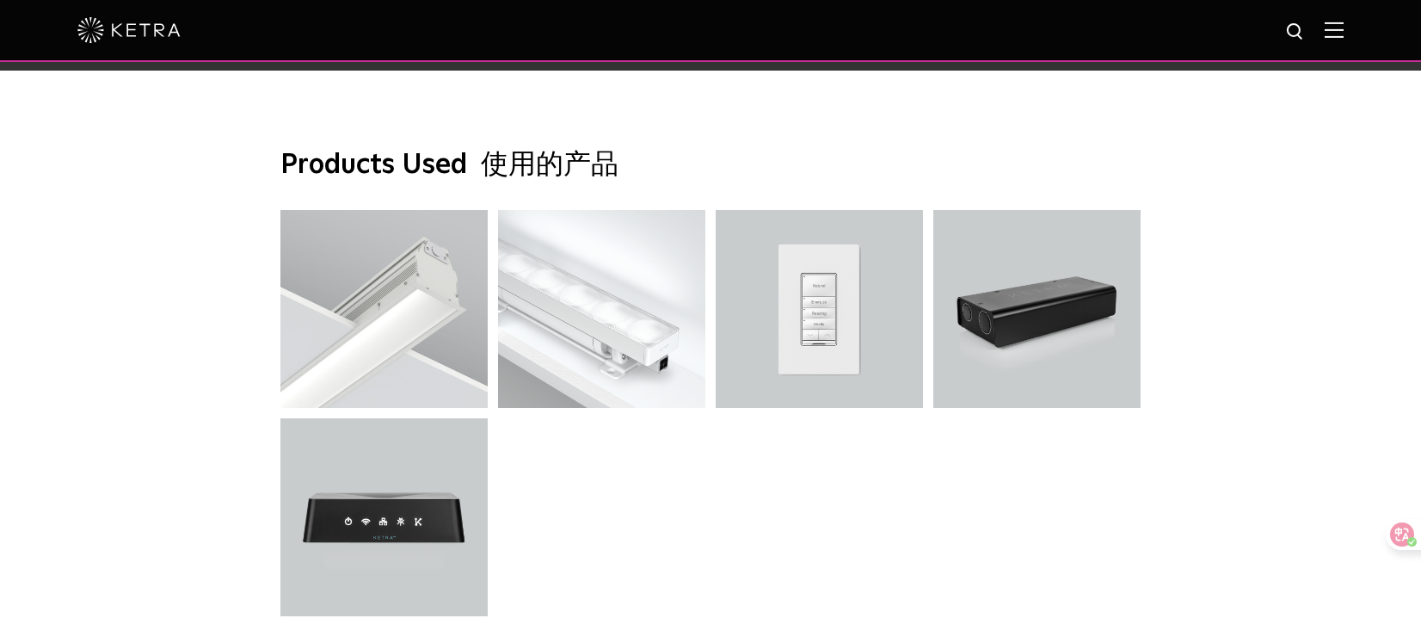
scroll to position [5830, 0]
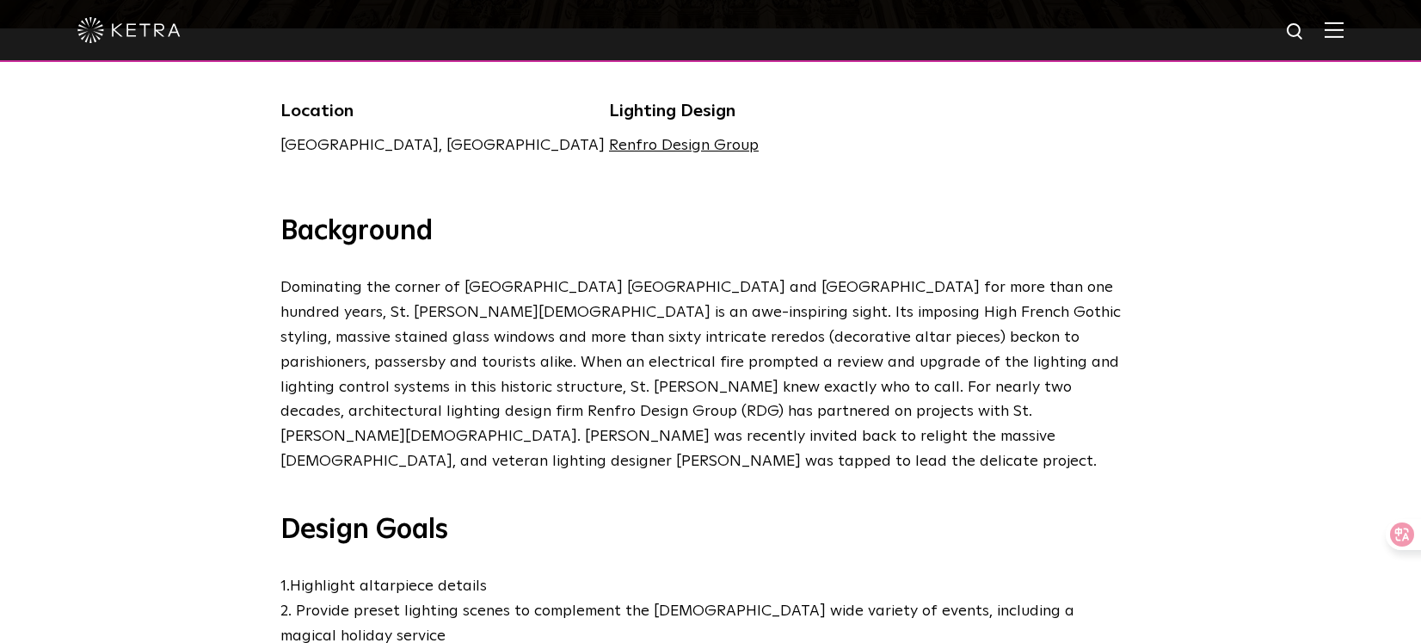
scroll to position [536, 0]
click at [1381, 529] on icon at bounding box center [1389, 534] width 17 height 17
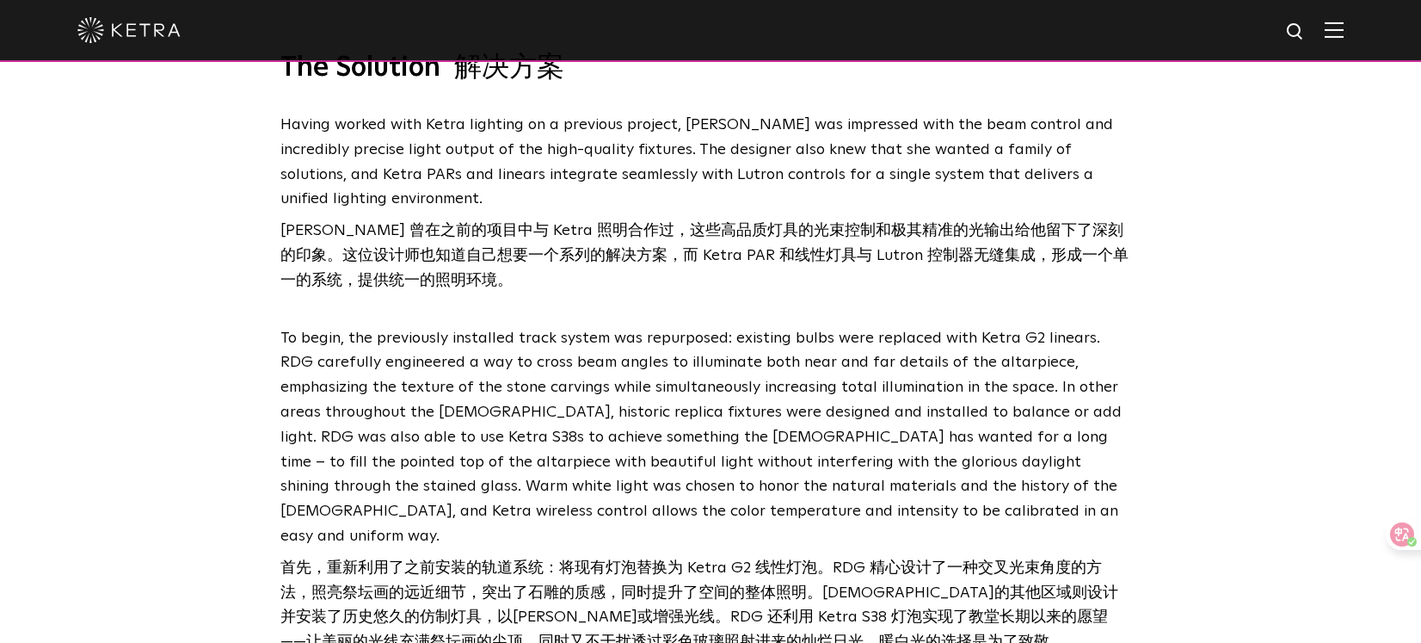
scroll to position [3084, 0]
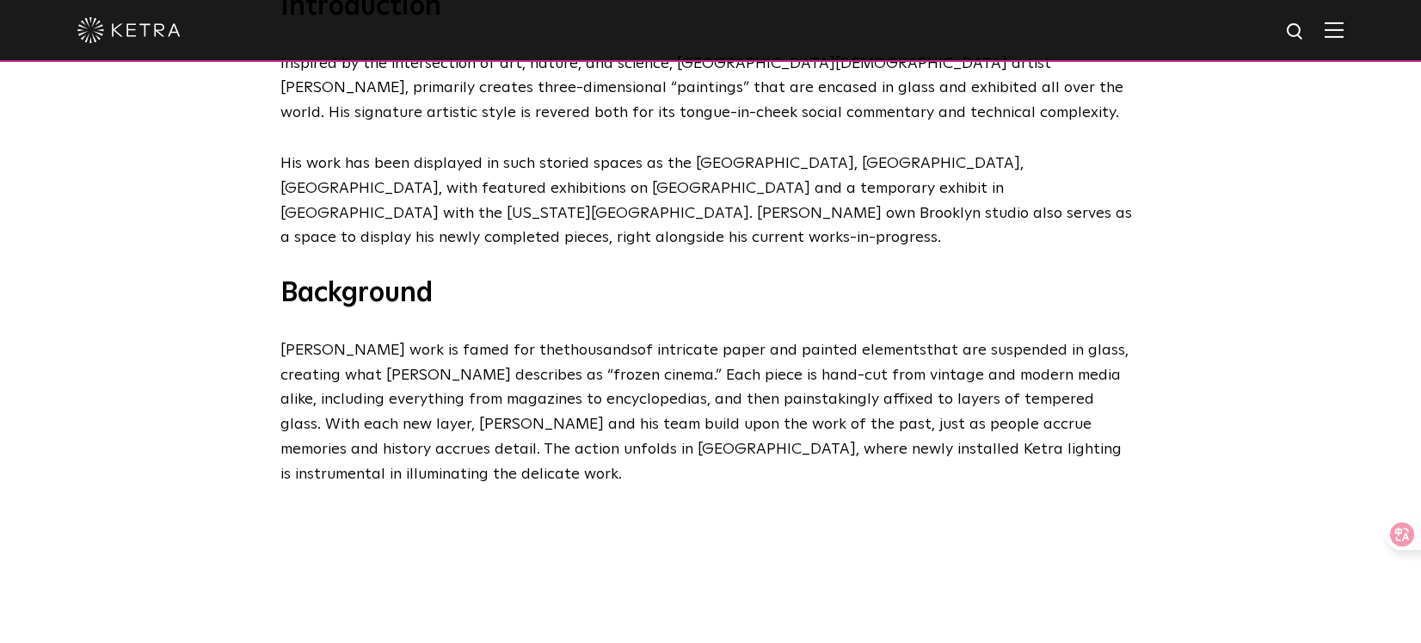
scroll to position [786, 0]
click at [1390, 546] on div at bounding box center [1396, 534] width 46 height 31
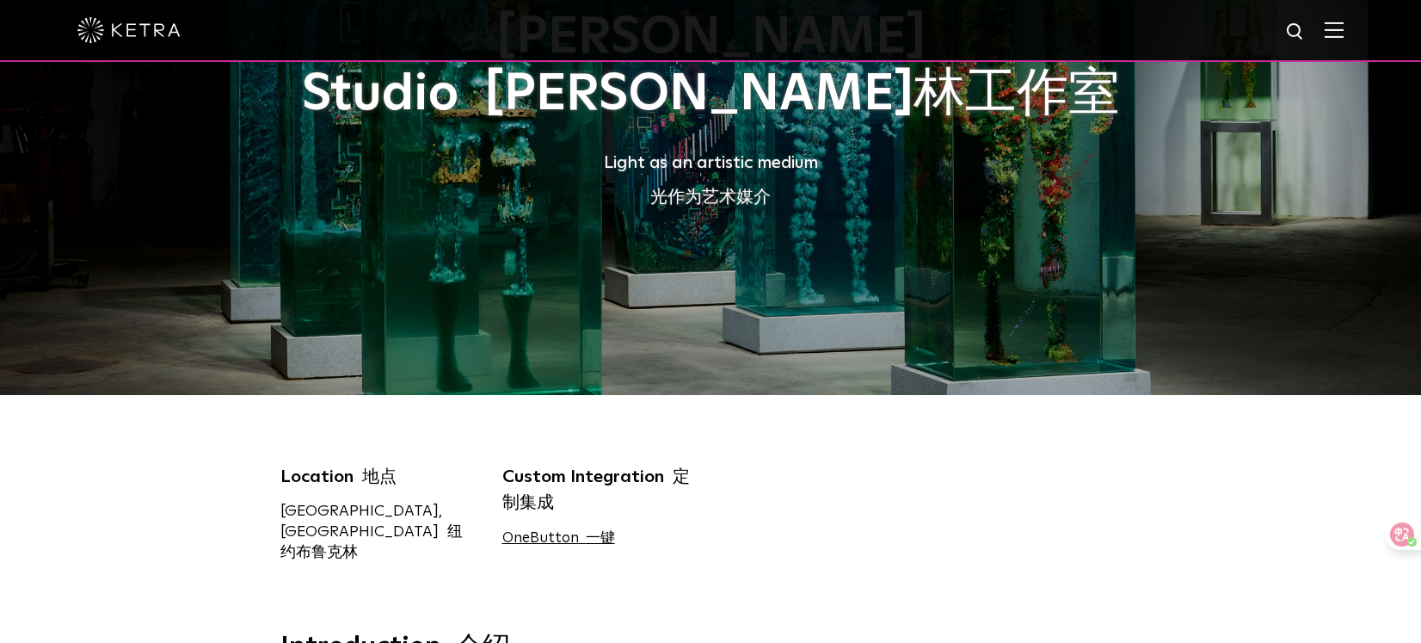
scroll to position [219, 0]
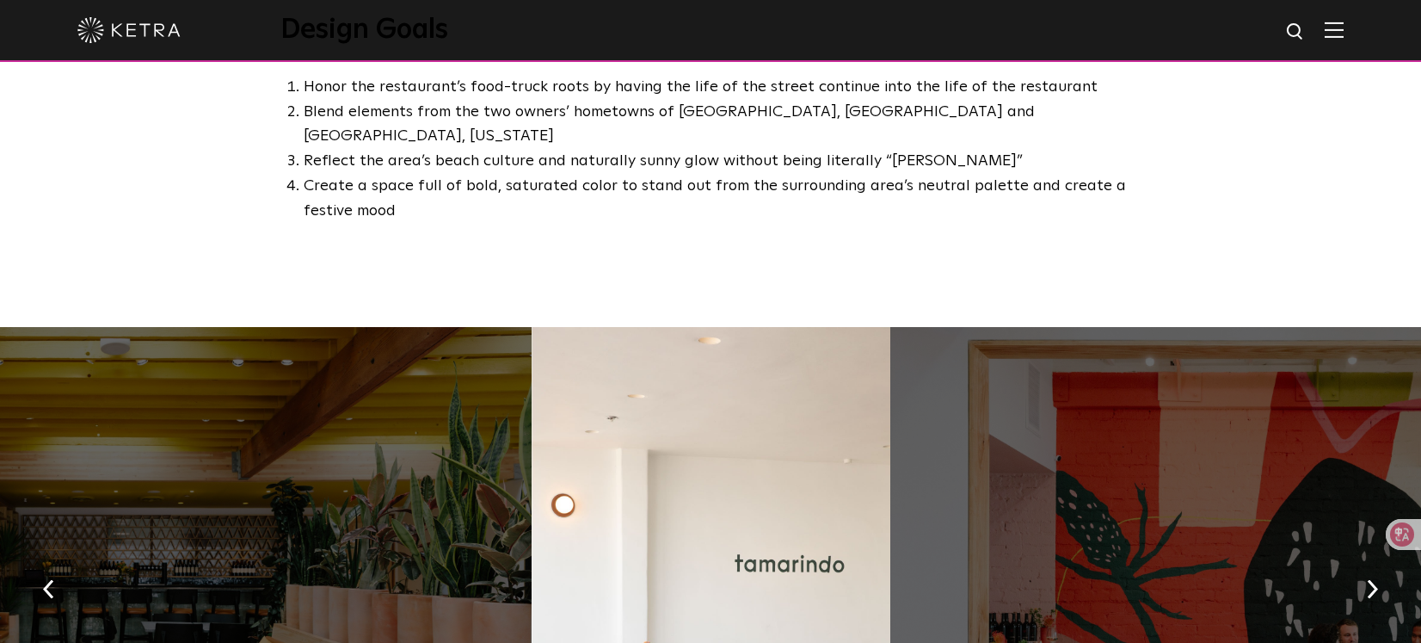
scroll to position [1249, 0]
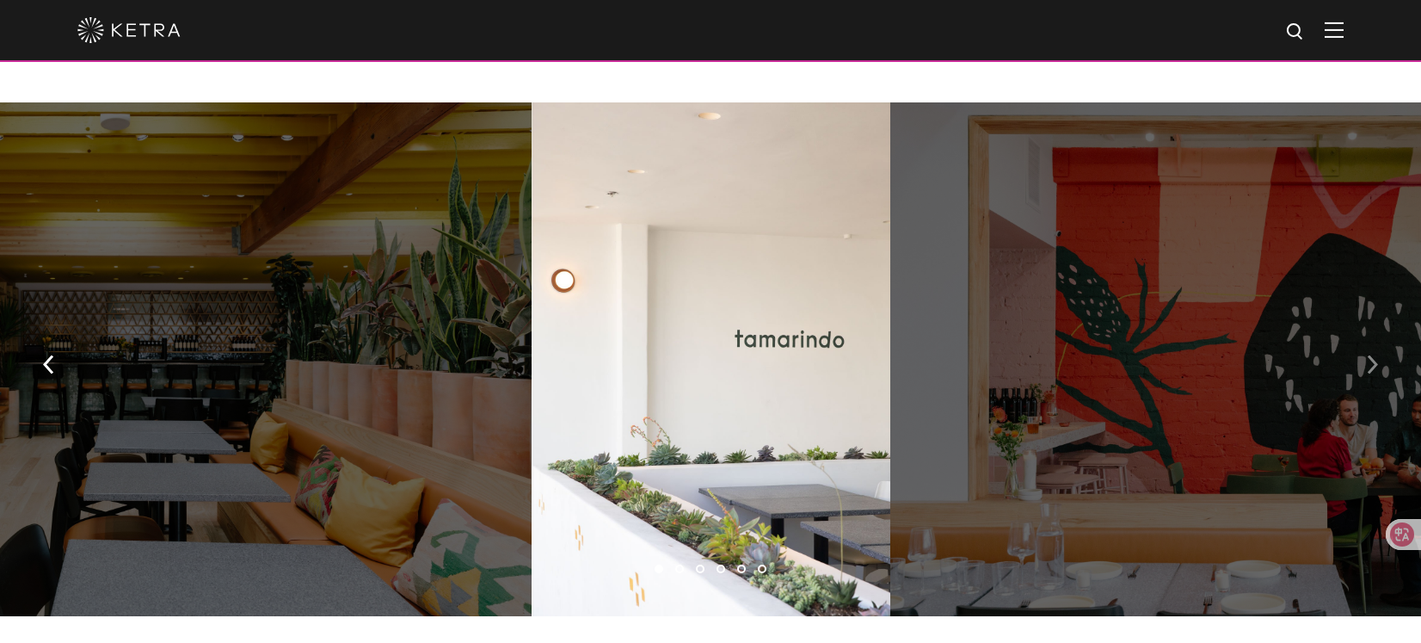
click at [1371, 334] on button "button" at bounding box center [1372, 363] width 37 height 59
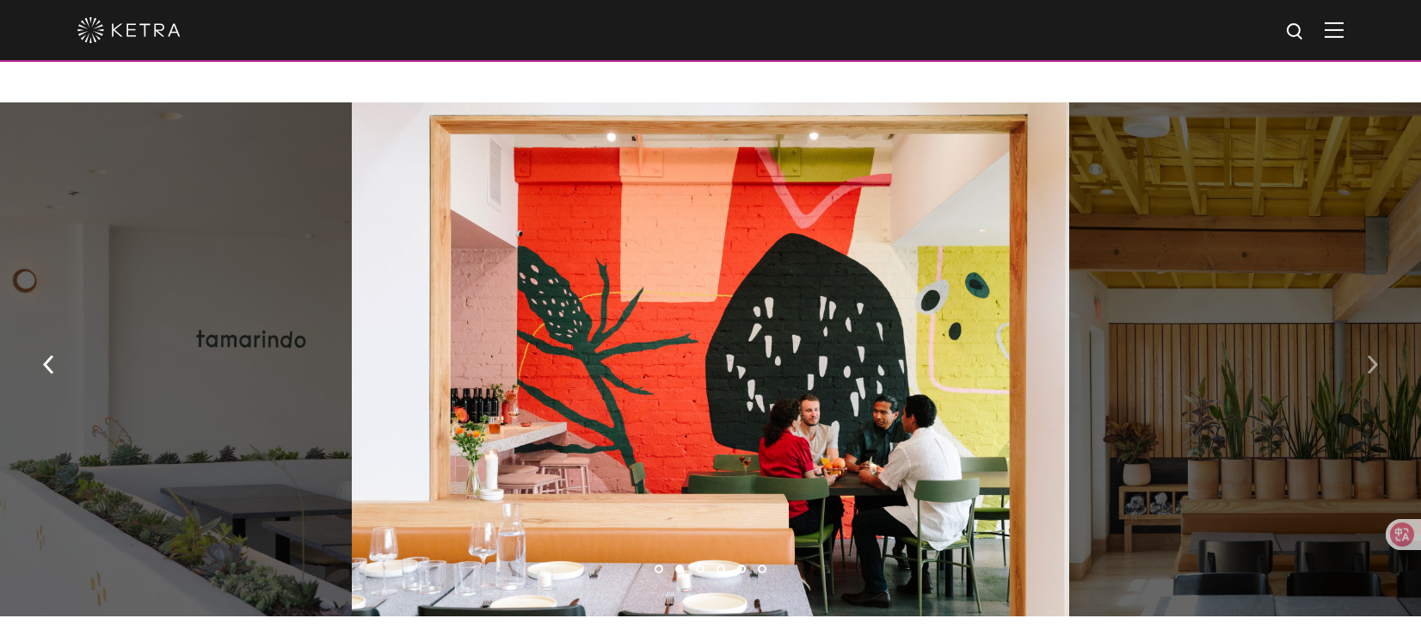
click at [1371, 334] on button "button" at bounding box center [1372, 363] width 37 height 59
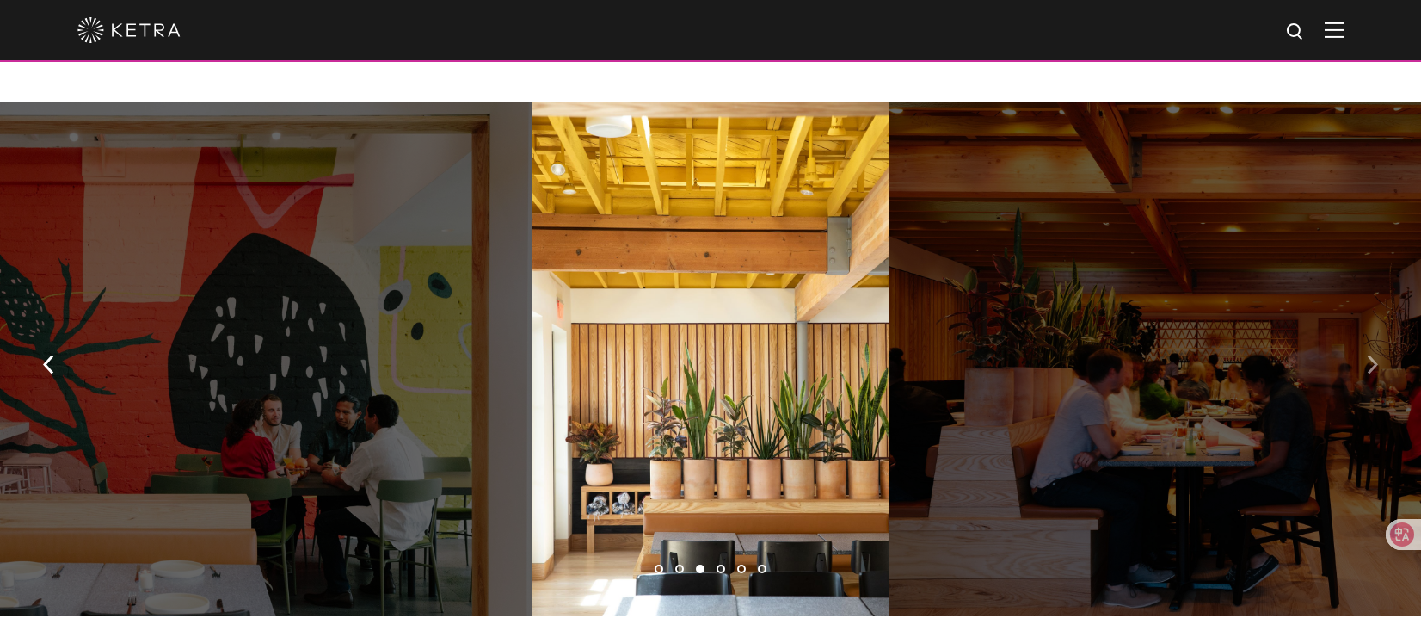
click at [1371, 334] on button "button" at bounding box center [1372, 363] width 37 height 59
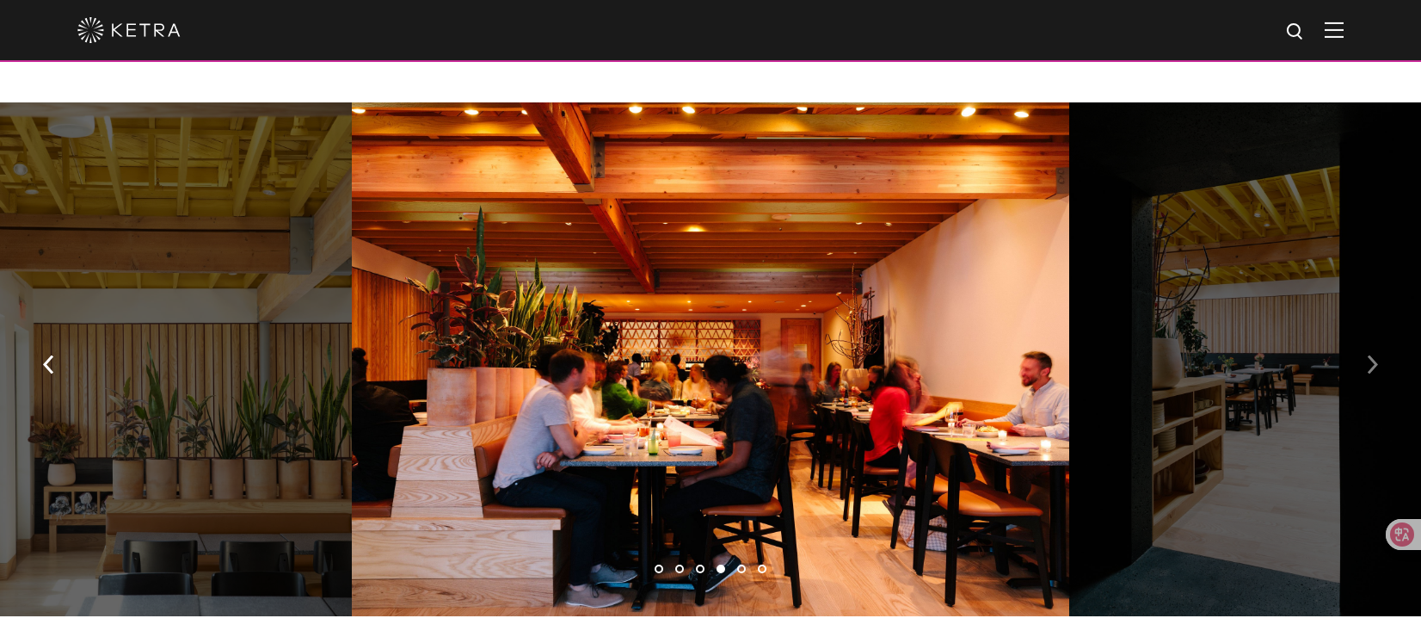
click at [1371, 334] on button "button" at bounding box center [1372, 363] width 37 height 59
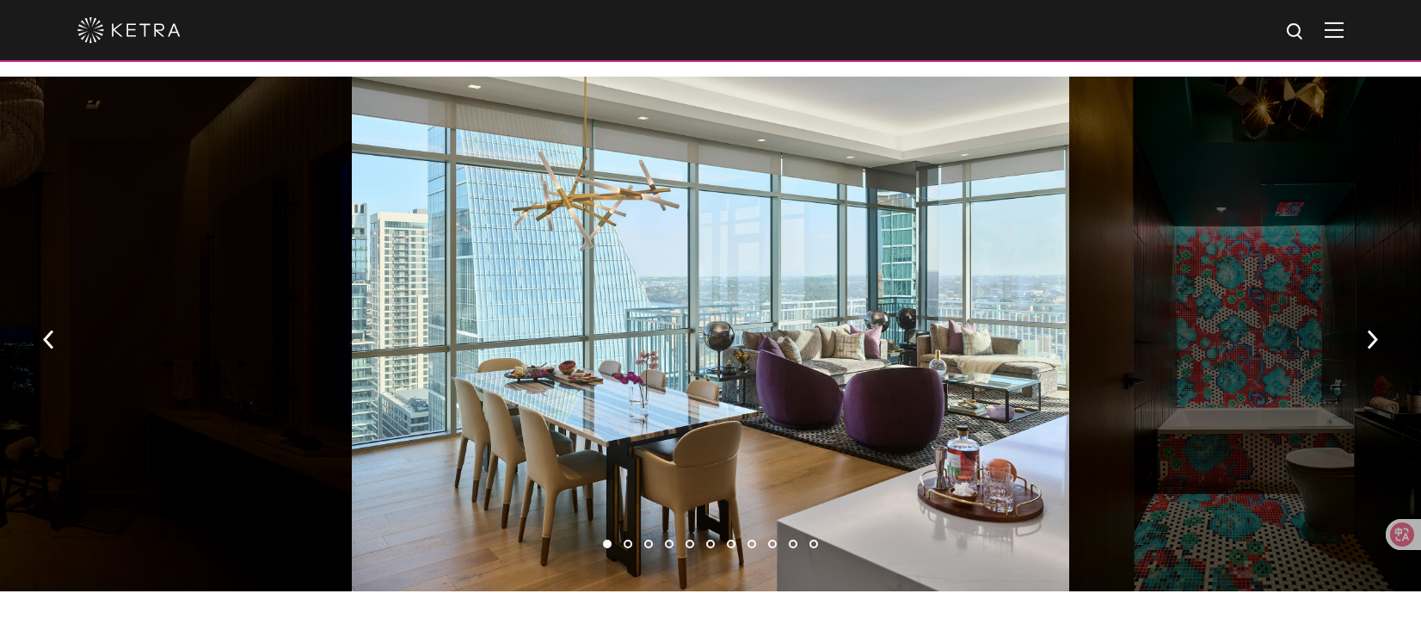
scroll to position [2460, 0]
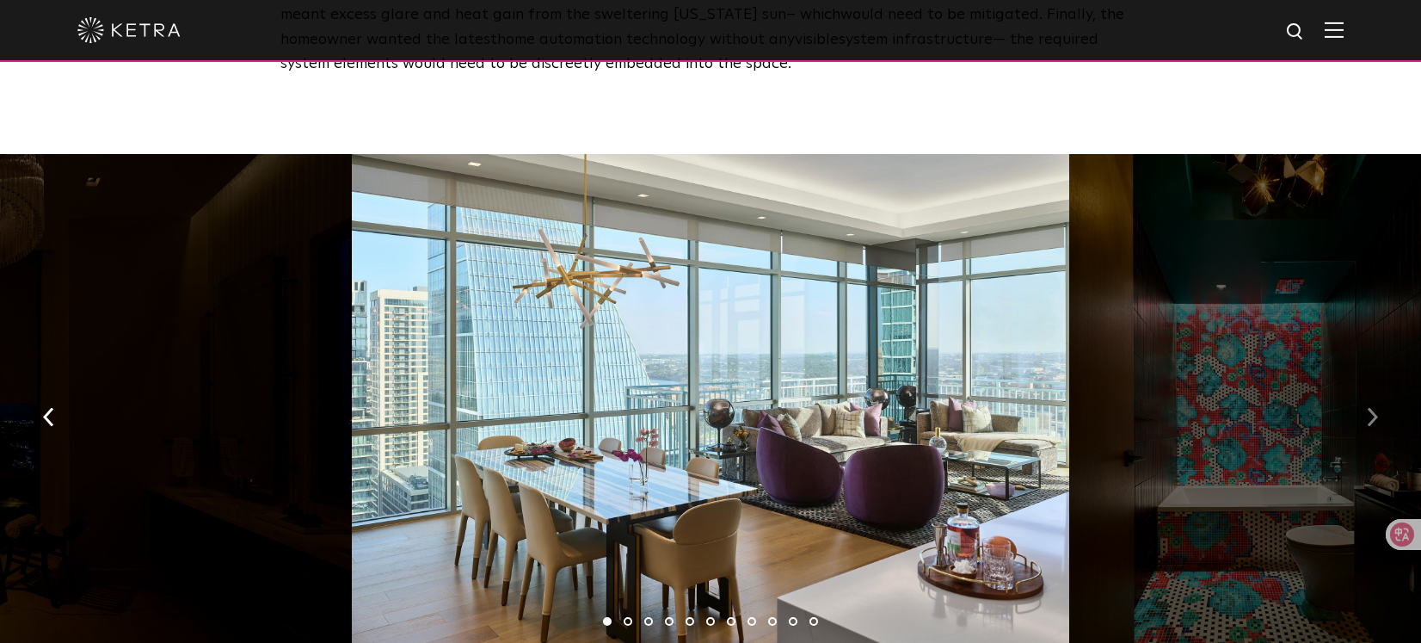
click at [1360, 385] on button "button" at bounding box center [1372, 414] width 37 height 59
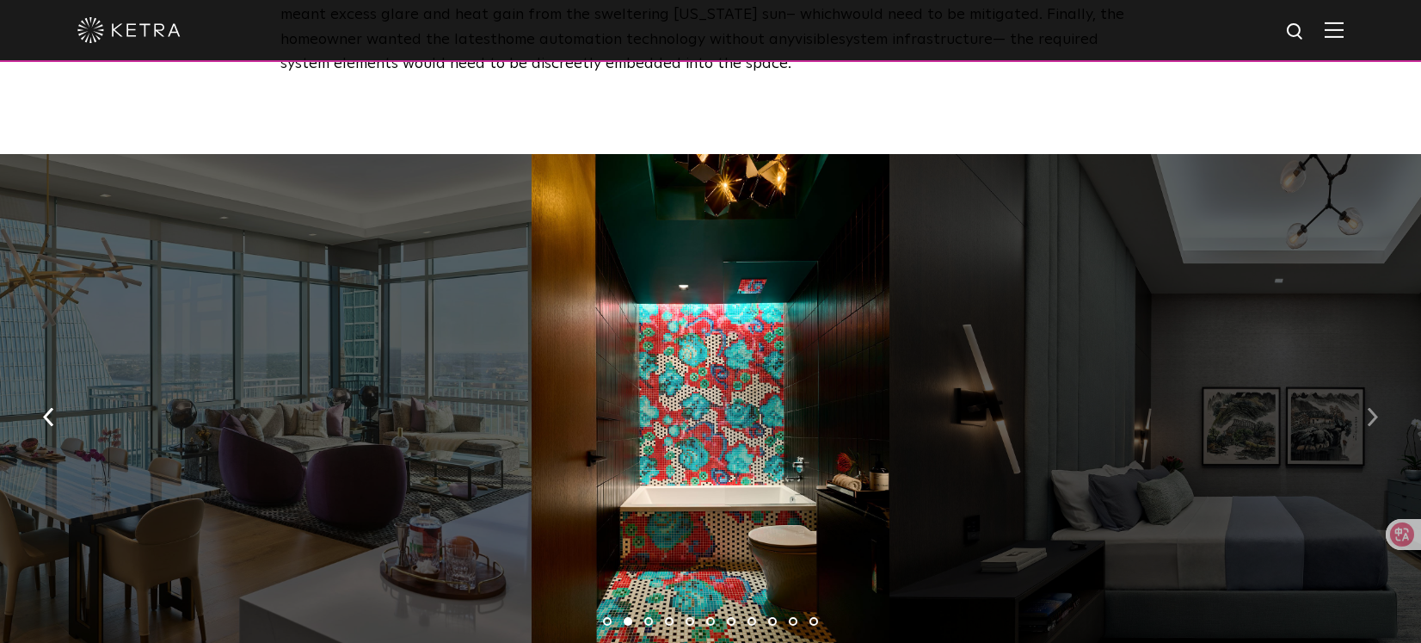
click at [1361, 385] on button "button" at bounding box center [1372, 414] width 37 height 59
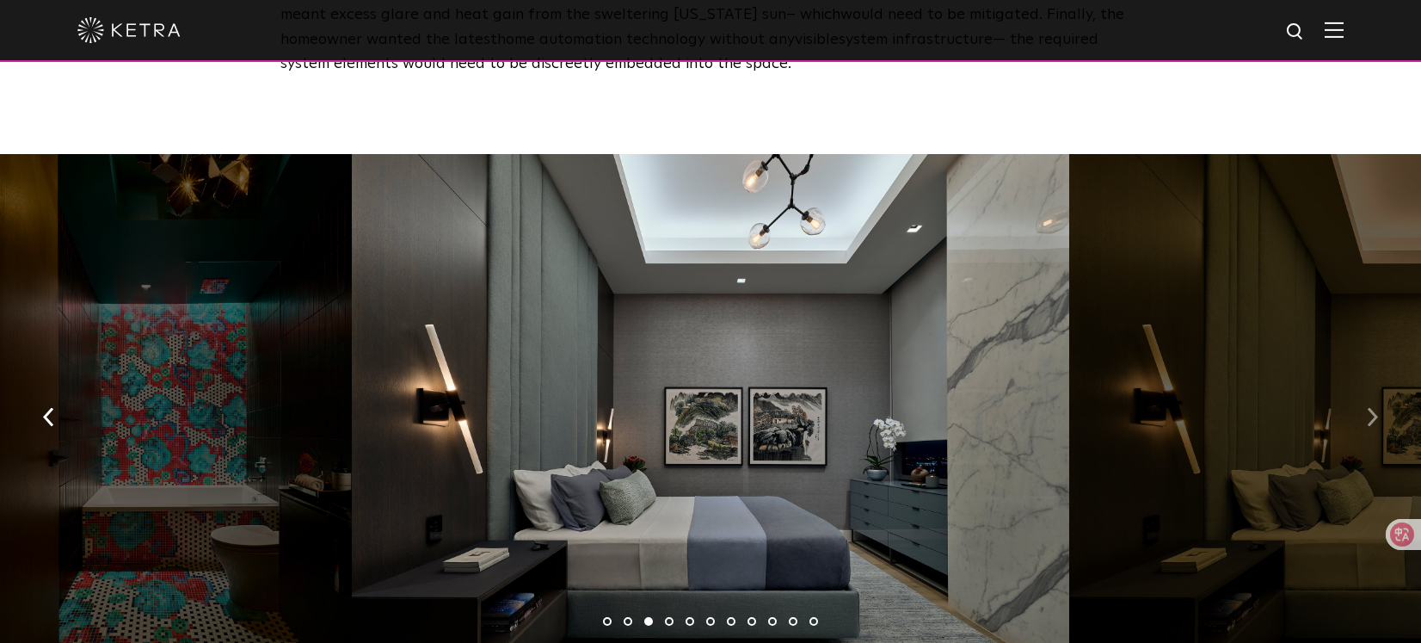
click at [1361, 385] on button "button" at bounding box center [1372, 414] width 37 height 59
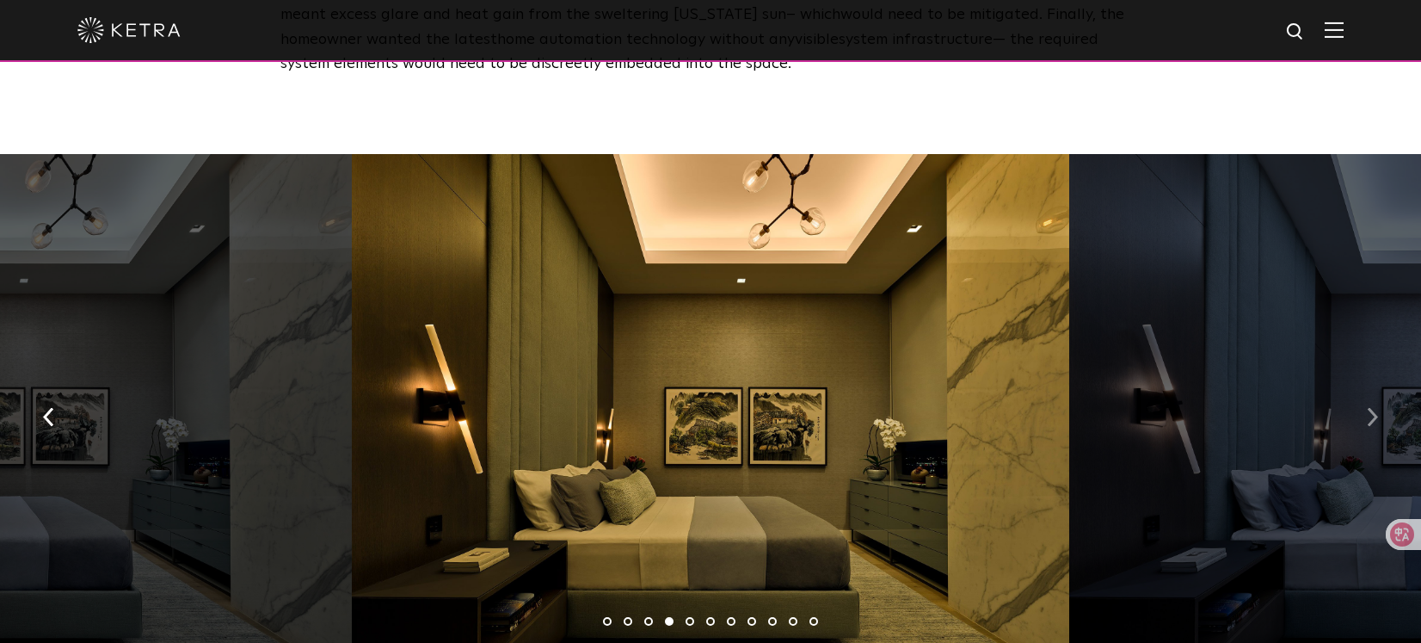
click at [1361, 385] on button "button" at bounding box center [1372, 414] width 37 height 59
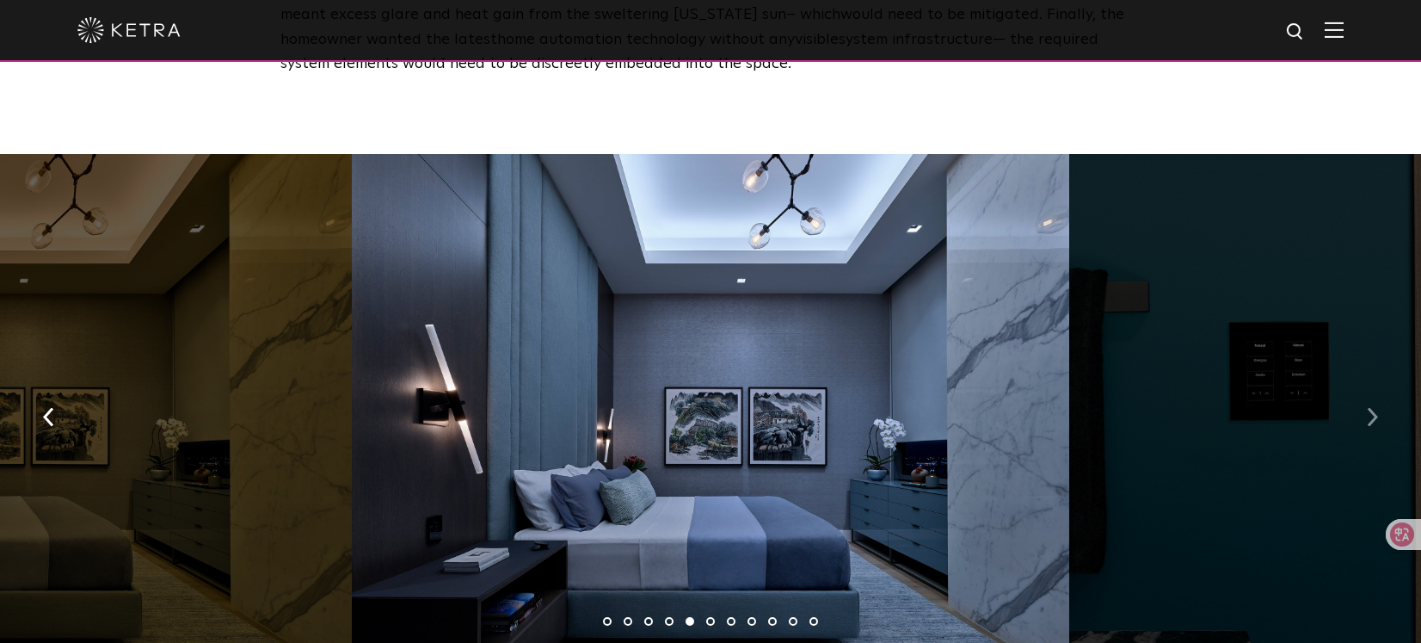
click at [1361, 385] on button "button" at bounding box center [1372, 414] width 37 height 59
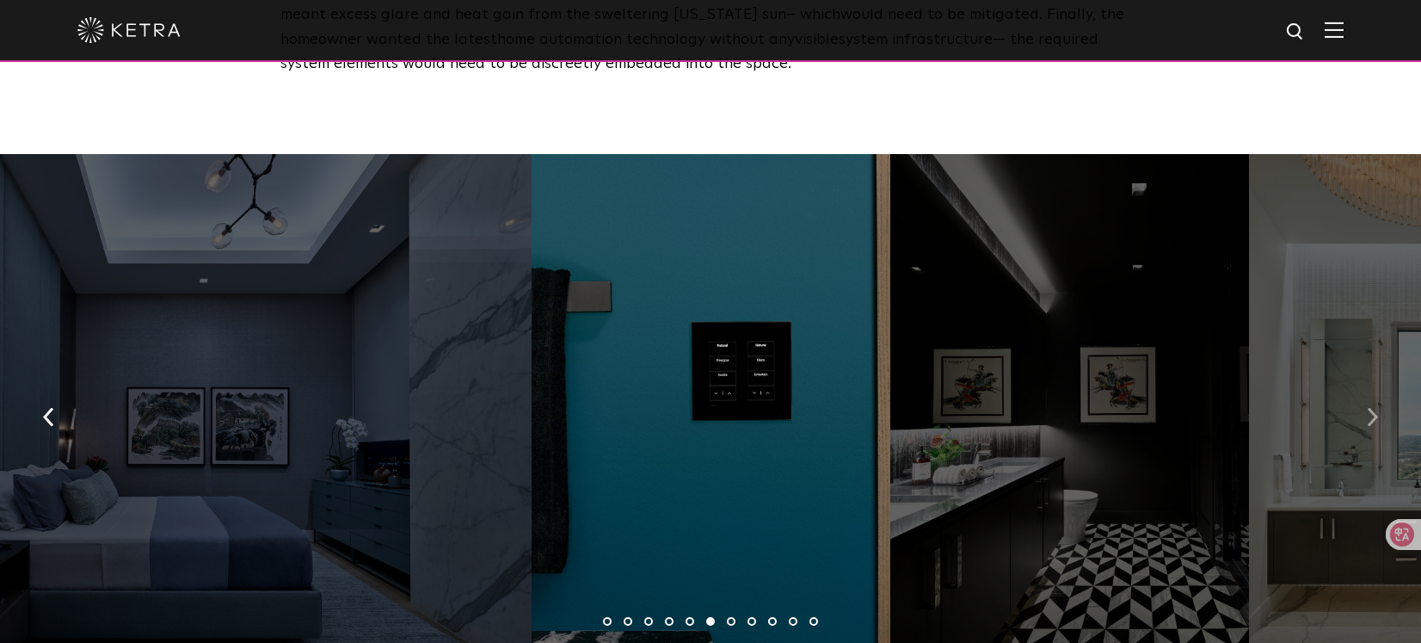
click at [1361, 385] on button "button" at bounding box center [1372, 414] width 37 height 59
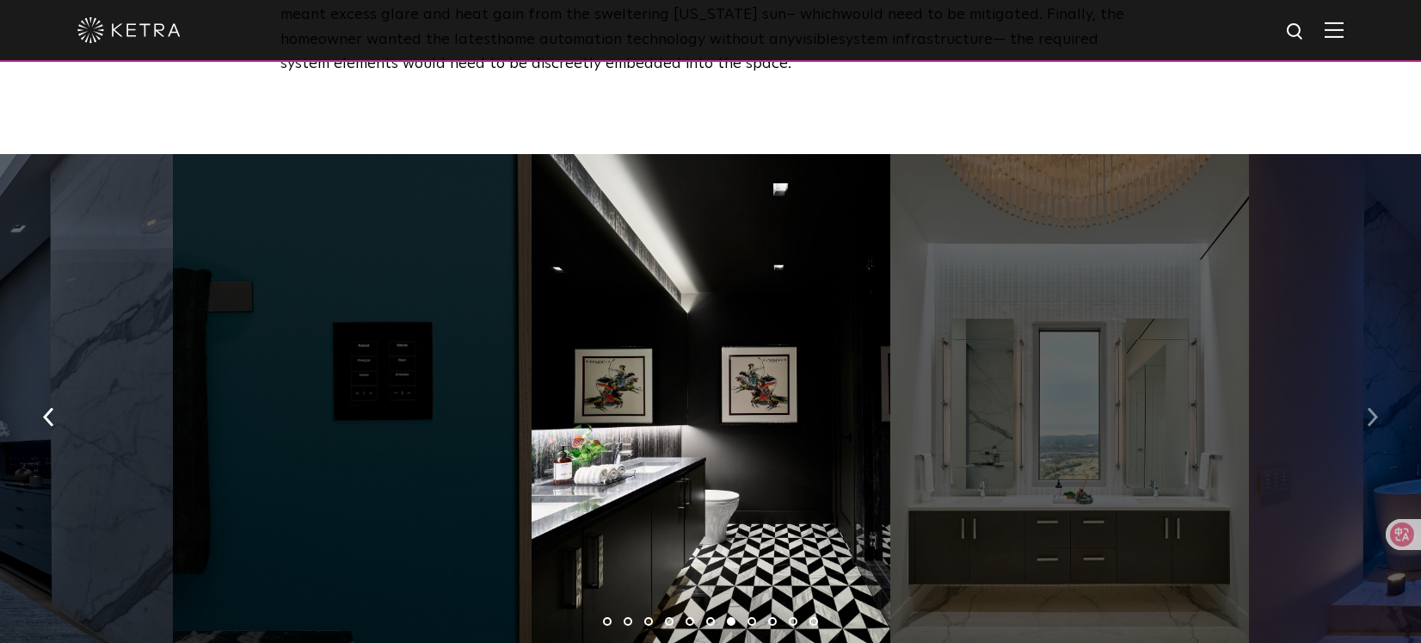
click at [1361, 385] on button "button" at bounding box center [1372, 414] width 37 height 59
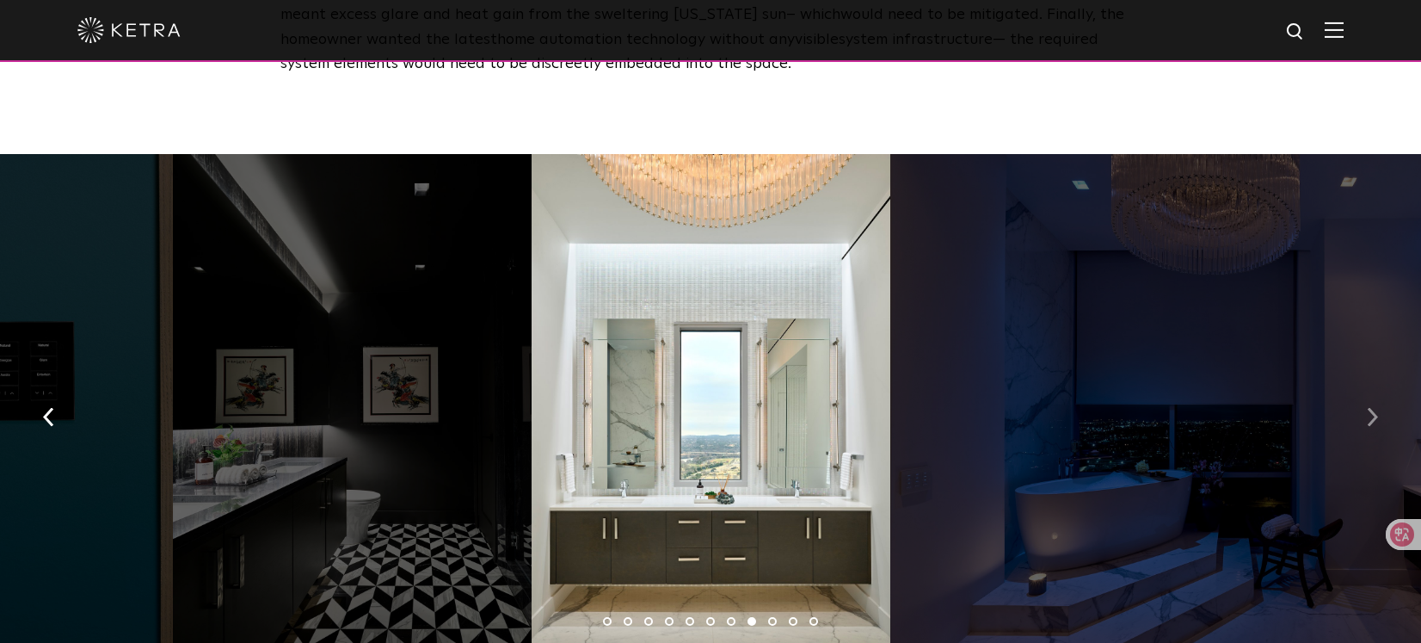
click at [1361, 385] on button "button" at bounding box center [1372, 414] width 37 height 59
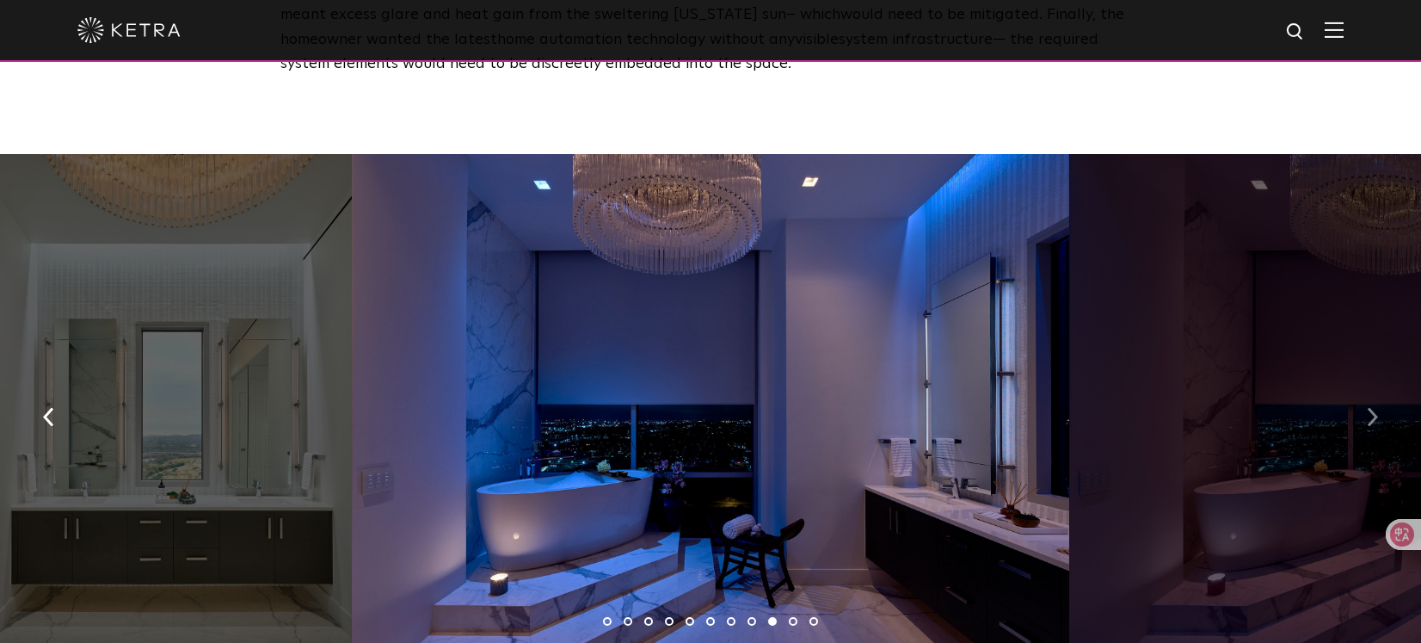
click at [1361, 385] on button "button" at bounding box center [1372, 414] width 37 height 59
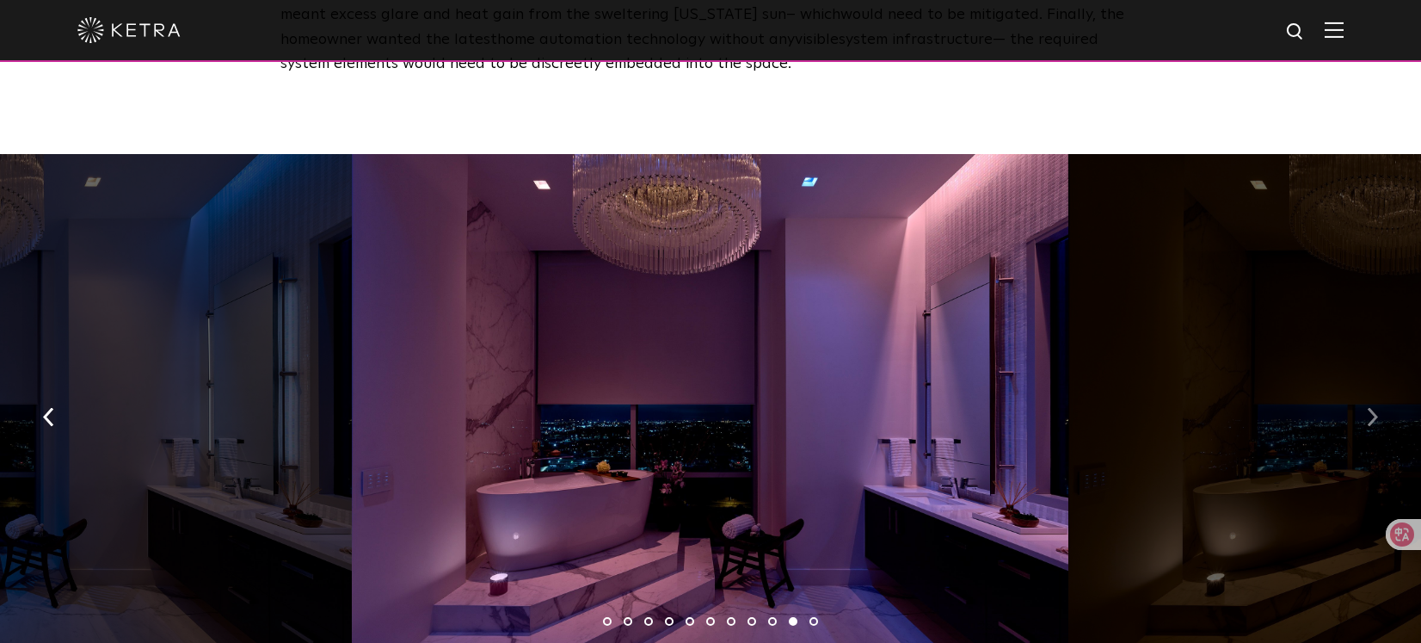
click at [1361, 385] on button "button" at bounding box center [1372, 414] width 37 height 59
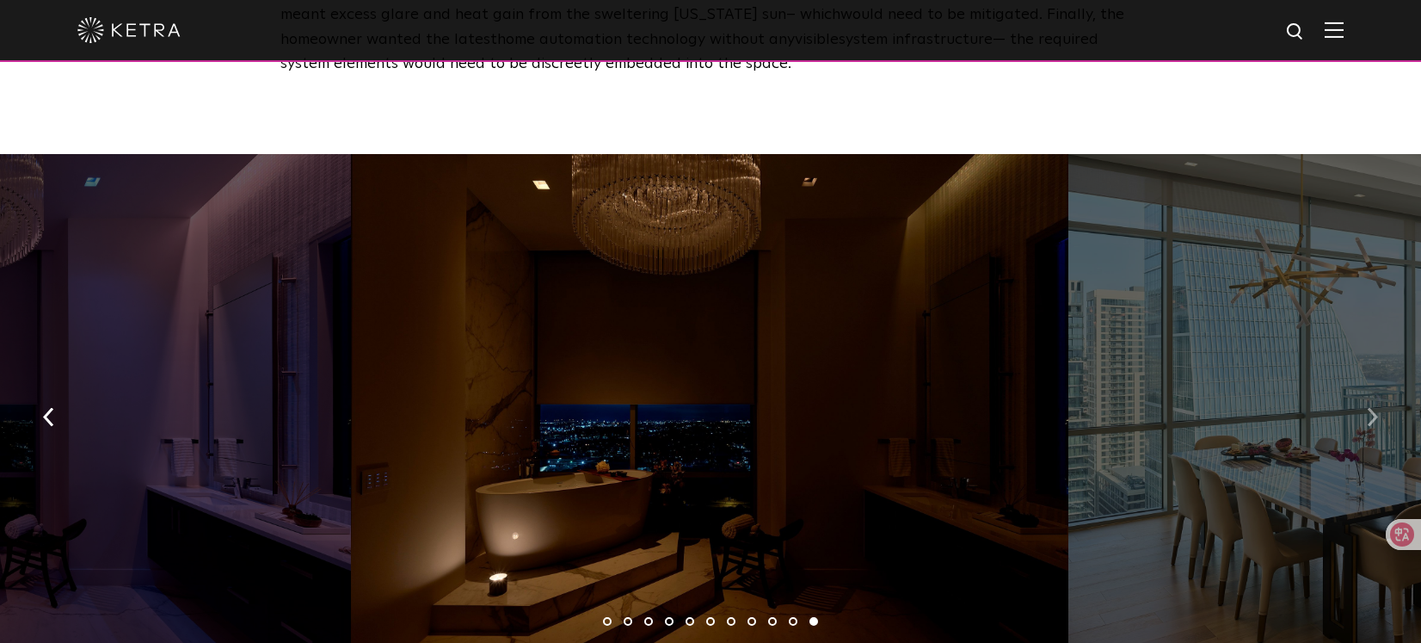
click at [1361, 385] on button "button" at bounding box center [1372, 414] width 37 height 59
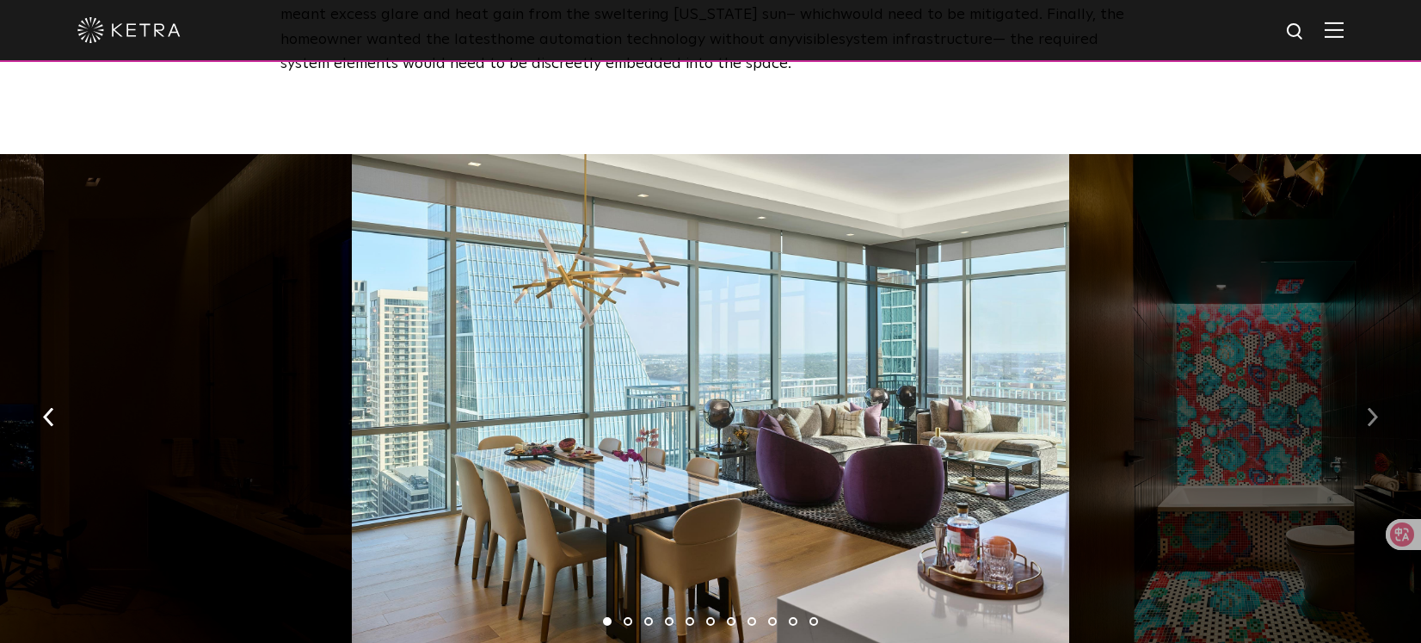
click at [1361, 385] on button "button" at bounding box center [1372, 414] width 37 height 59
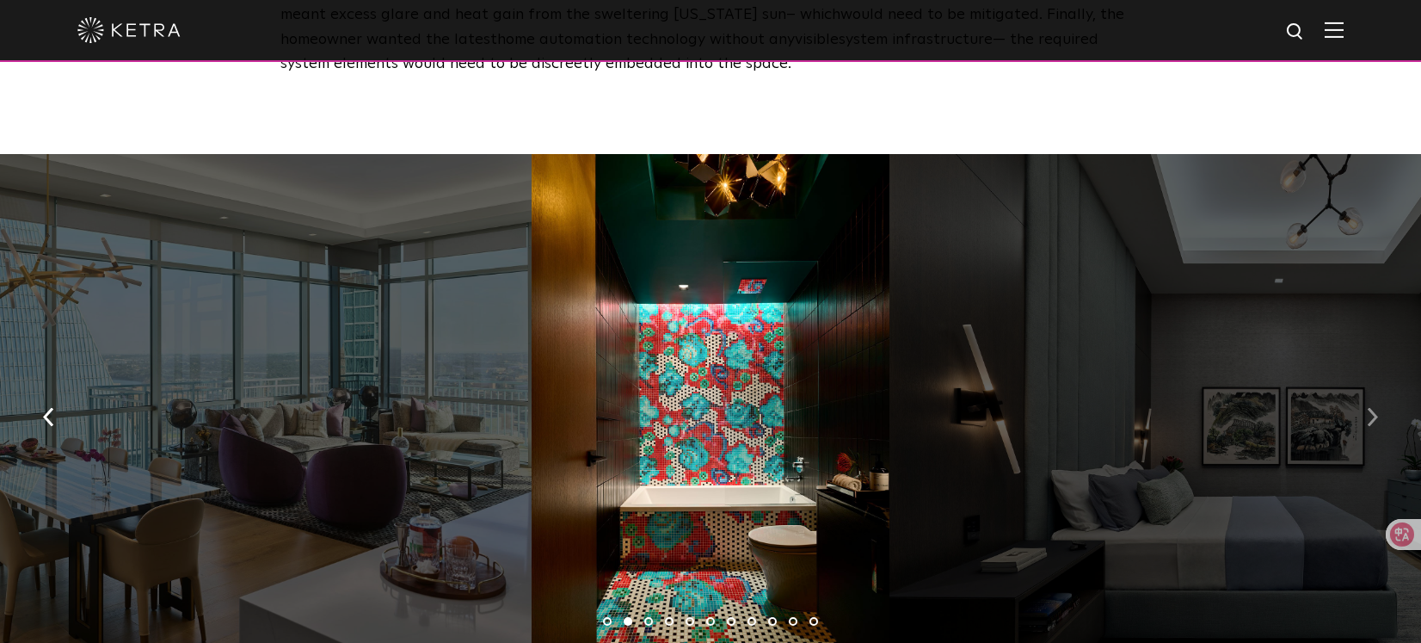
click at [1361, 385] on button "button" at bounding box center [1372, 414] width 37 height 59
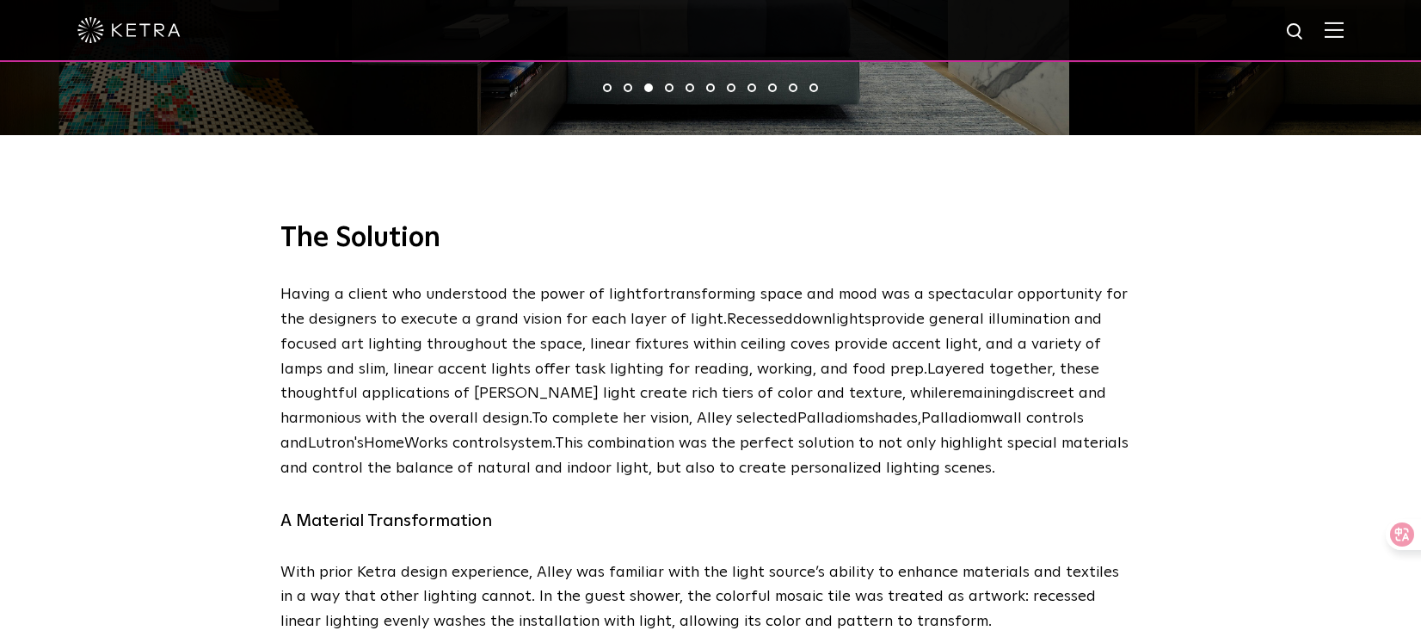
scroll to position [3130, 0]
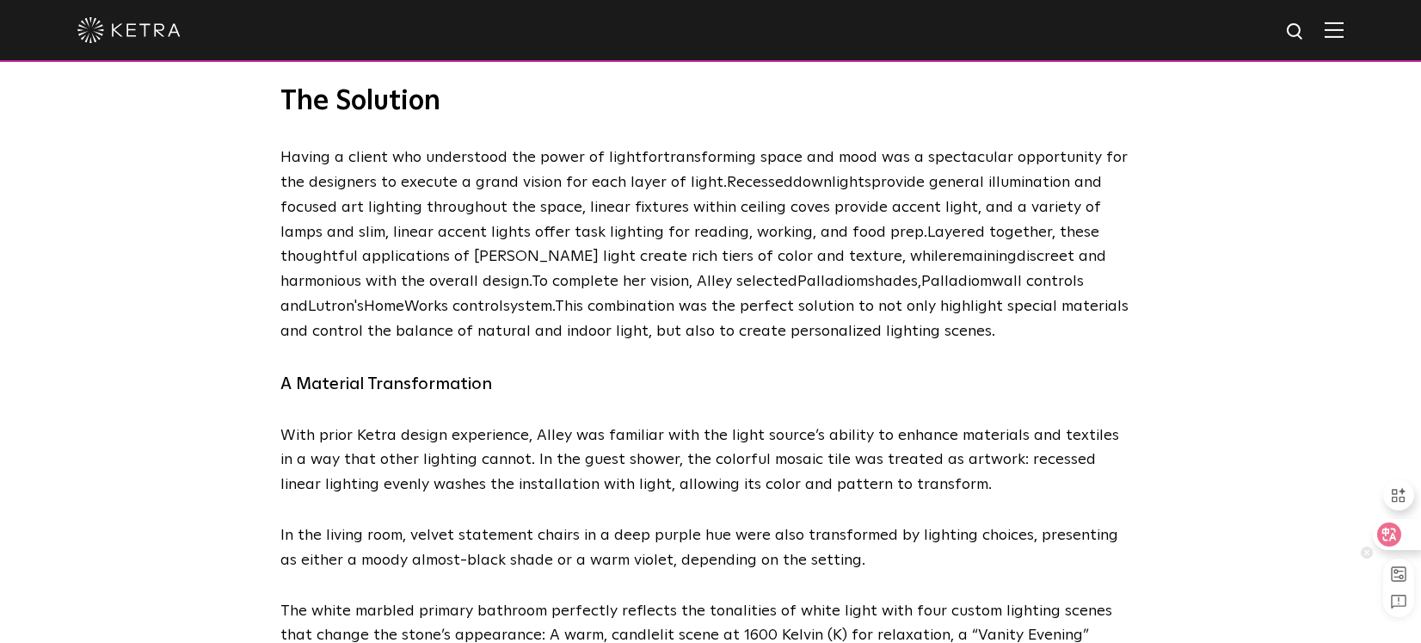
click at [1384, 538] on icon at bounding box center [1390, 534] width 15 height 14
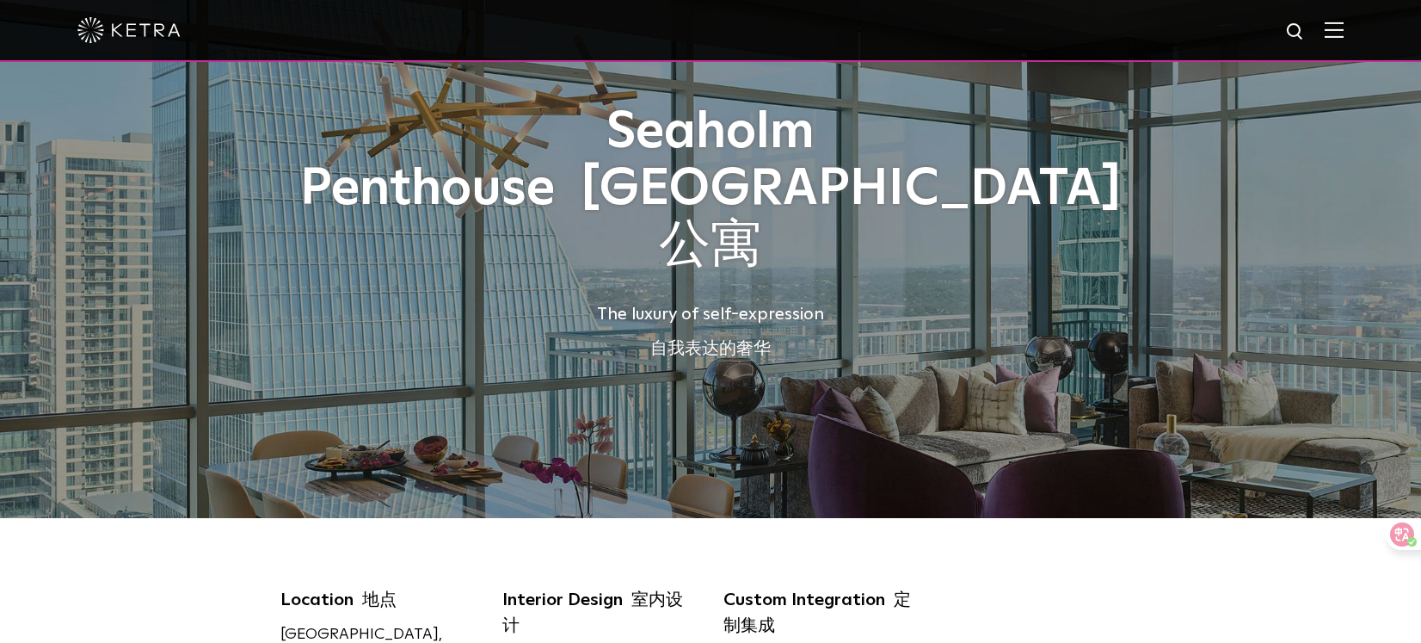
scroll to position [0, 0]
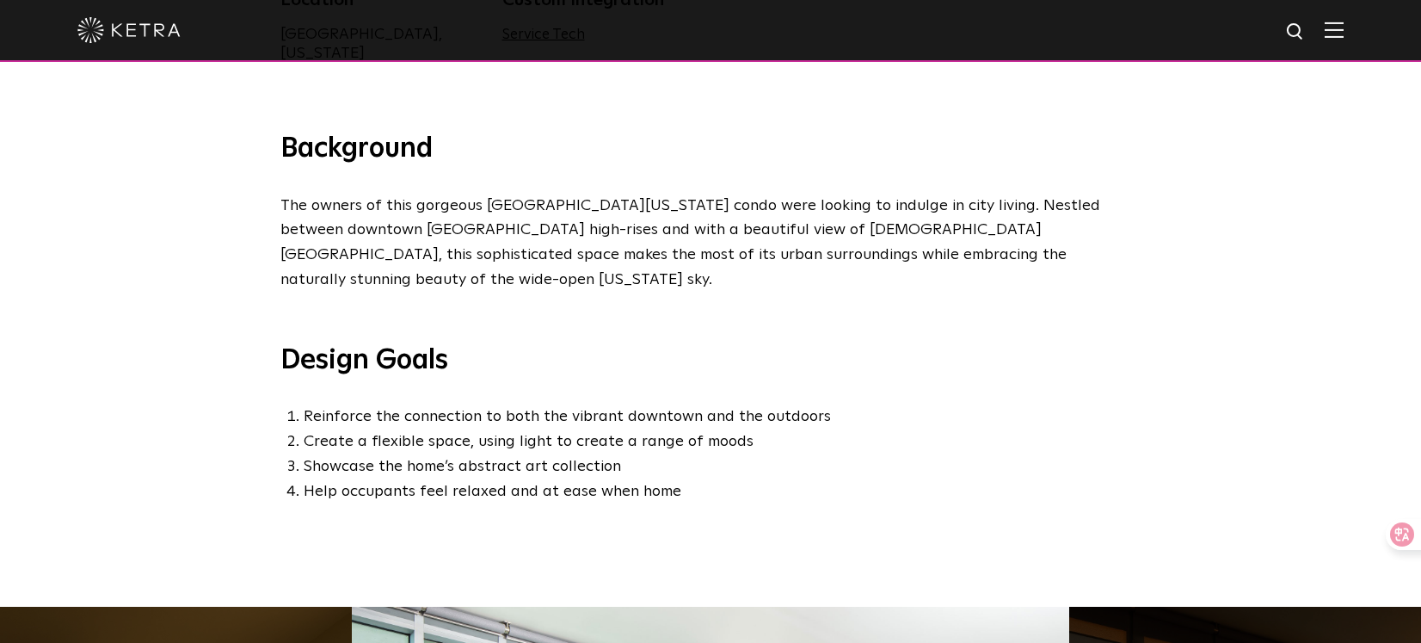
scroll to position [644, 0]
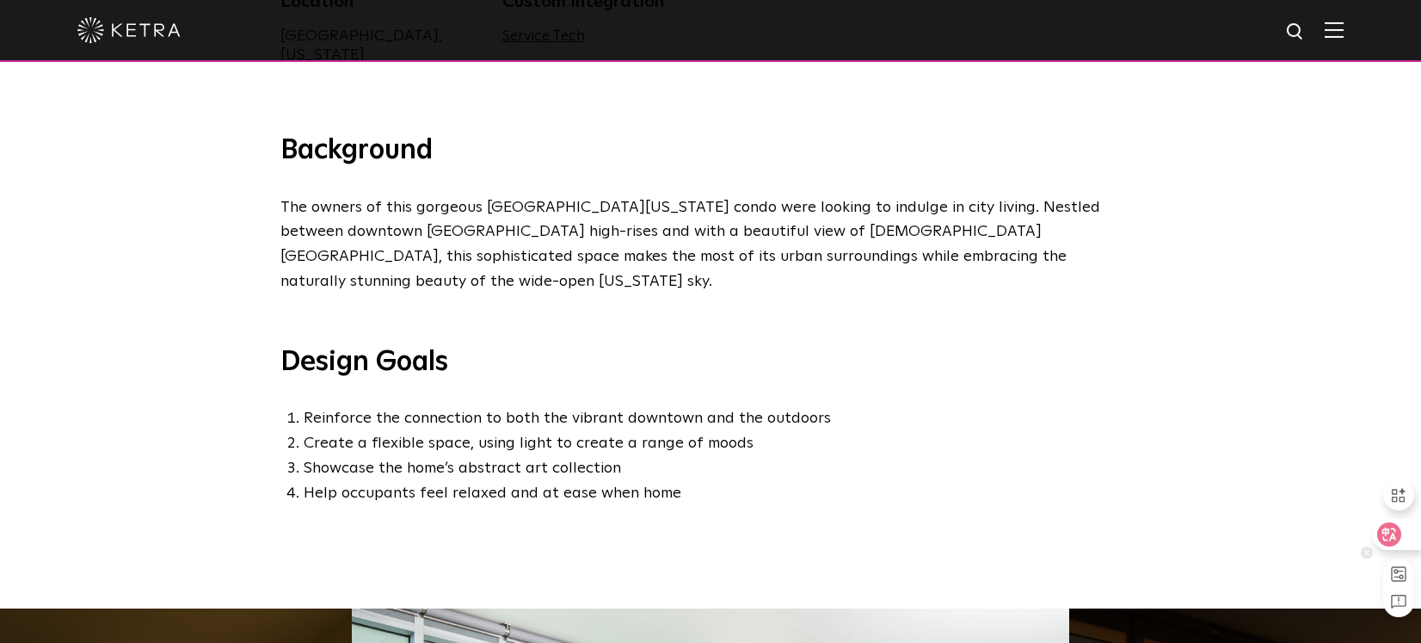
click at [1392, 535] on icon at bounding box center [1390, 534] width 15 height 14
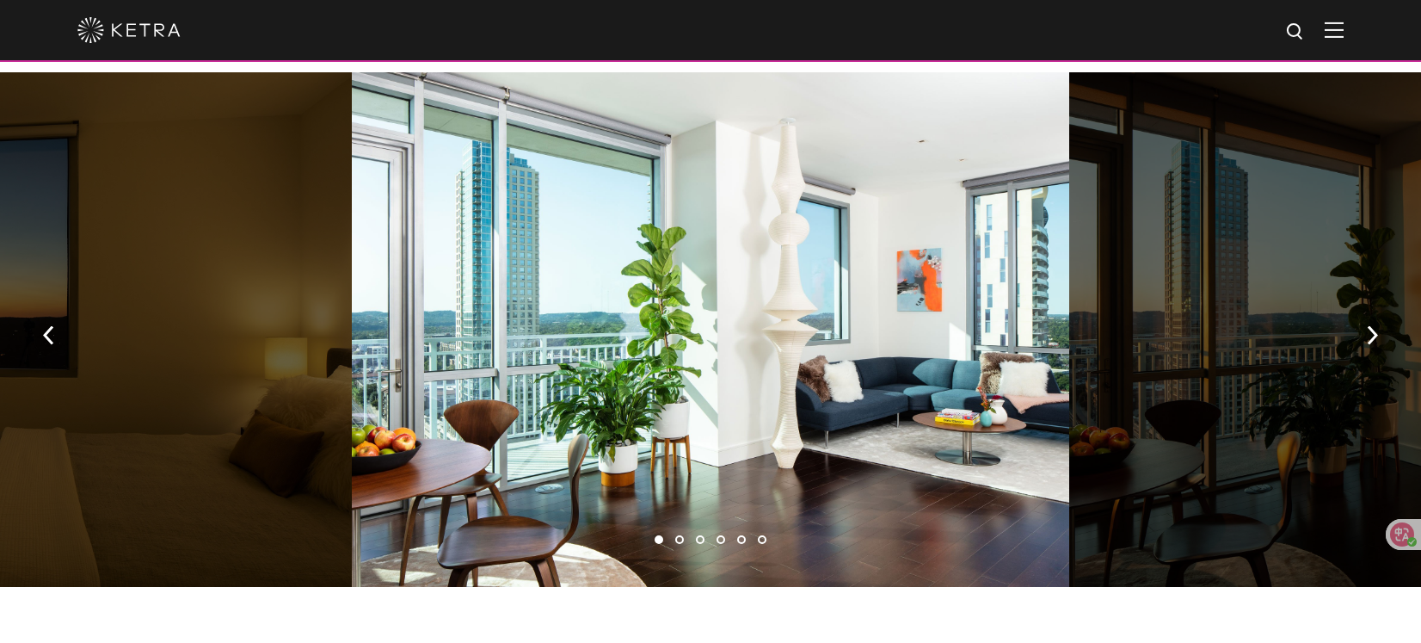
scroll to position [1425, 0]
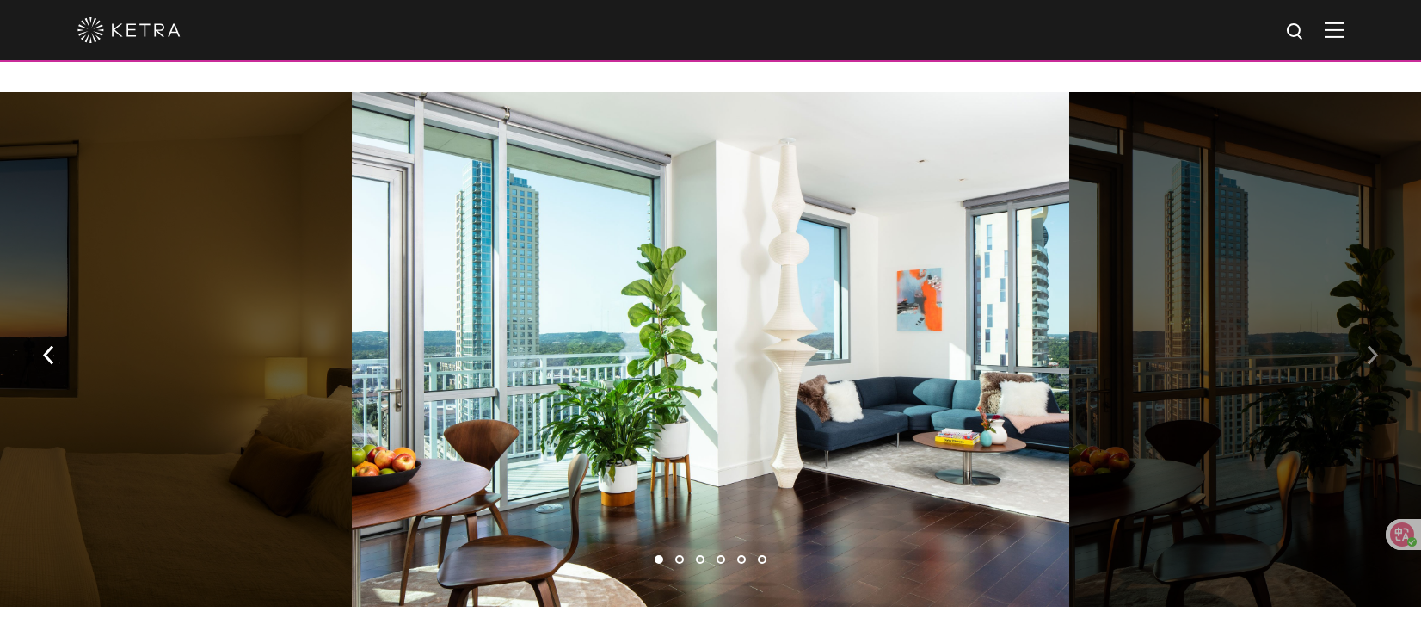
click at [1366, 324] on button "button" at bounding box center [1372, 353] width 37 height 59
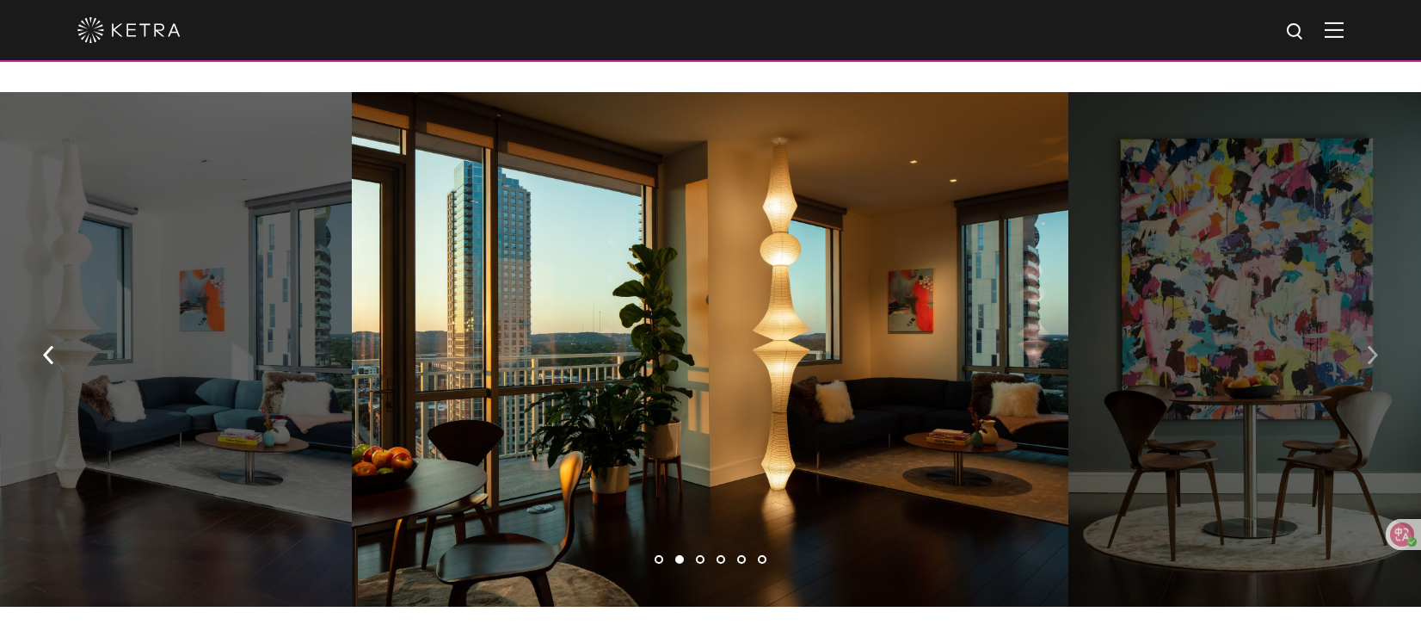
click at [1366, 324] on button "button" at bounding box center [1372, 353] width 37 height 59
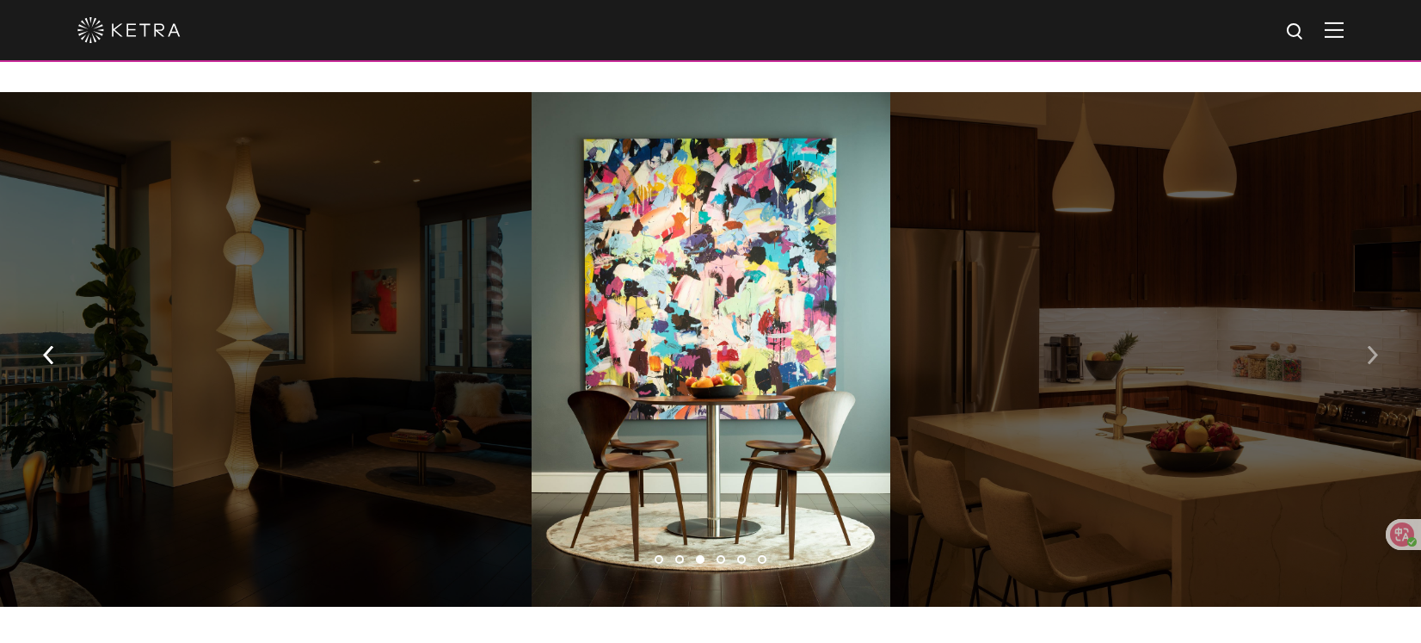
click at [1366, 324] on button "button" at bounding box center [1372, 353] width 37 height 59
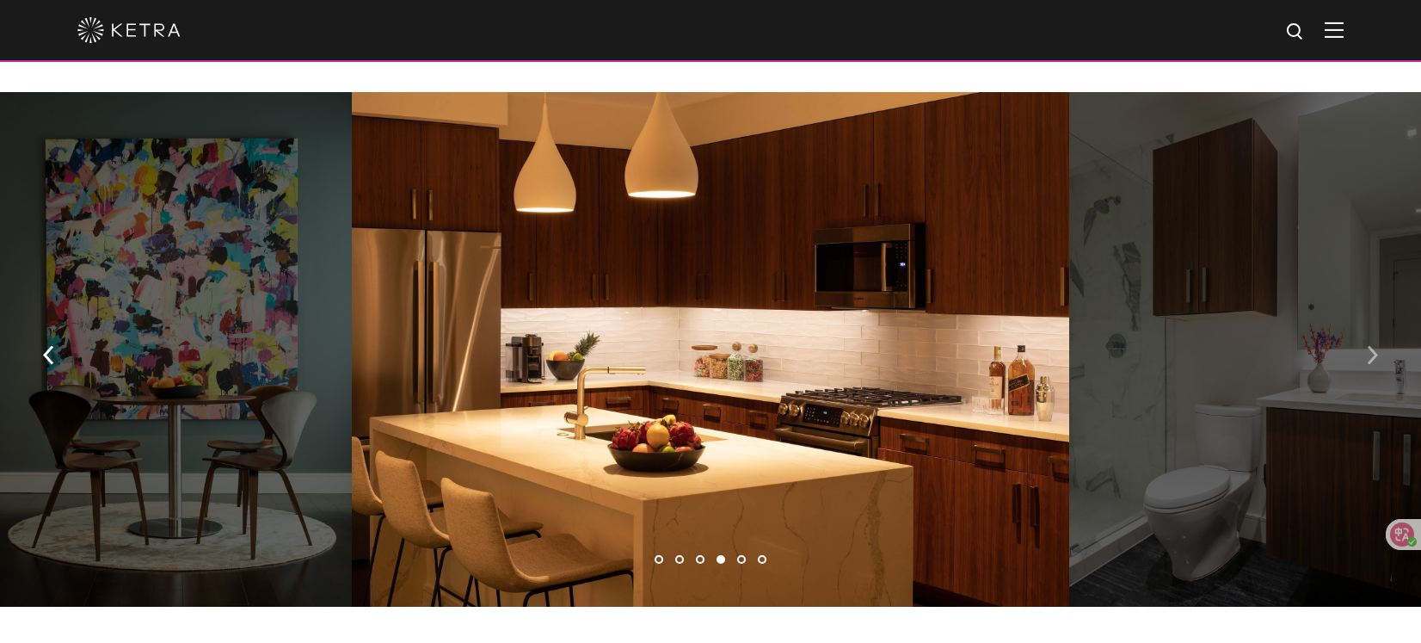
click at [1366, 324] on button "button" at bounding box center [1372, 353] width 37 height 59
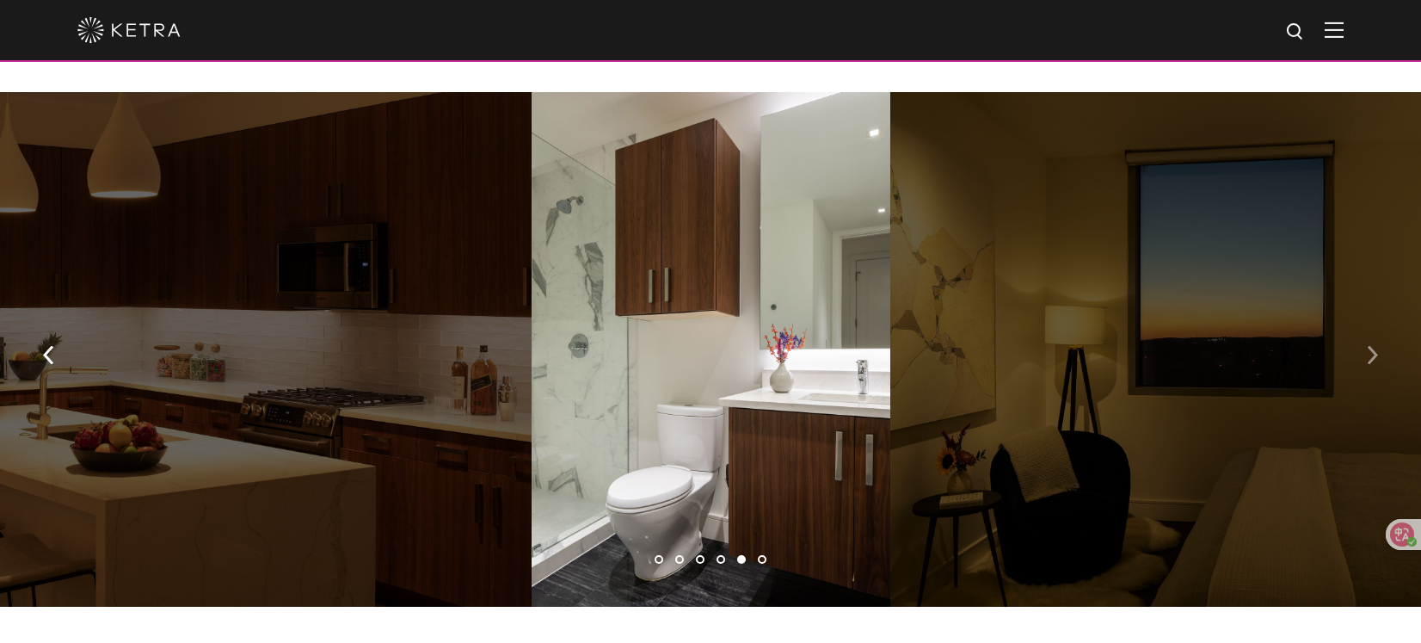
click at [1366, 324] on button "button" at bounding box center [1372, 353] width 37 height 59
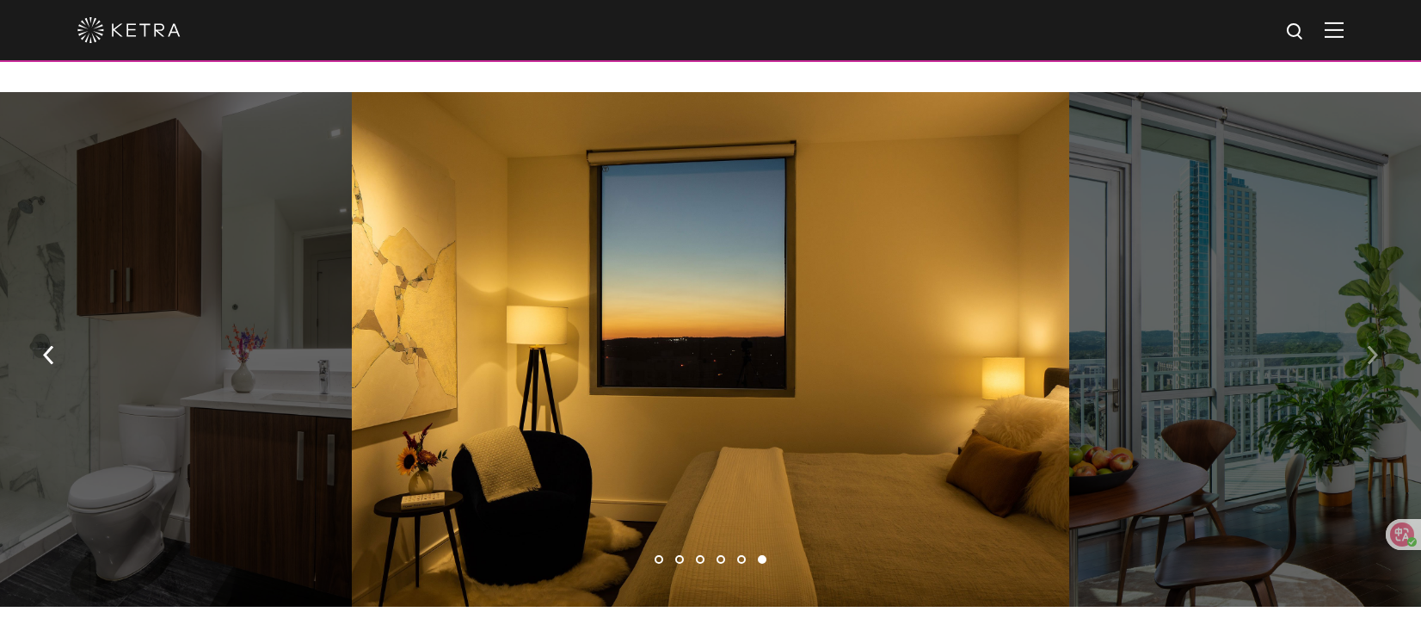
click at [1366, 324] on button "button" at bounding box center [1372, 353] width 37 height 59
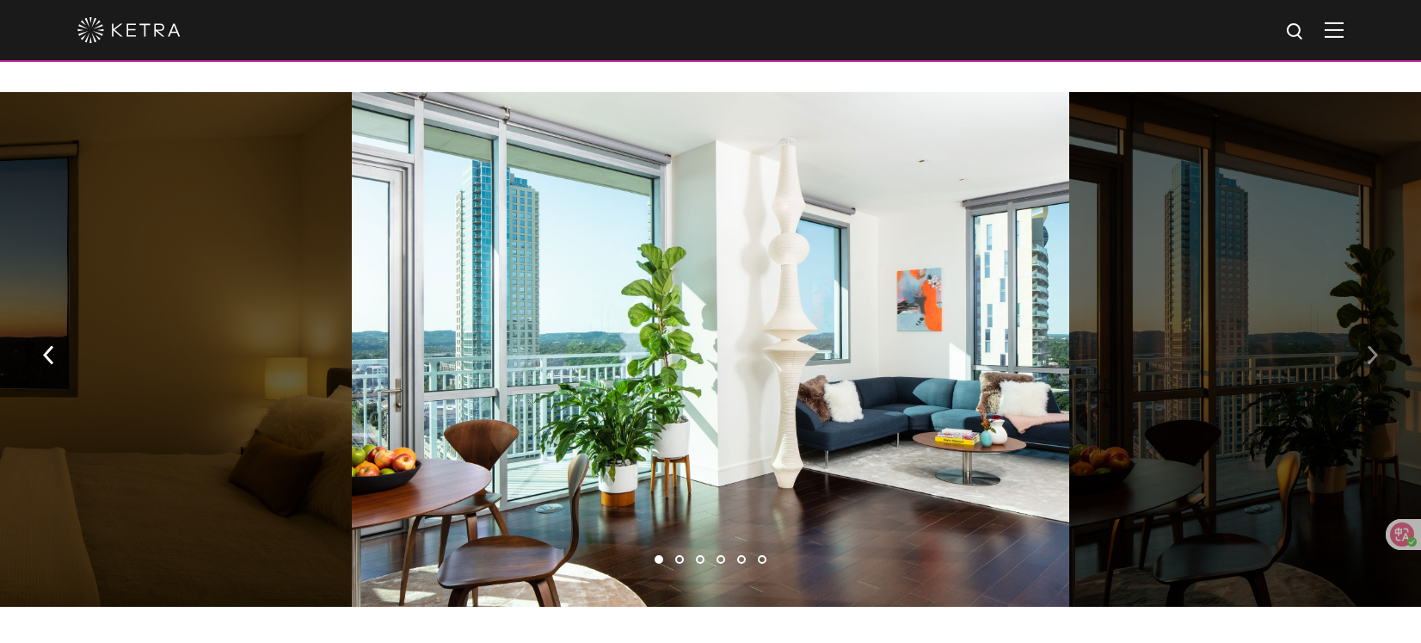
click at [1366, 324] on button "button" at bounding box center [1372, 353] width 37 height 59
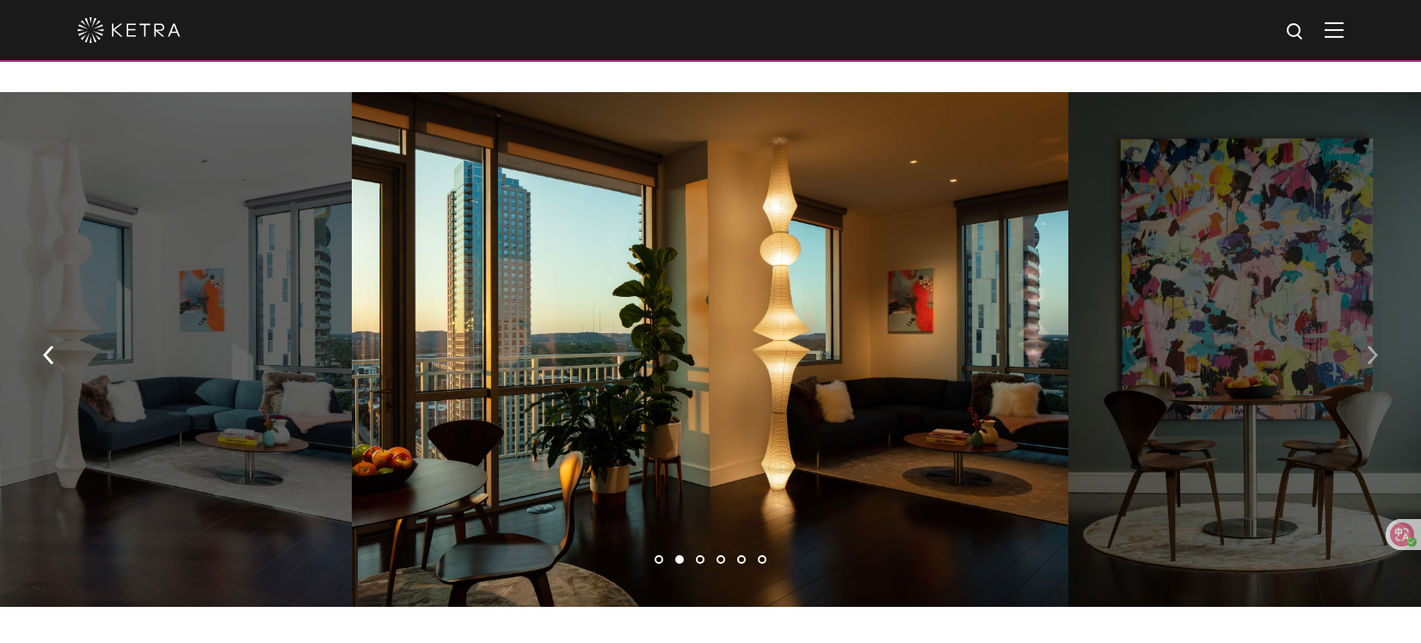
click at [1366, 324] on button "button" at bounding box center [1372, 353] width 37 height 59
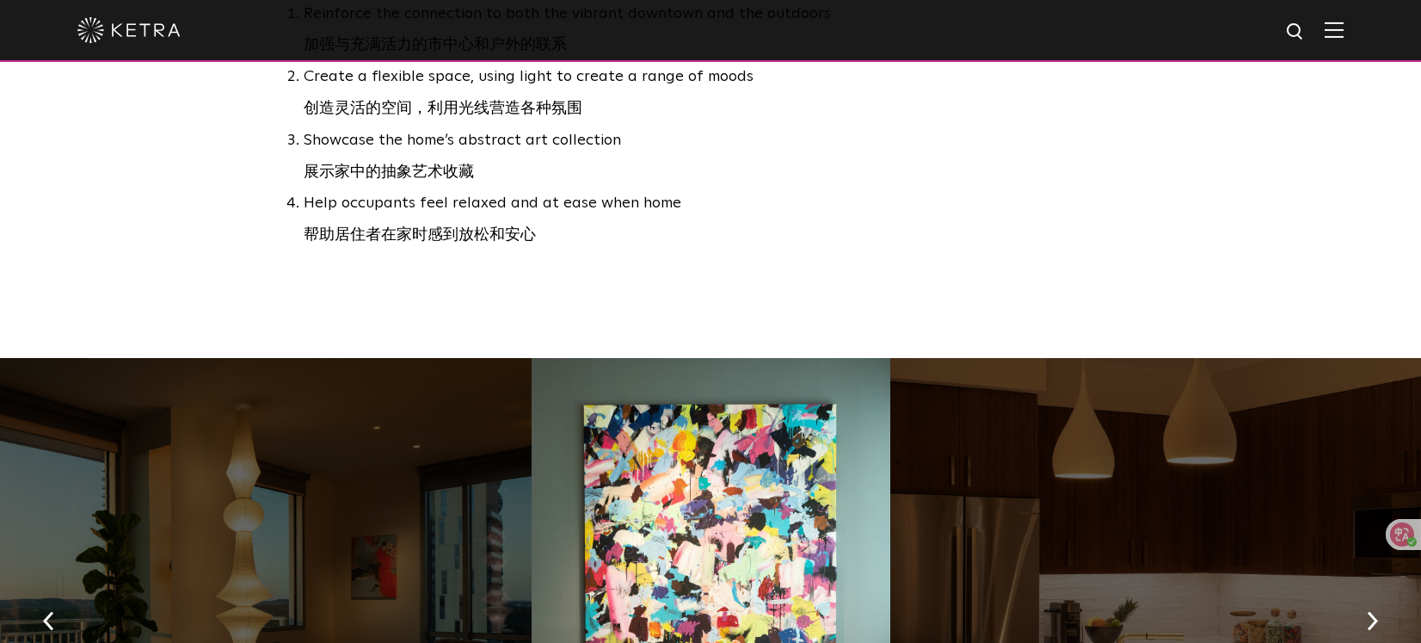
scroll to position [803, 0]
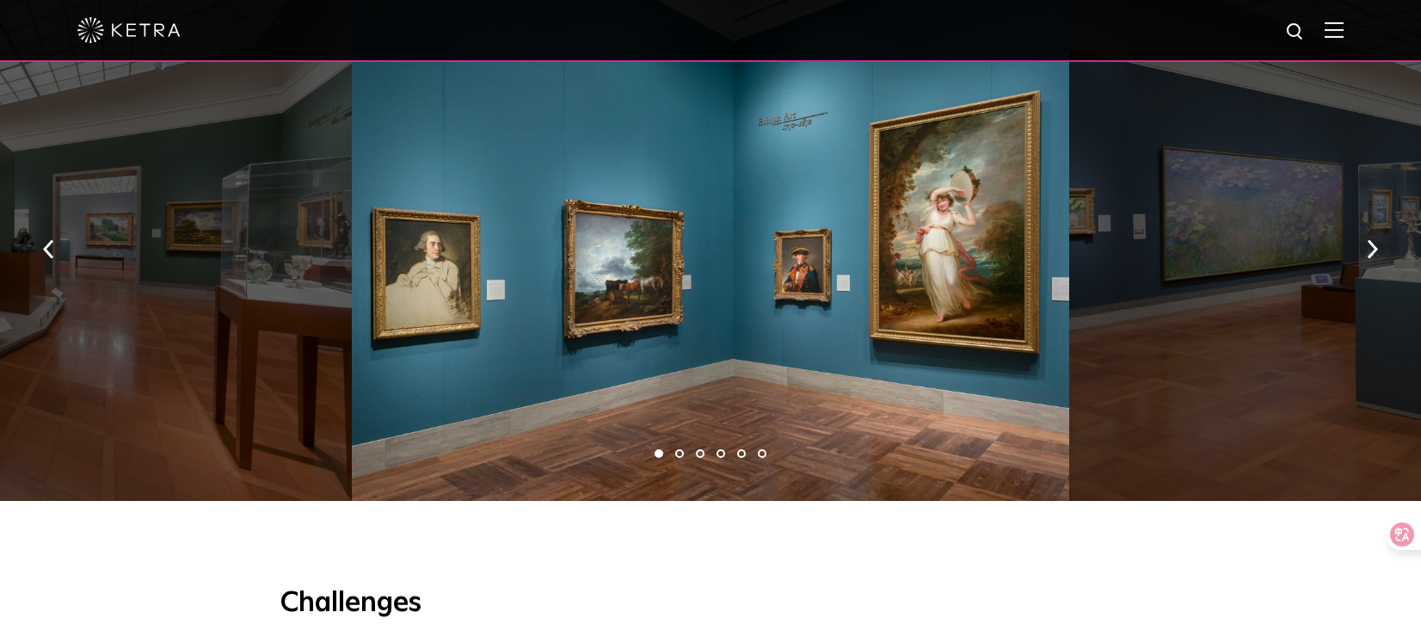
scroll to position [1337, 0]
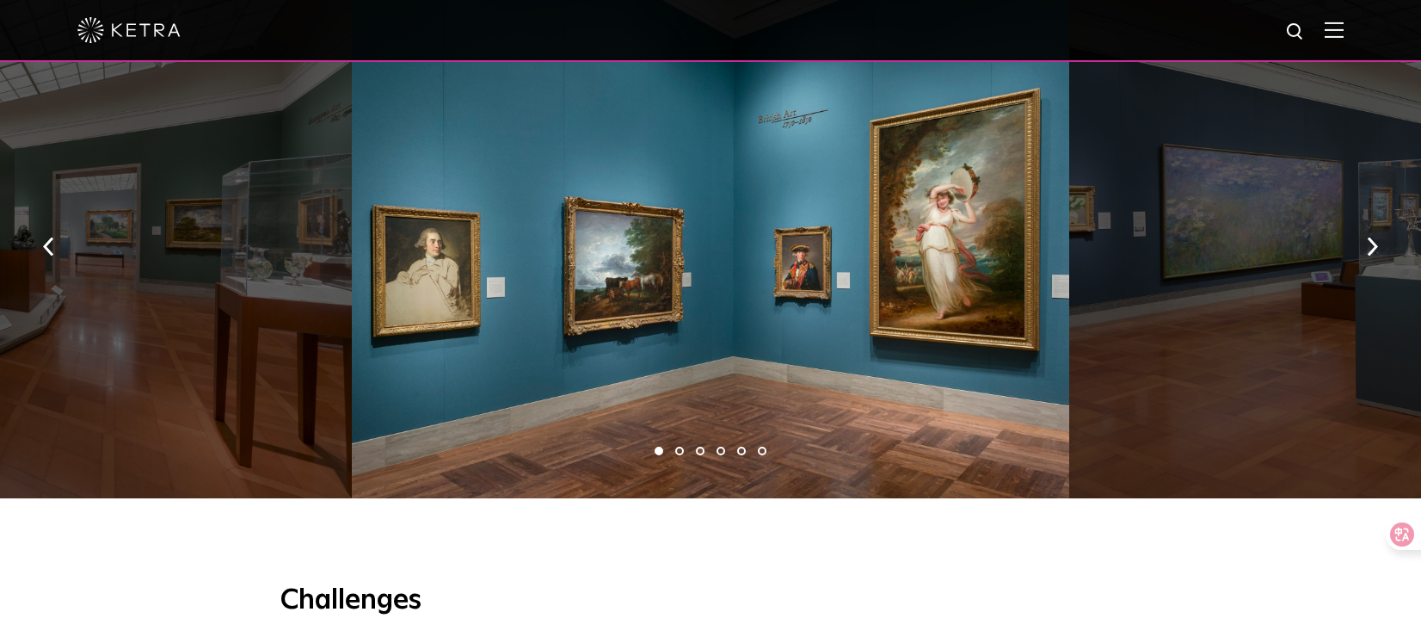
click at [1353, 215] on div at bounding box center [1428, 241] width 718 height 515
click at [1372, 237] on img "button" at bounding box center [1372, 246] width 11 height 19
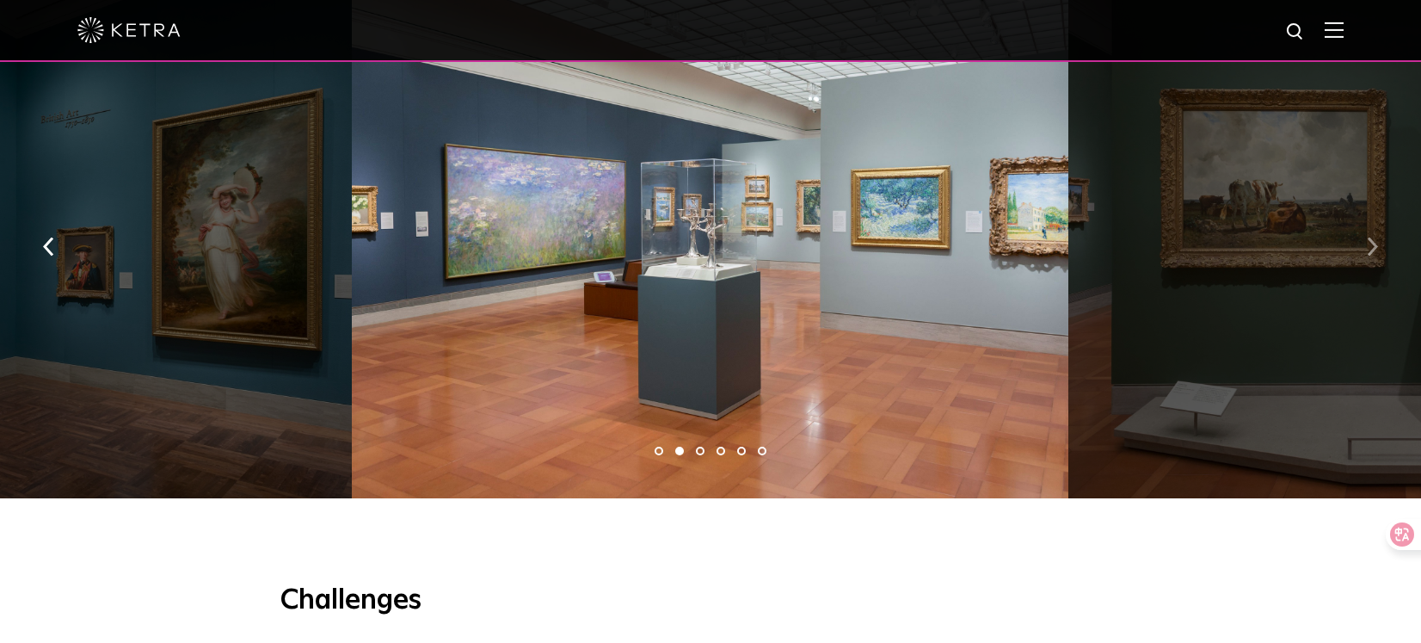
click at [1372, 237] on img "button" at bounding box center [1372, 246] width 11 height 19
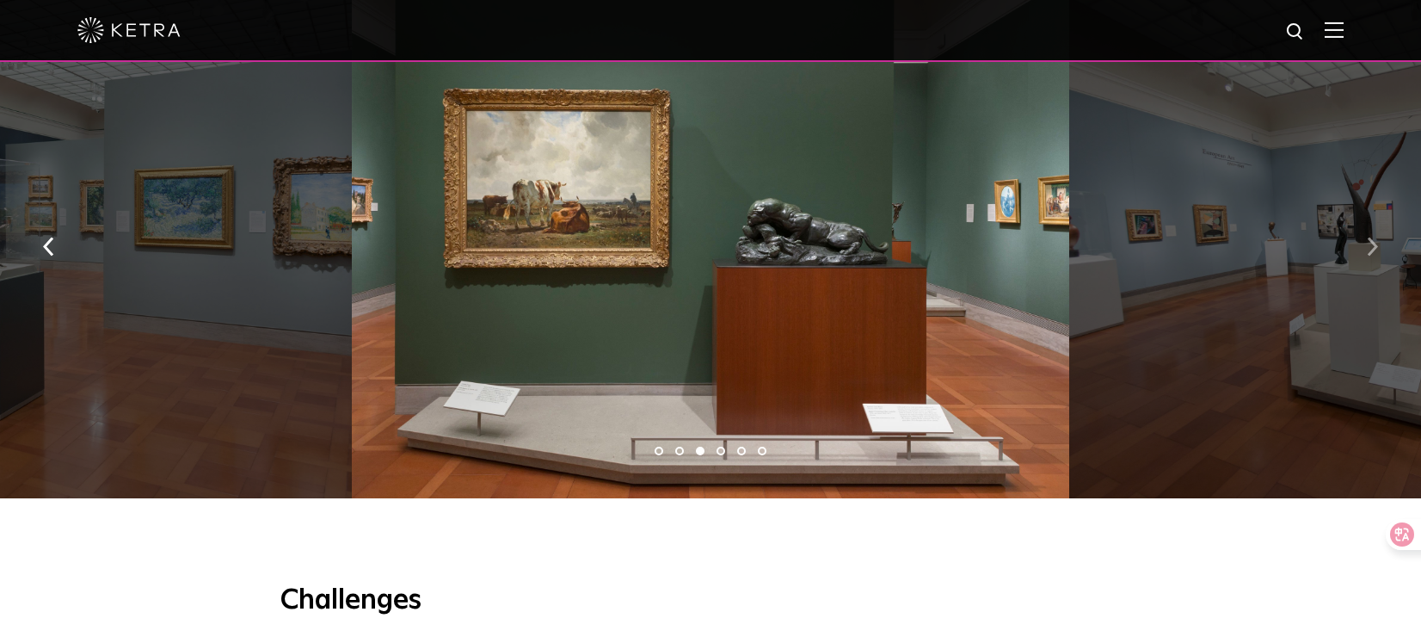
click at [1372, 237] on img "button" at bounding box center [1372, 246] width 11 height 19
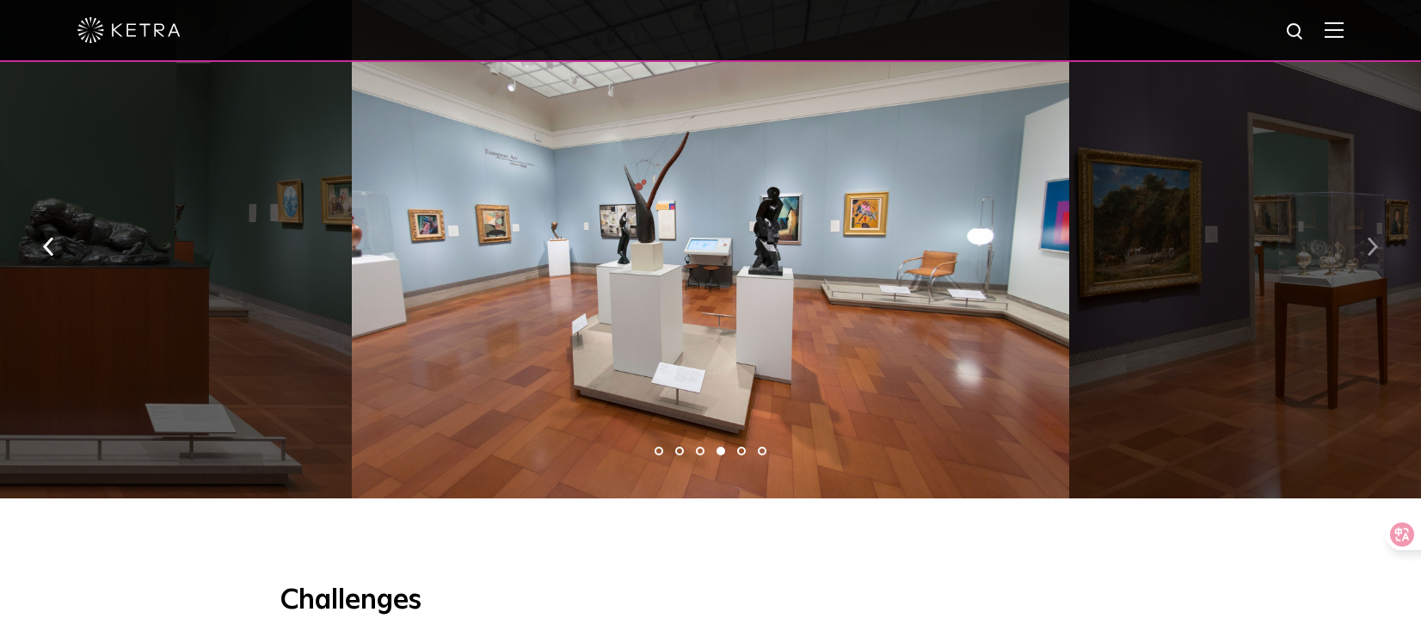
click at [1372, 237] on img "button" at bounding box center [1372, 246] width 11 height 19
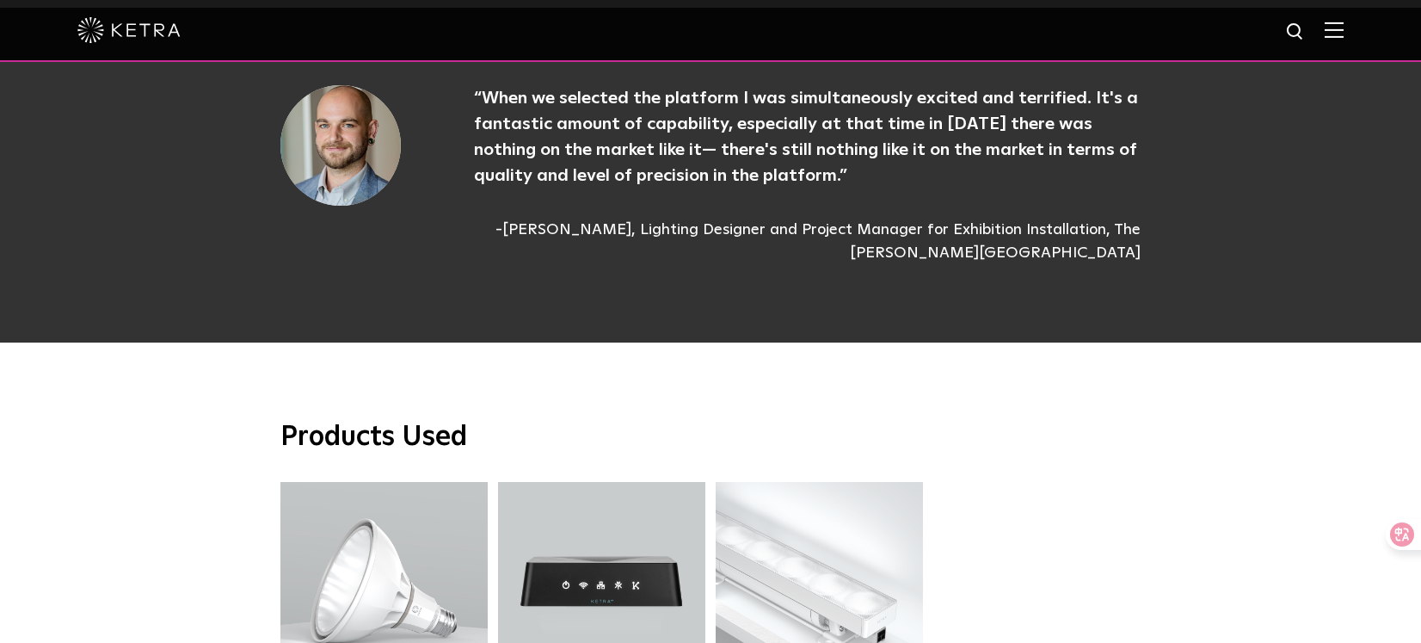
scroll to position [4401, 0]
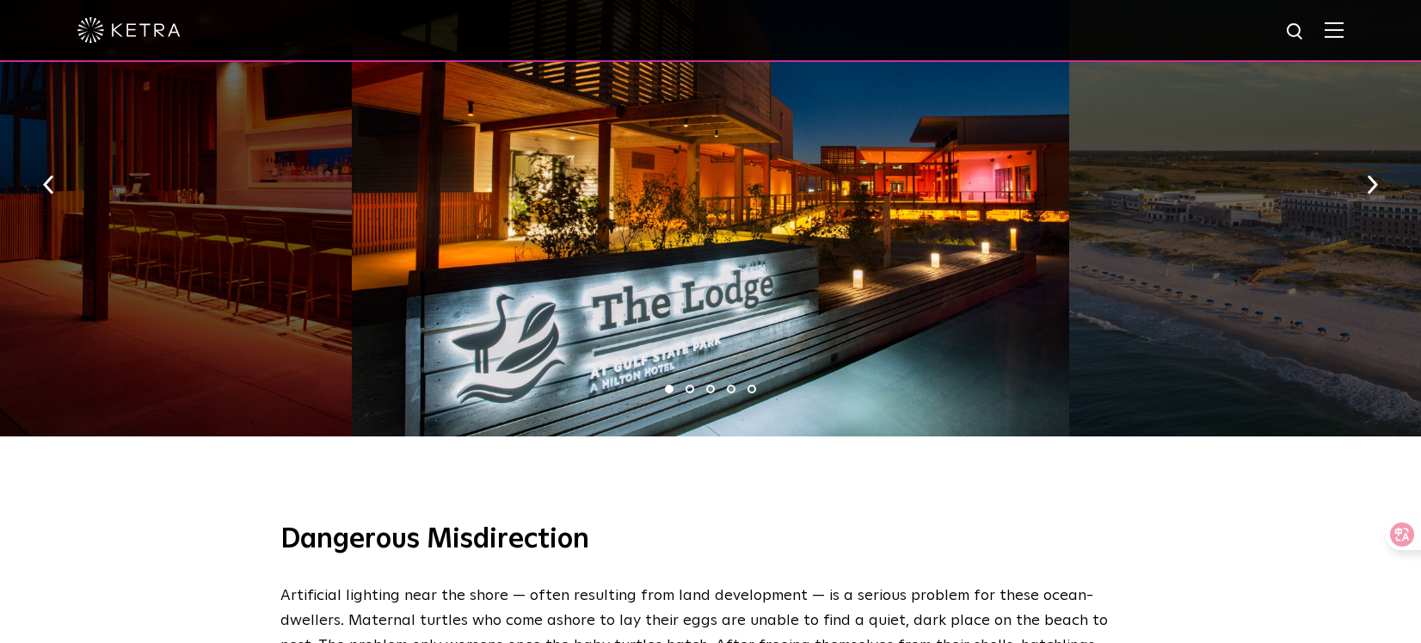
scroll to position [1162, 0]
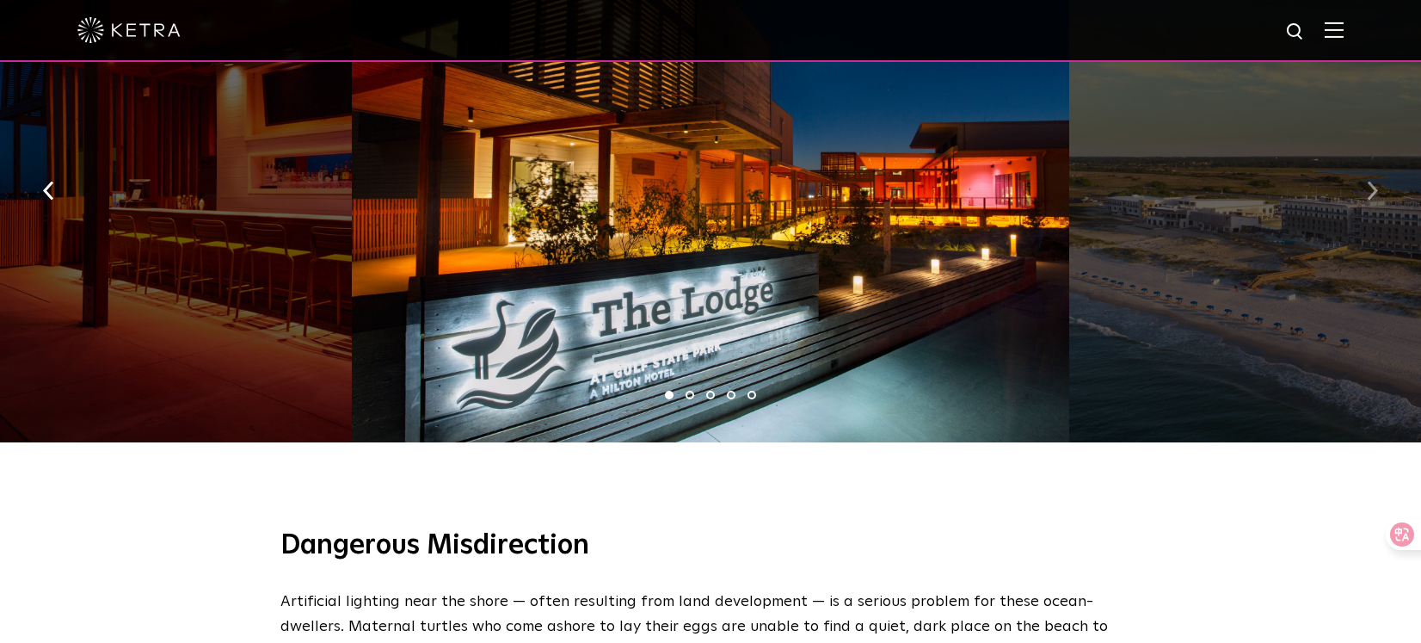
click at [1372, 182] on img "button" at bounding box center [1372, 191] width 11 height 19
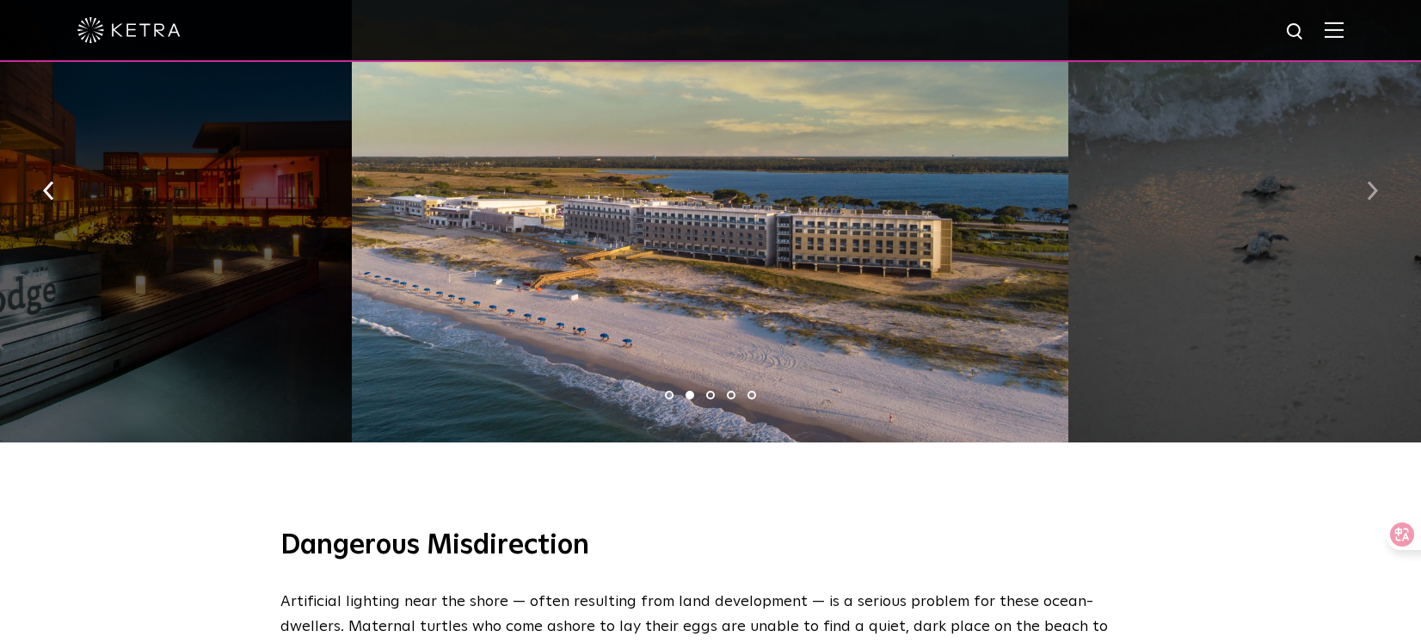
click at [1372, 182] on img "button" at bounding box center [1372, 191] width 11 height 19
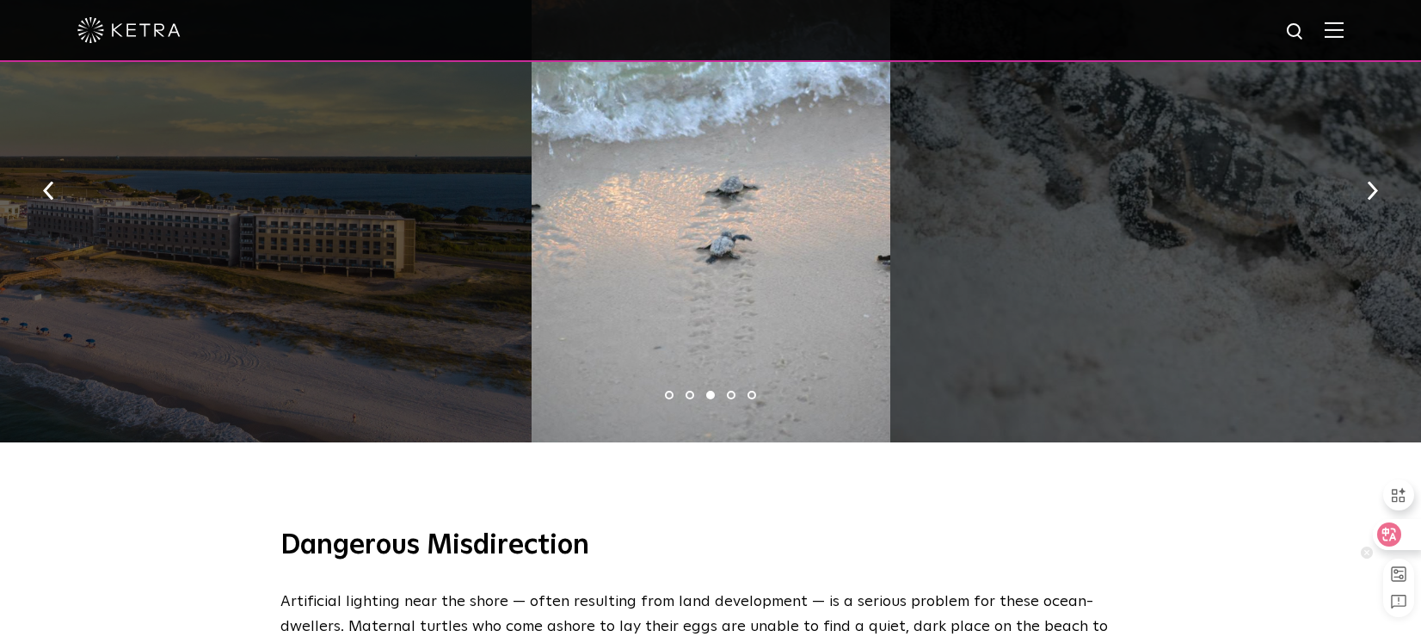
click at [1390, 535] on icon at bounding box center [1389, 534] width 17 height 17
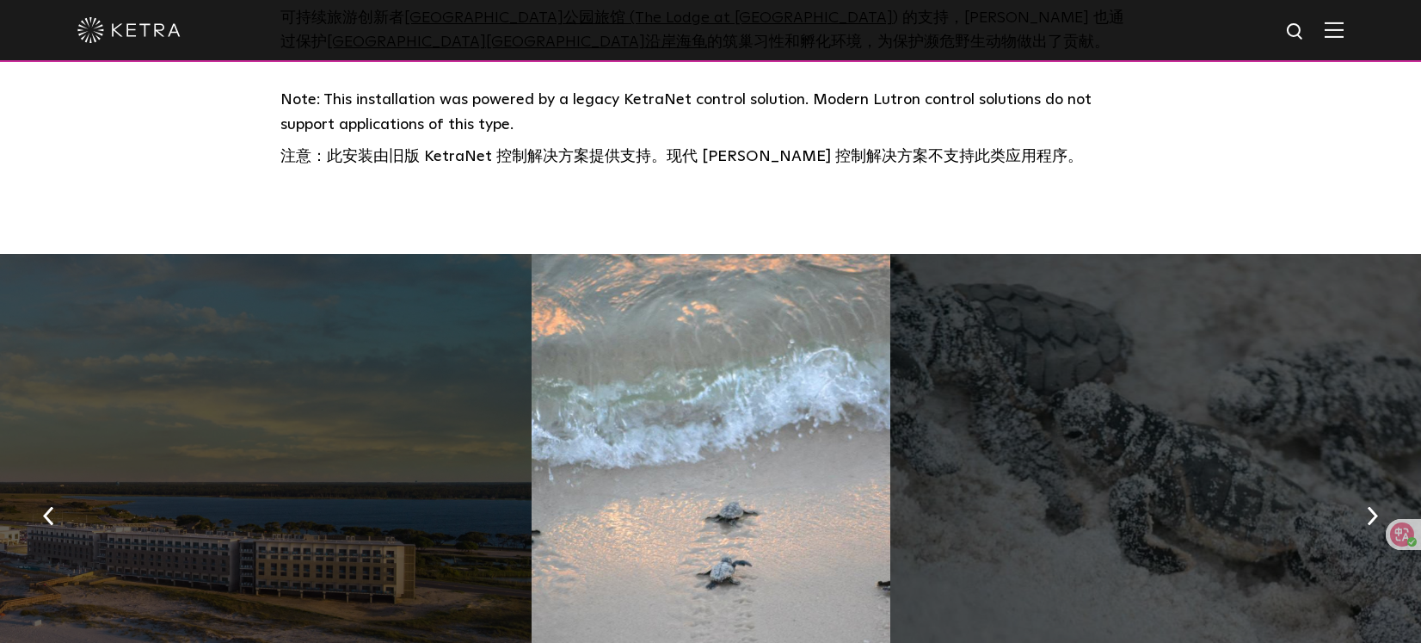
scroll to position [1152, 0]
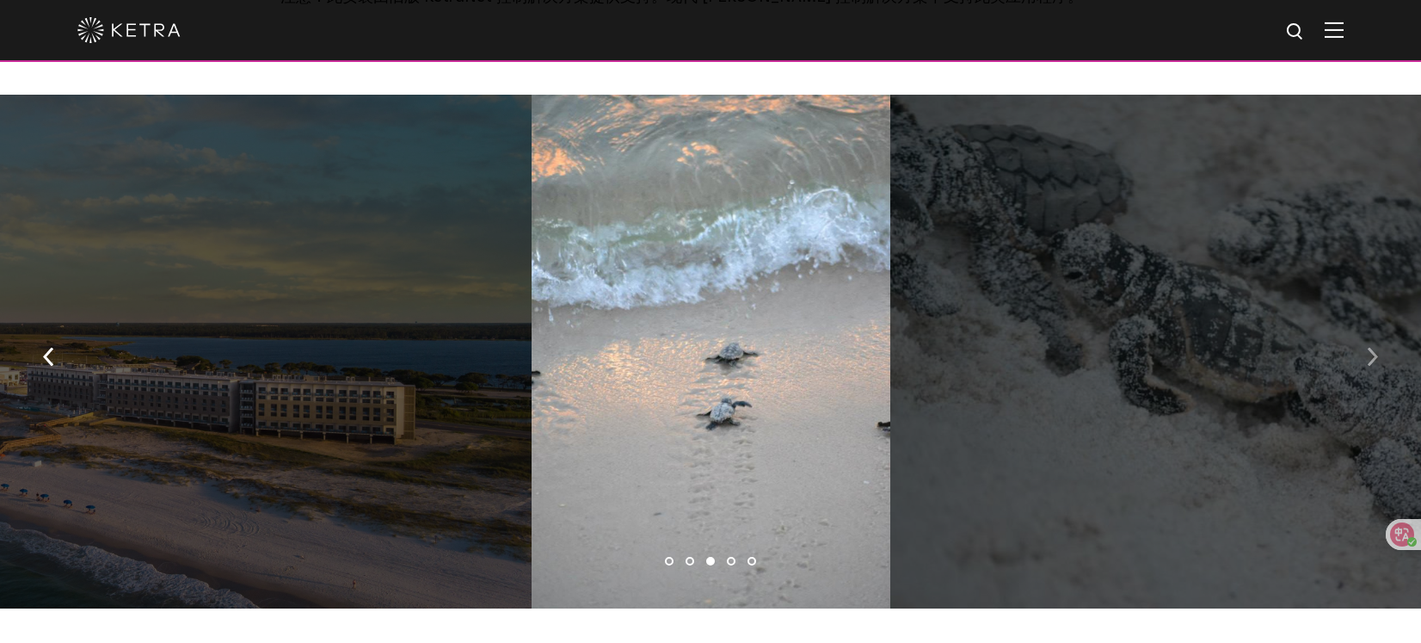
click at [1369, 367] on img "button" at bounding box center [1372, 357] width 11 height 19
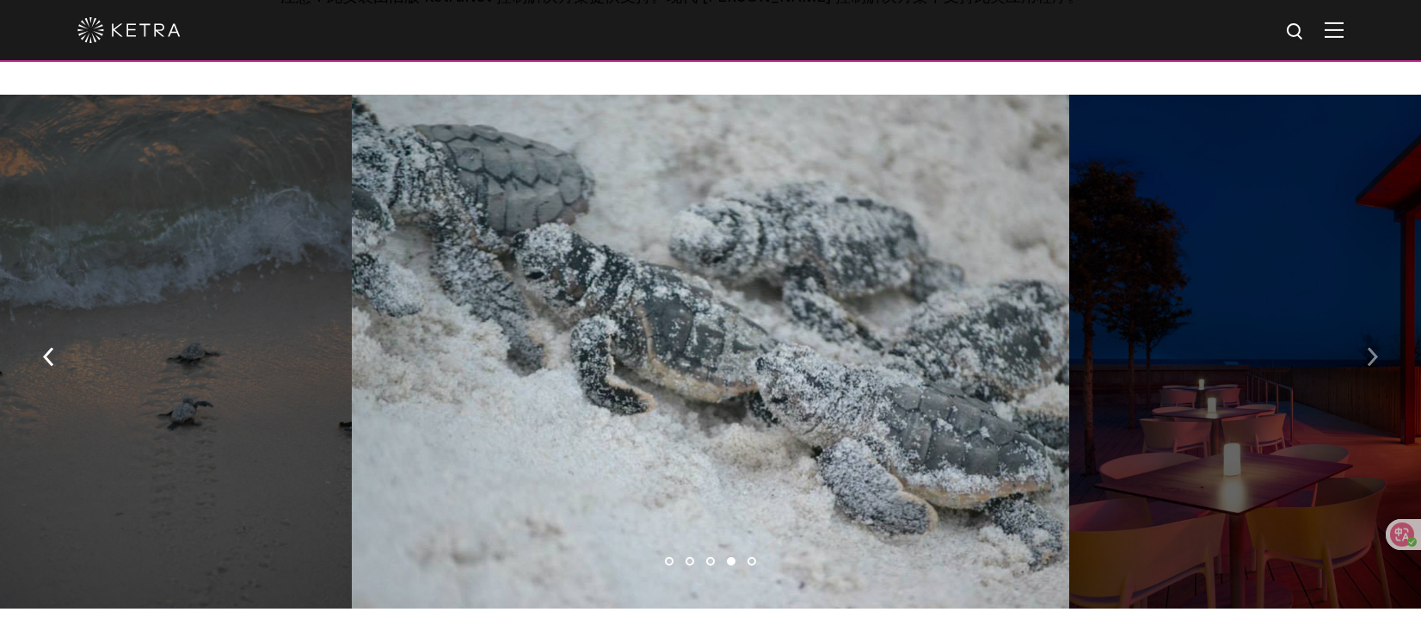
click at [1369, 367] on img "button" at bounding box center [1372, 357] width 11 height 19
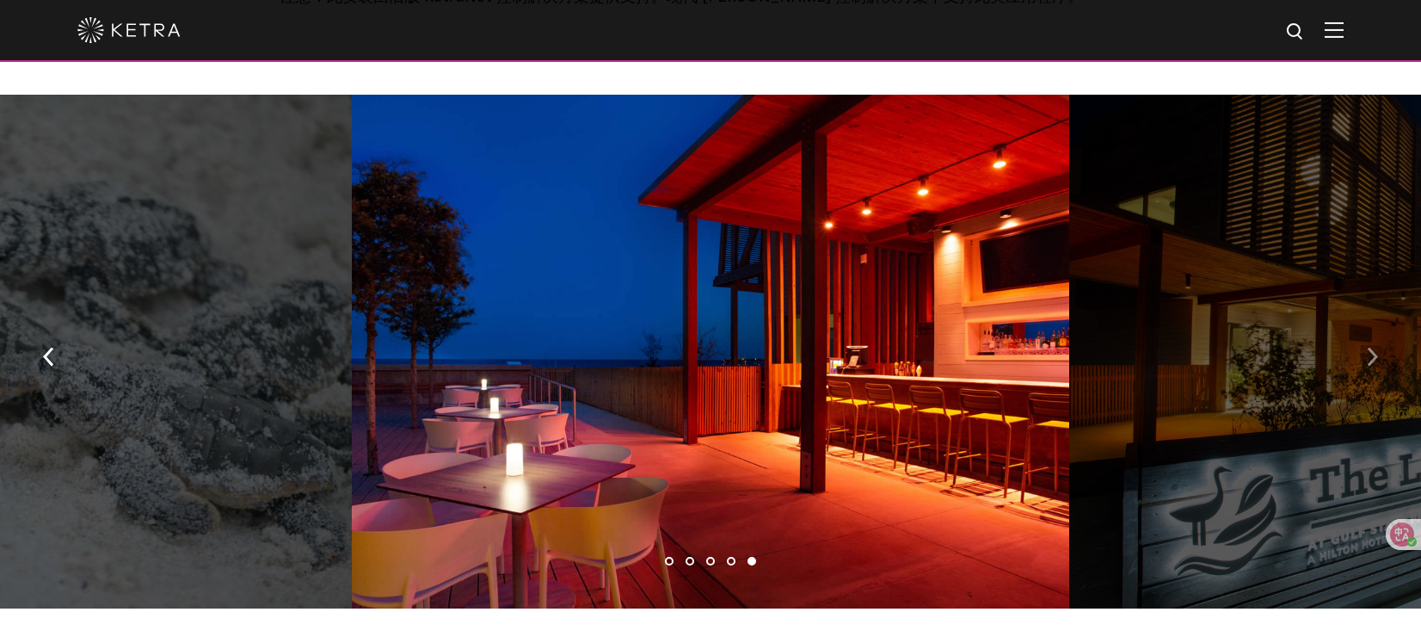
click at [1369, 367] on img "button" at bounding box center [1372, 357] width 11 height 19
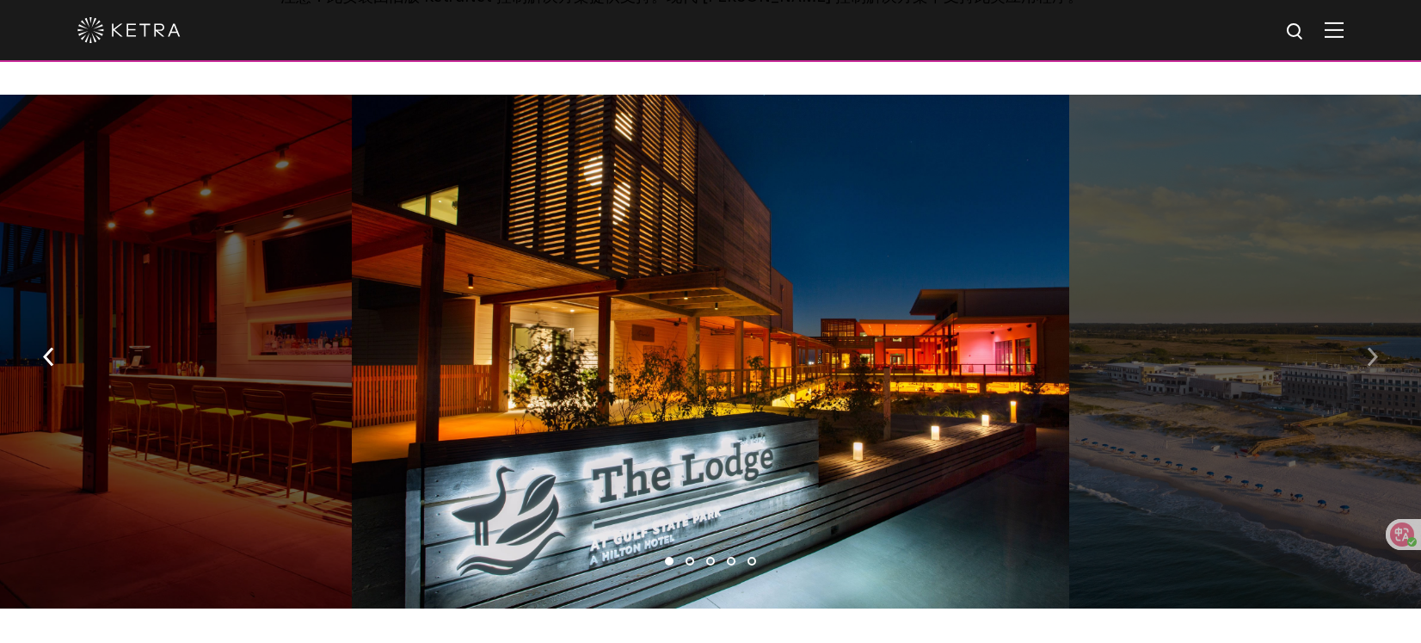
click at [1369, 367] on img "button" at bounding box center [1372, 357] width 11 height 19
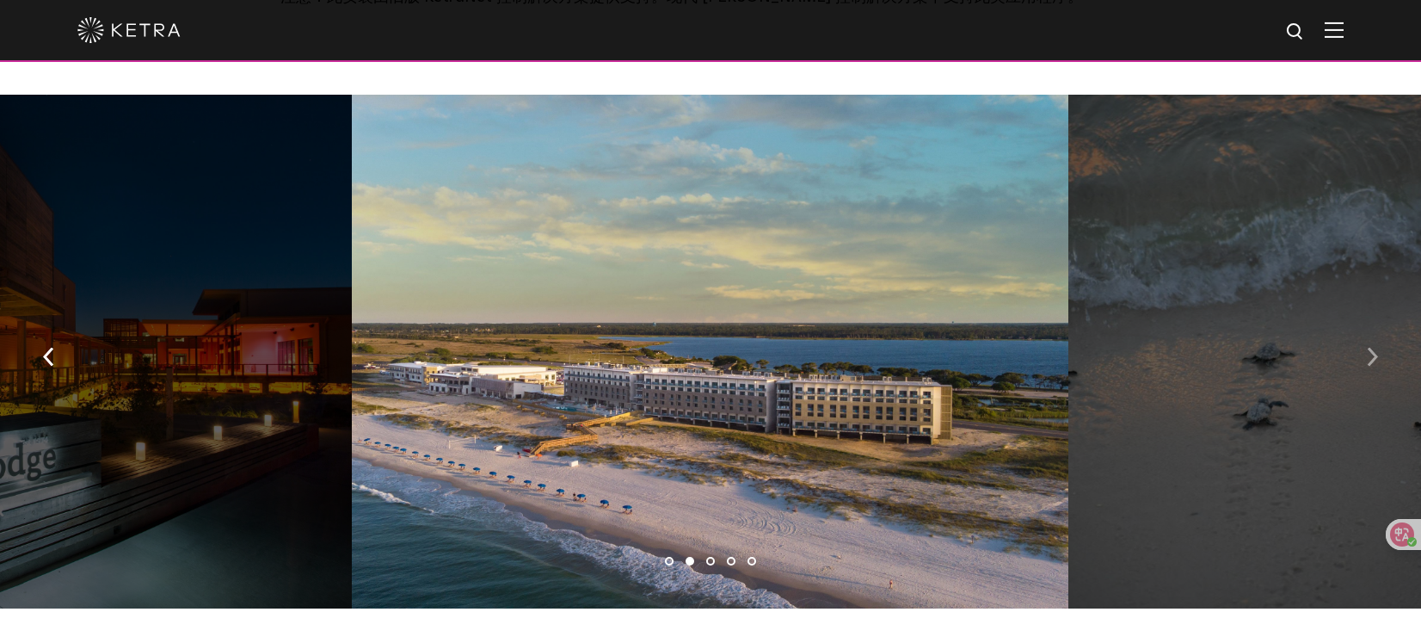
click at [1369, 367] on img "button" at bounding box center [1372, 357] width 11 height 19
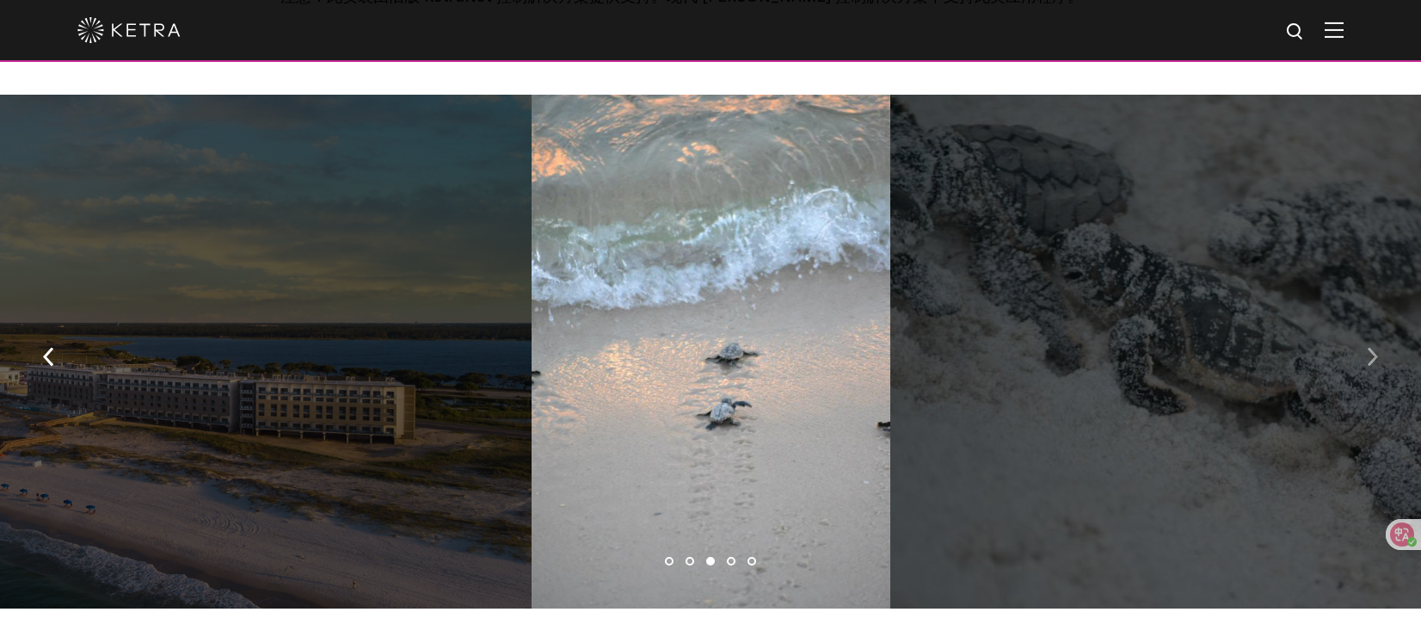
click at [1369, 367] on img "button" at bounding box center [1372, 357] width 11 height 19
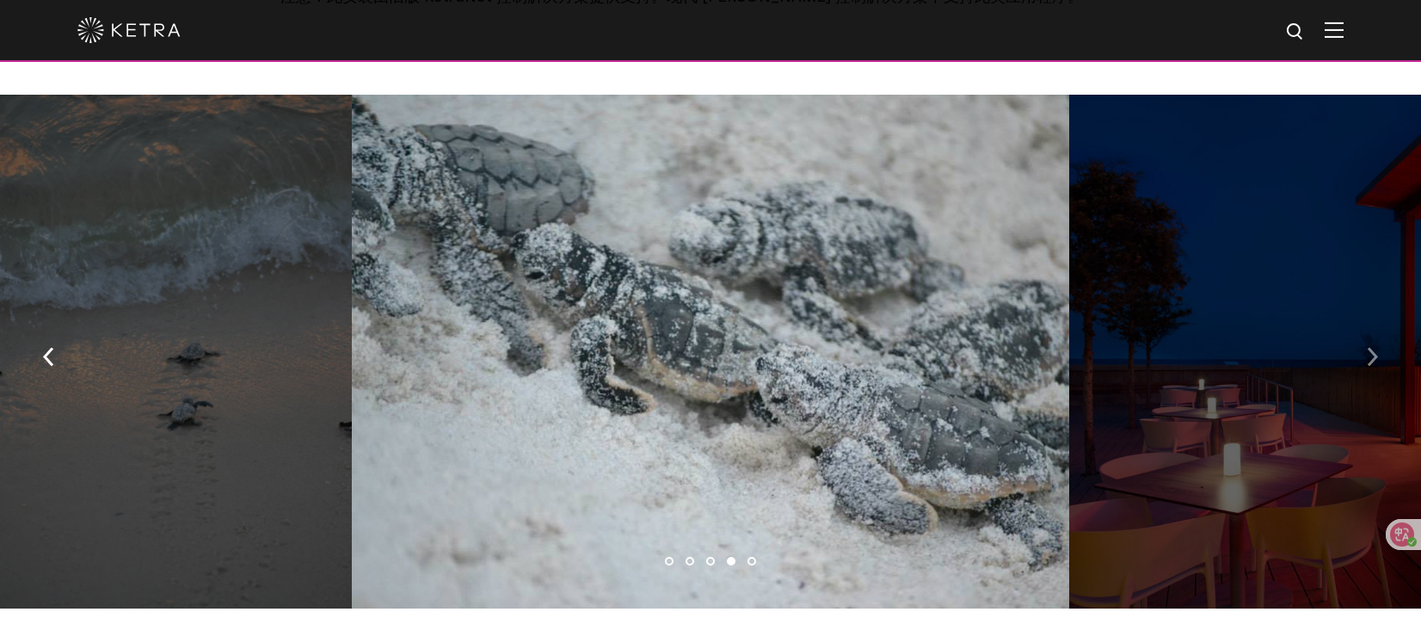
click at [1369, 367] on img "button" at bounding box center [1372, 357] width 11 height 19
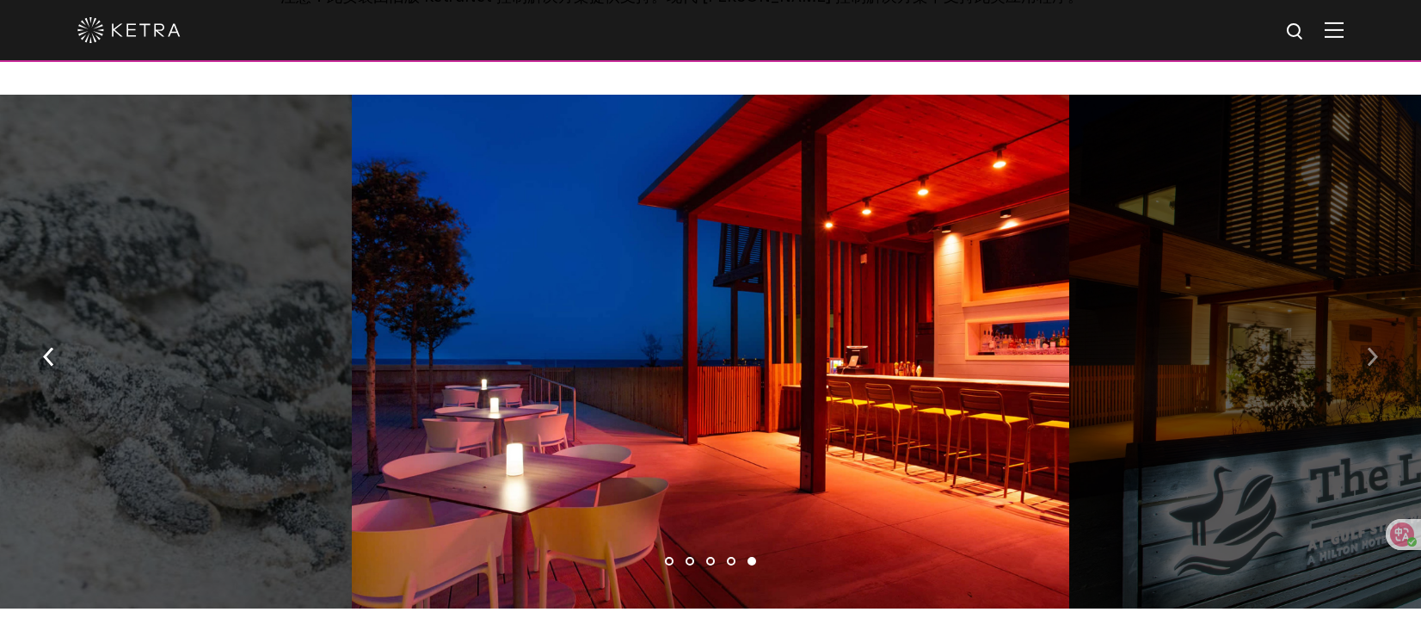
click at [1369, 367] on img "button" at bounding box center [1372, 357] width 11 height 19
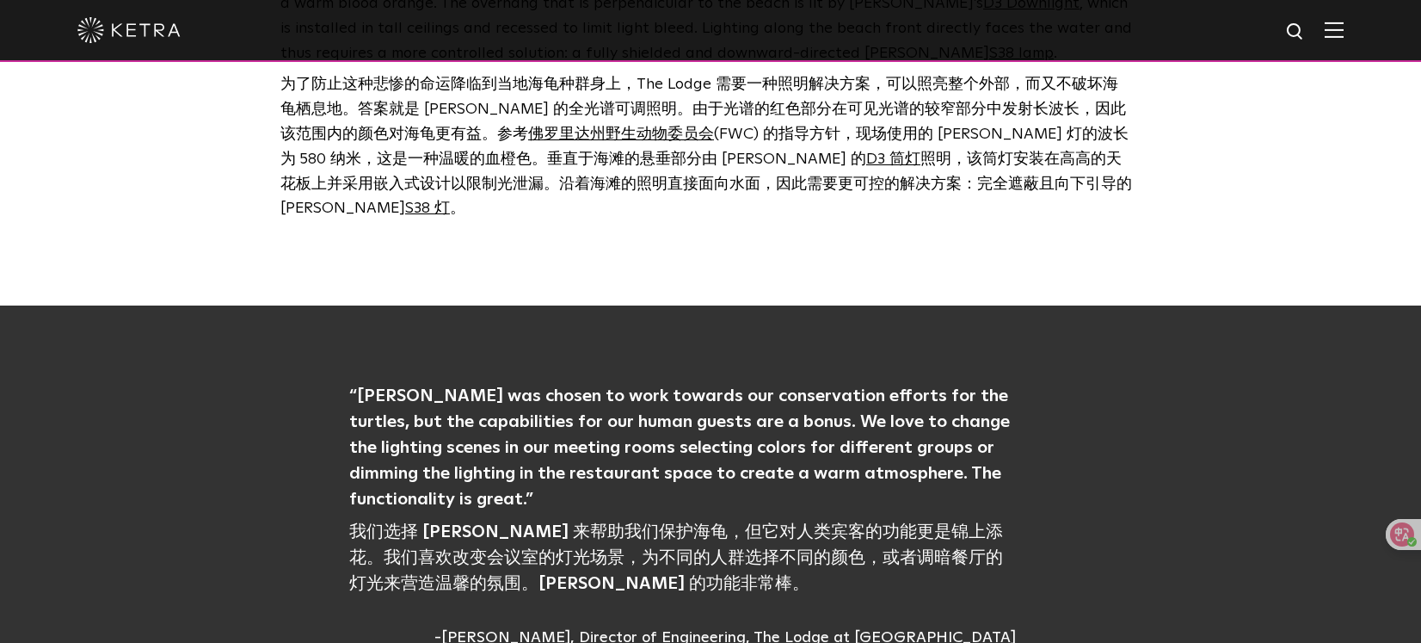
scroll to position [2346, 0]
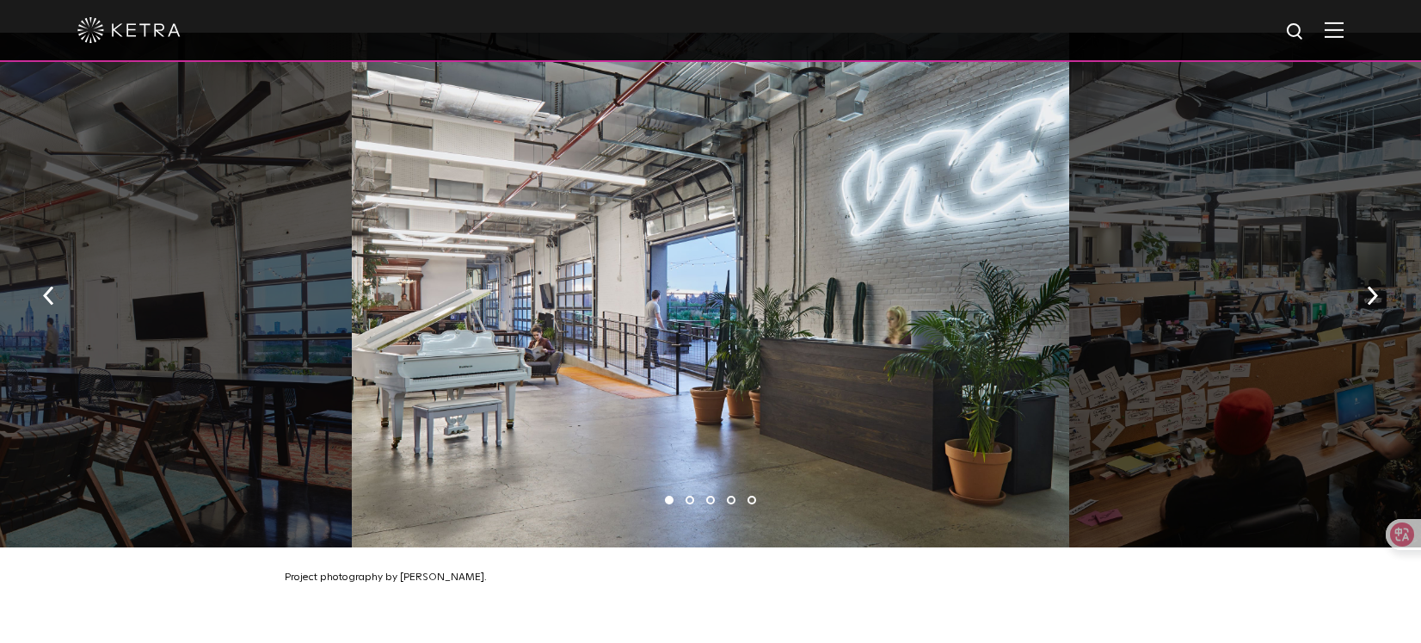
scroll to position [1045, 0]
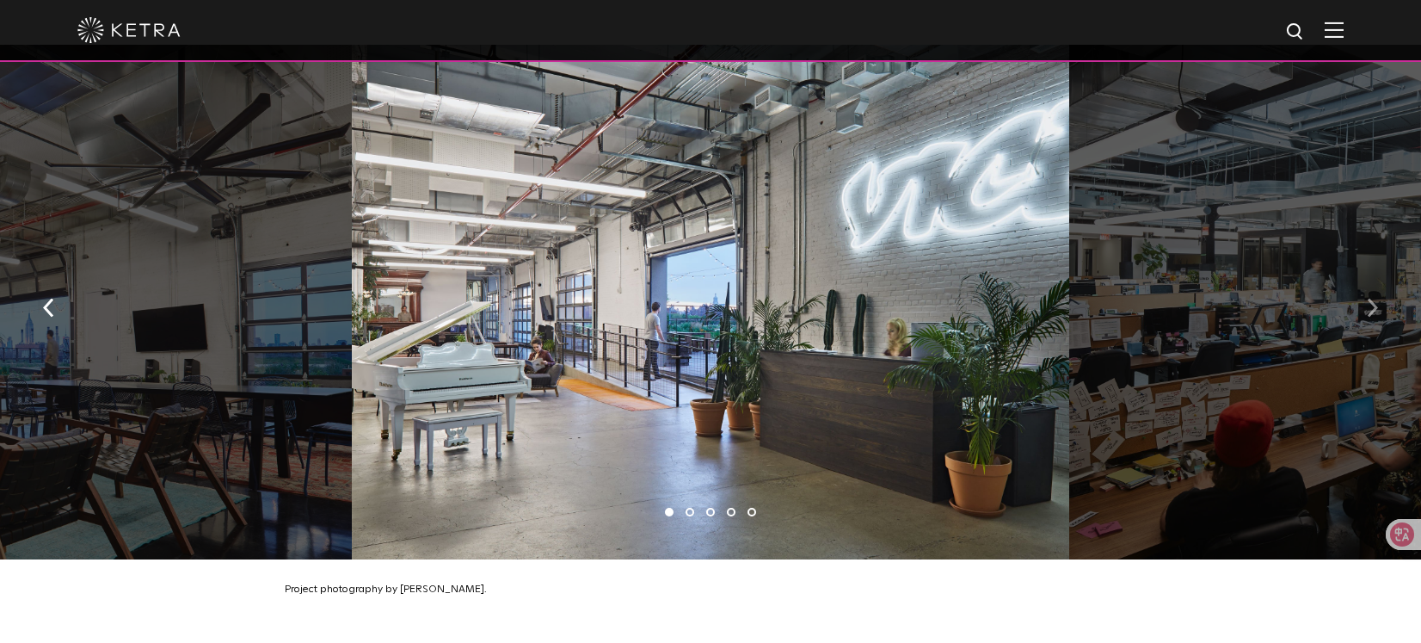
click at [1363, 286] on button "button" at bounding box center [1372, 306] width 37 height 59
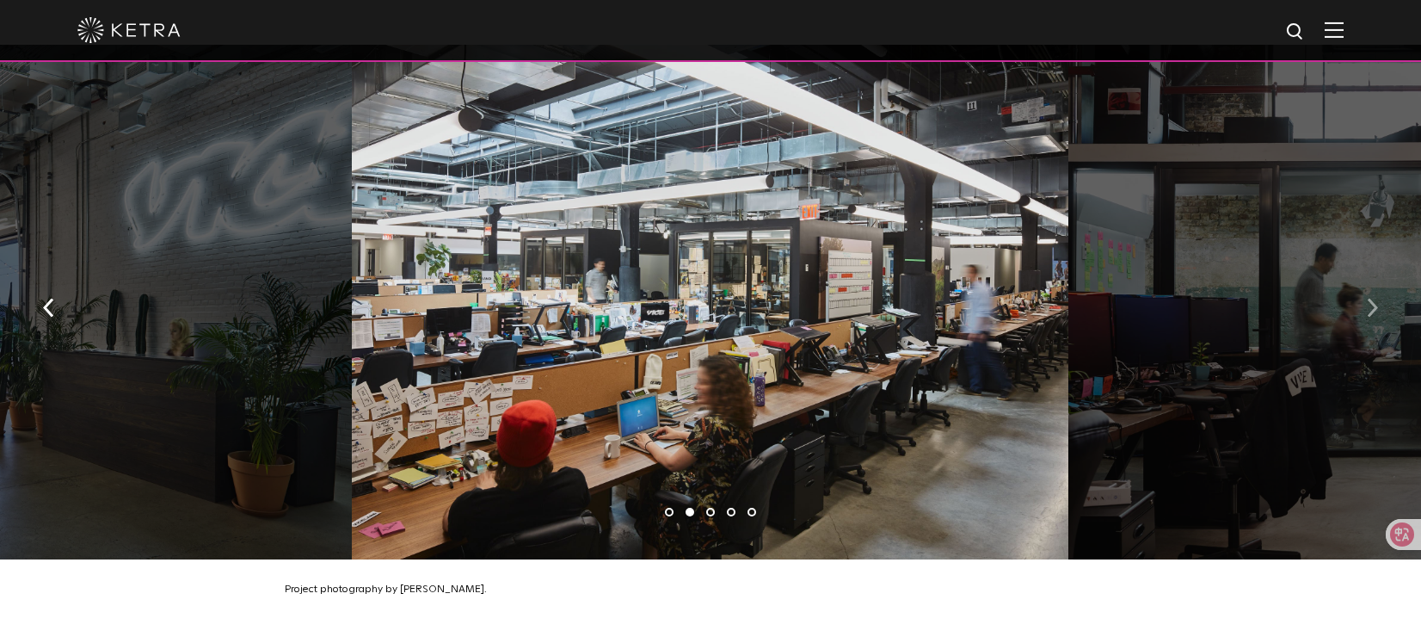
click at [1363, 286] on button "button" at bounding box center [1372, 306] width 37 height 59
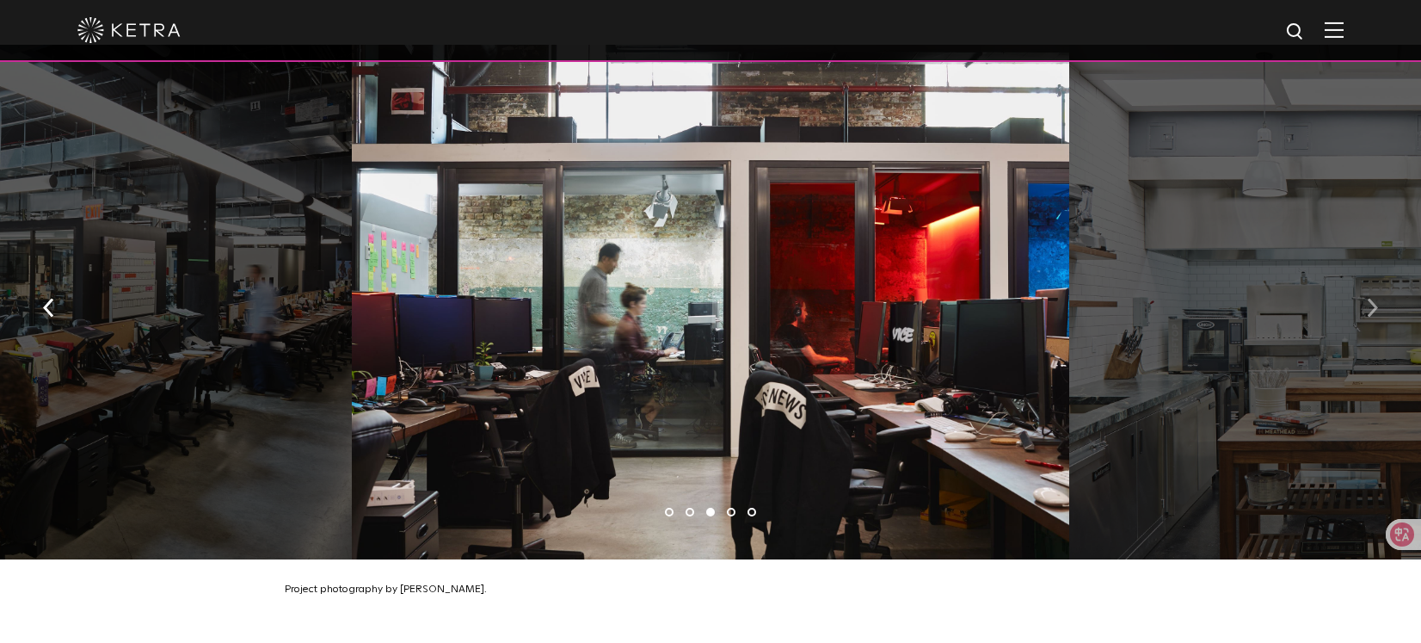
click at [1363, 286] on button "button" at bounding box center [1372, 306] width 37 height 59
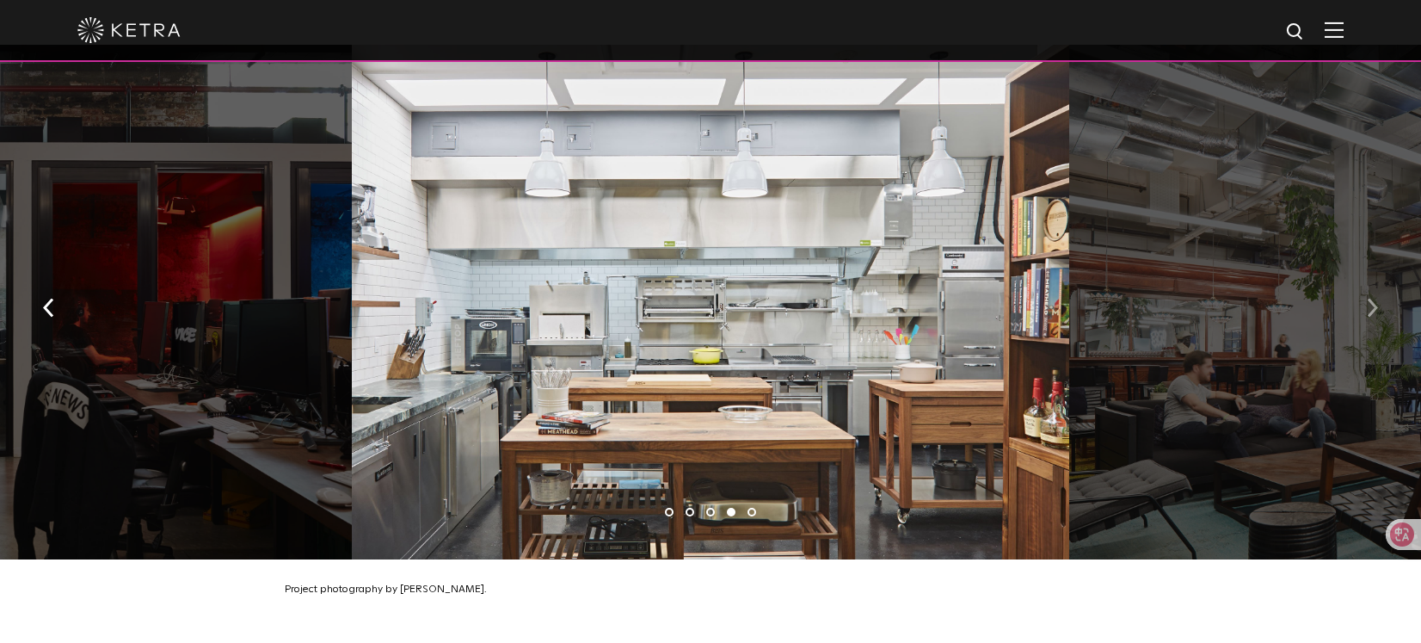
click at [1363, 286] on button "button" at bounding box center [1372, 306] width 37 height 59
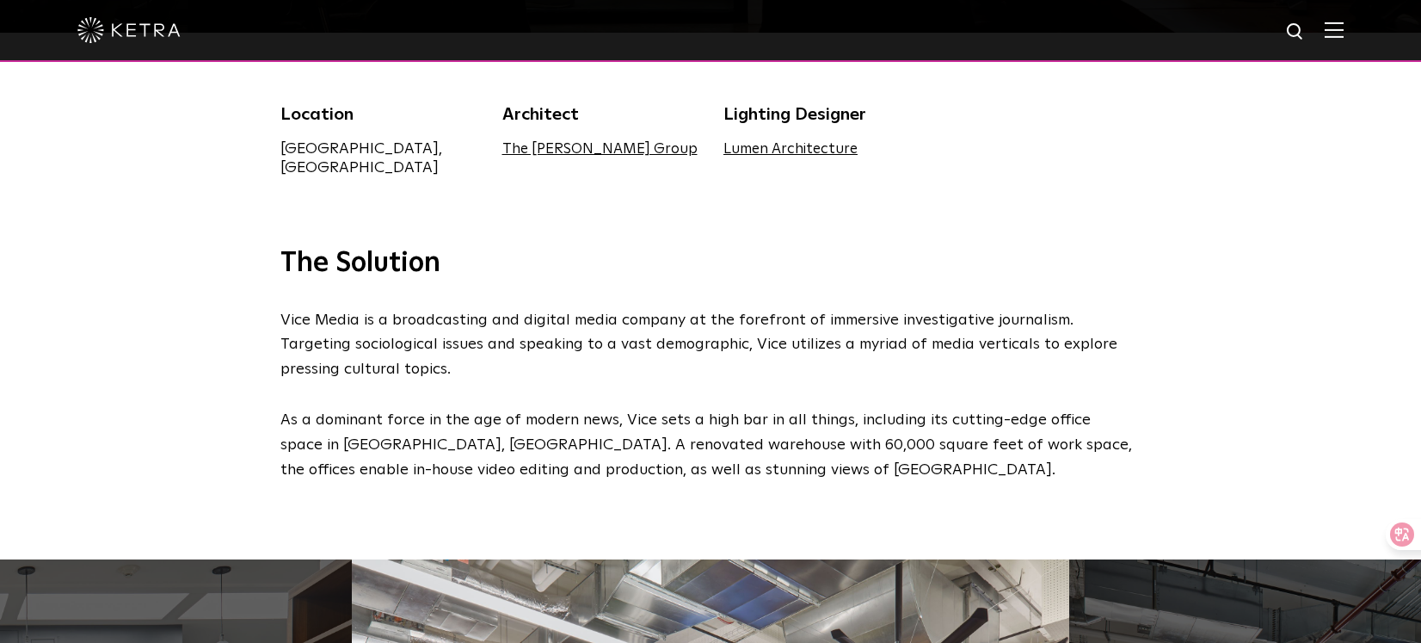
scroll to position [527, 0]
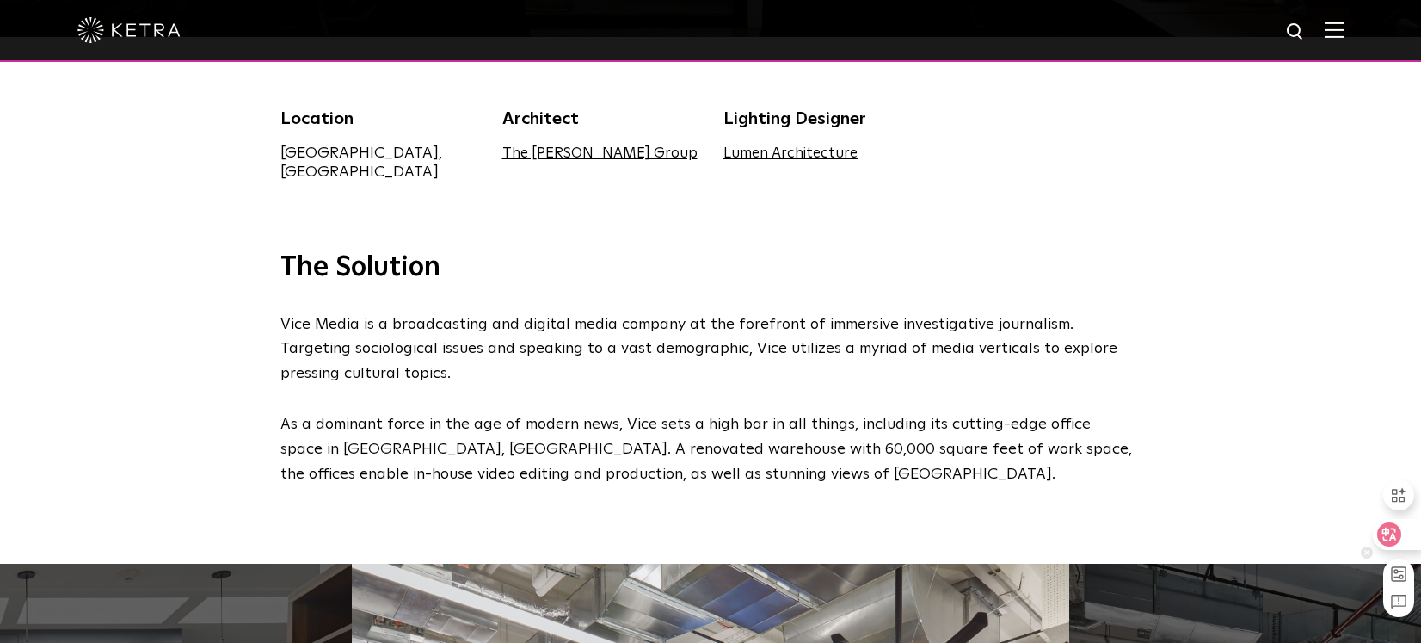
click at [1390, 532] on icon at bounding box center [1389, 534] width 17 height 17
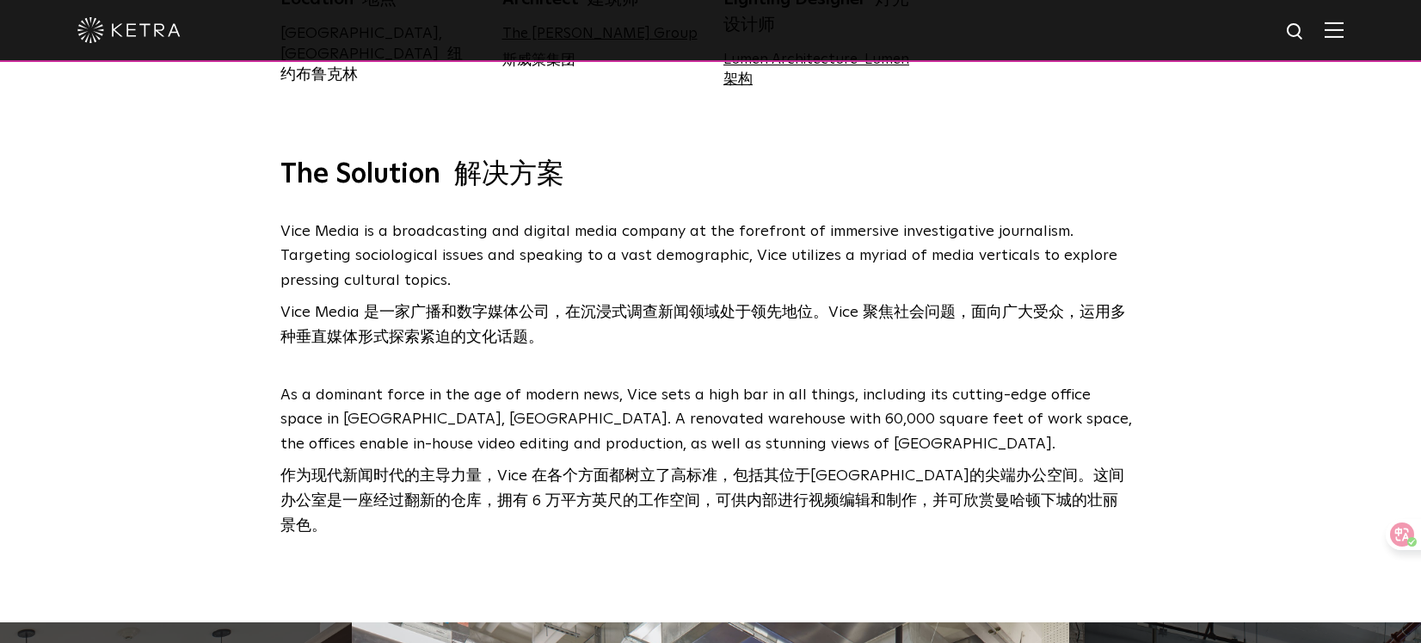
scroll to position [650, 0]
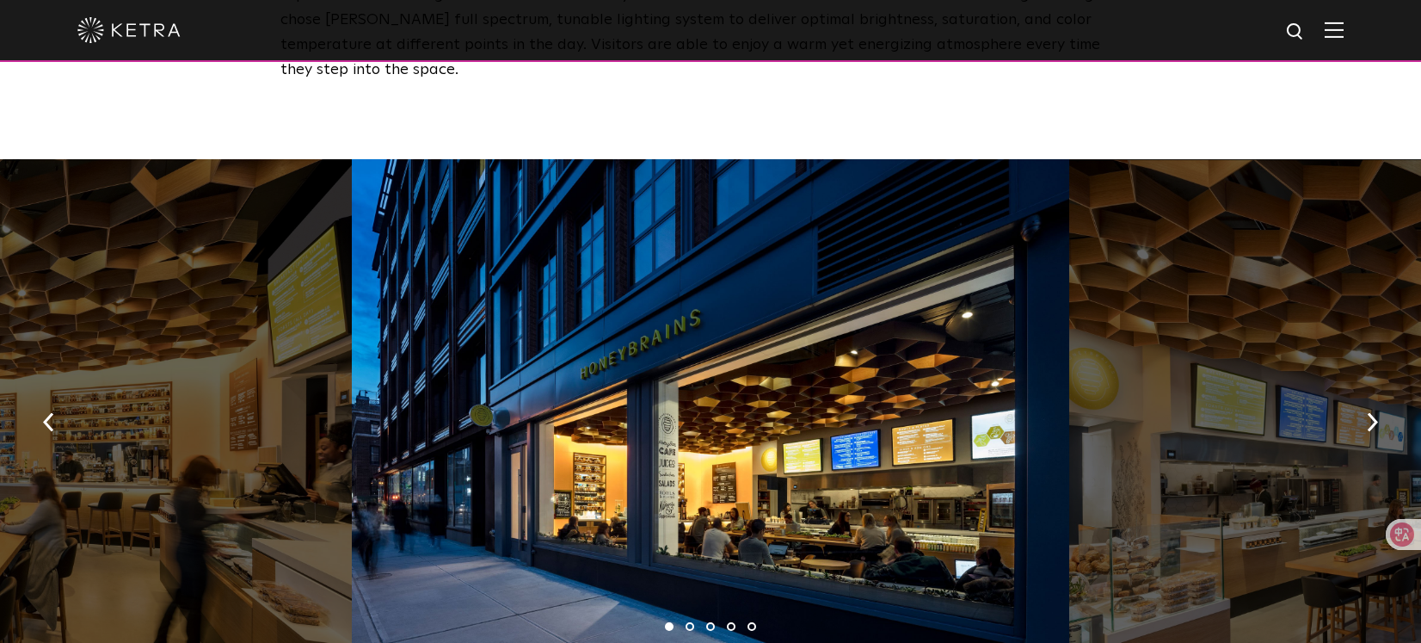
scroll to position [940, 0]
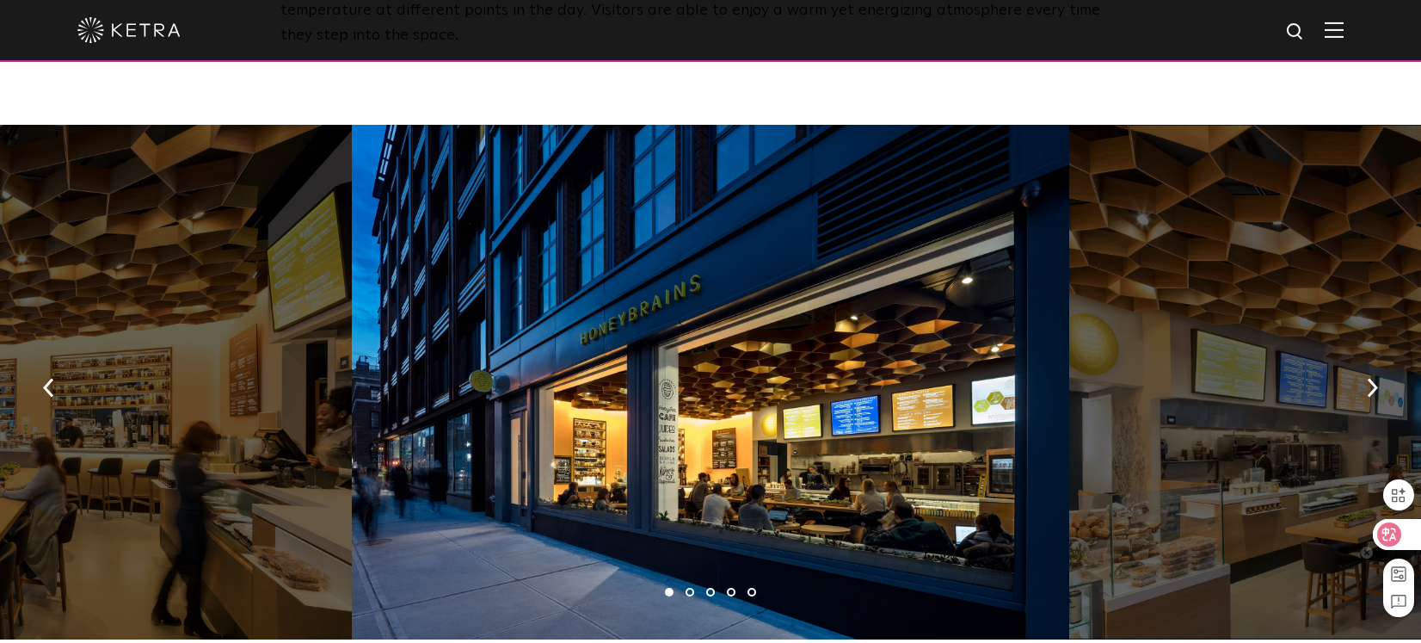
click at [1393, 545] on icon at bounding box center [1390, 534] width 24 height 24
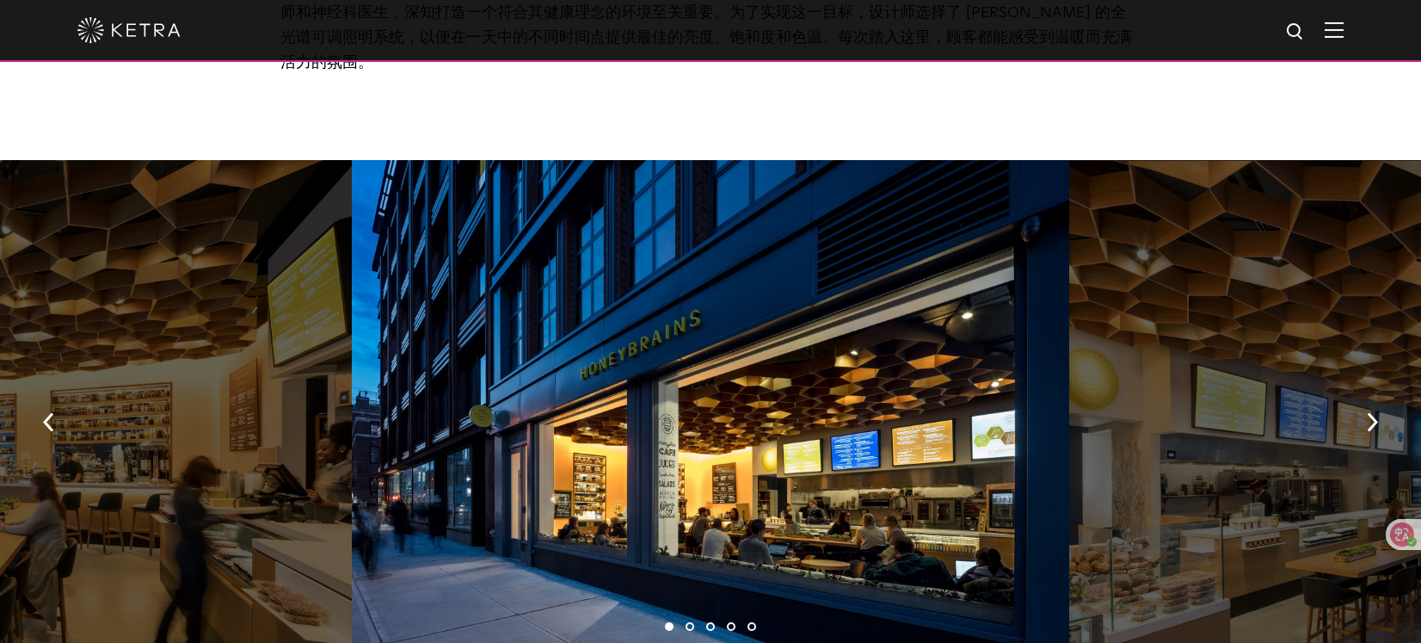
scroll to position [1085, 0]
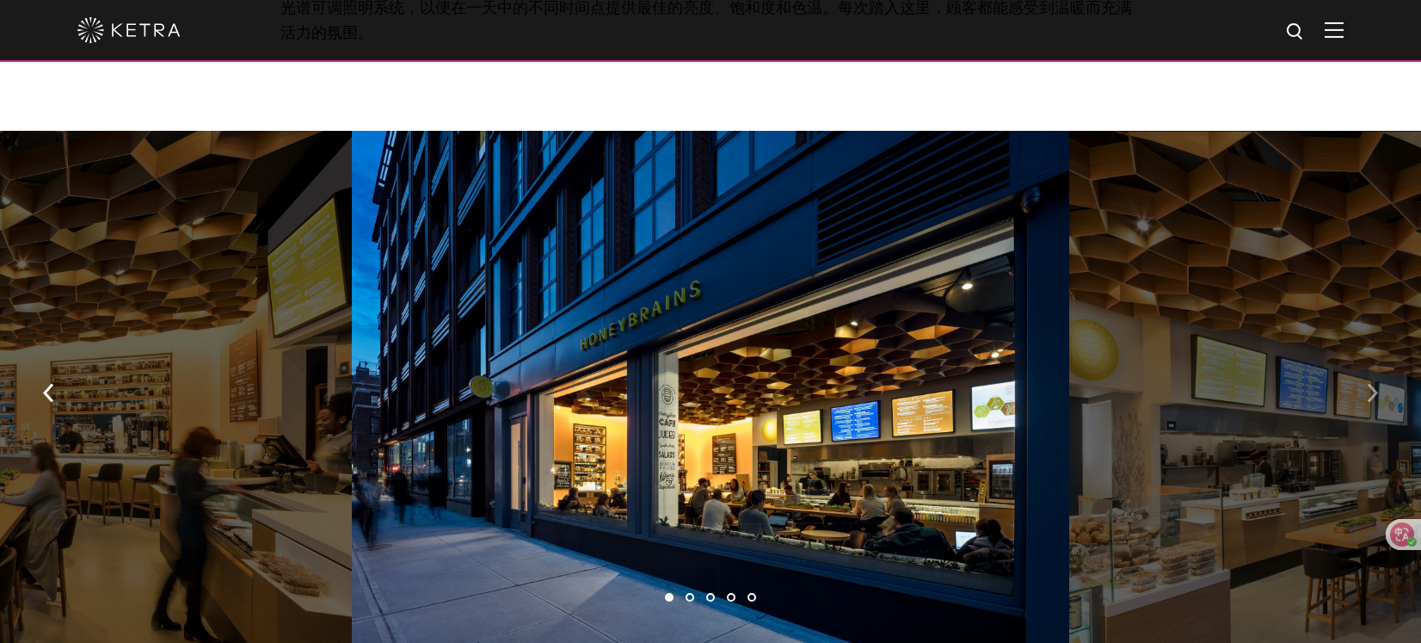
click at [1359, 362] on button "button" at bounding box center [1372, 391] width 37 height 59
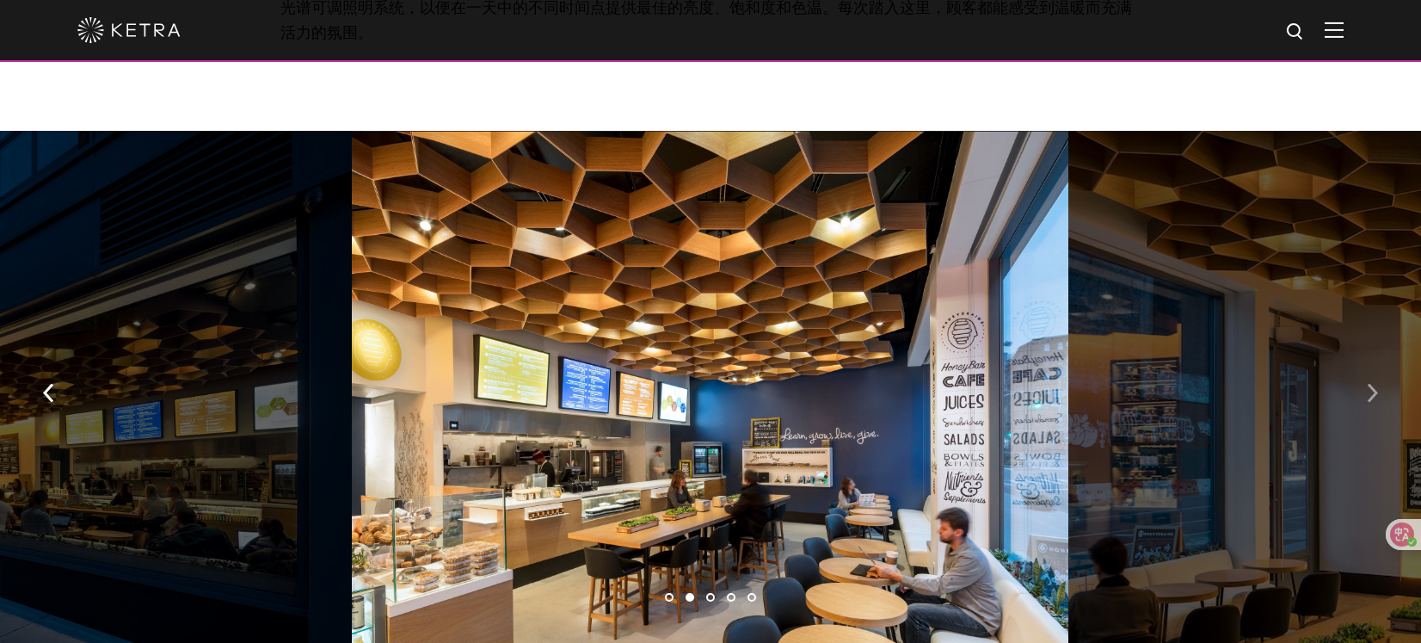
click at [1359, 362] on button "button" at bounding box center [1372, 391] width 37 height 59
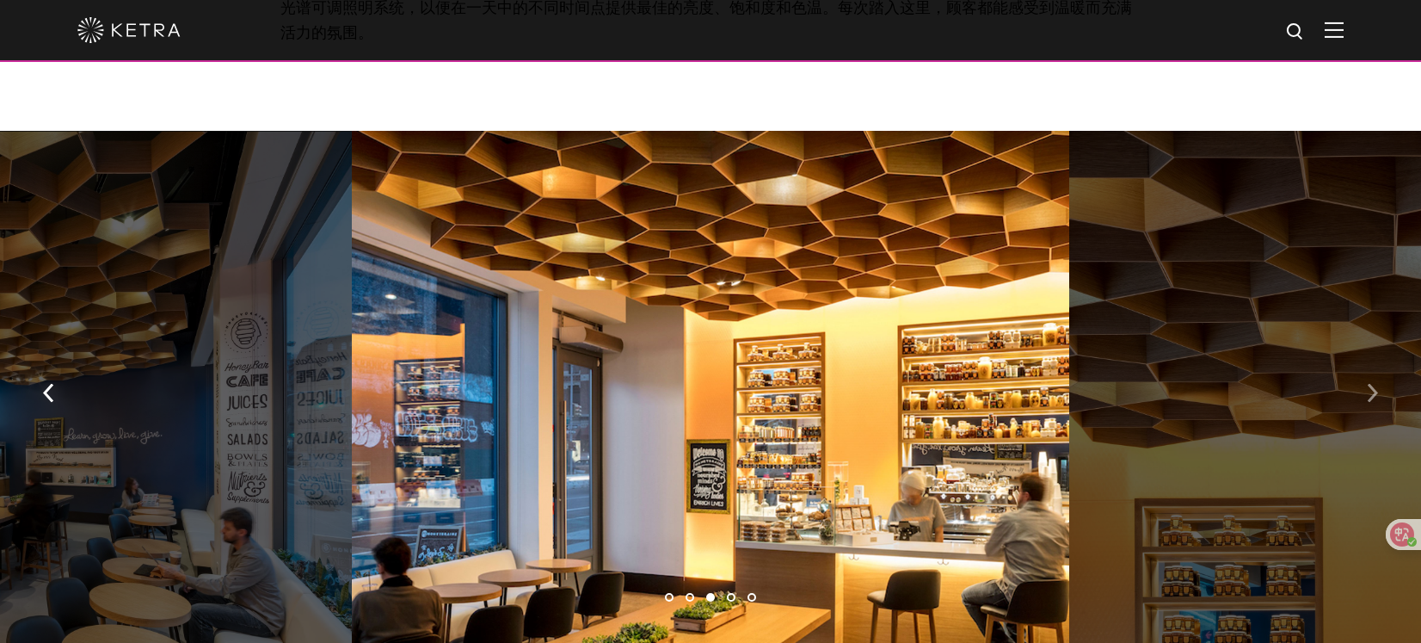
click at [1359, 362] on button "button" at bounding box center [1372, 391] width 37 height 59
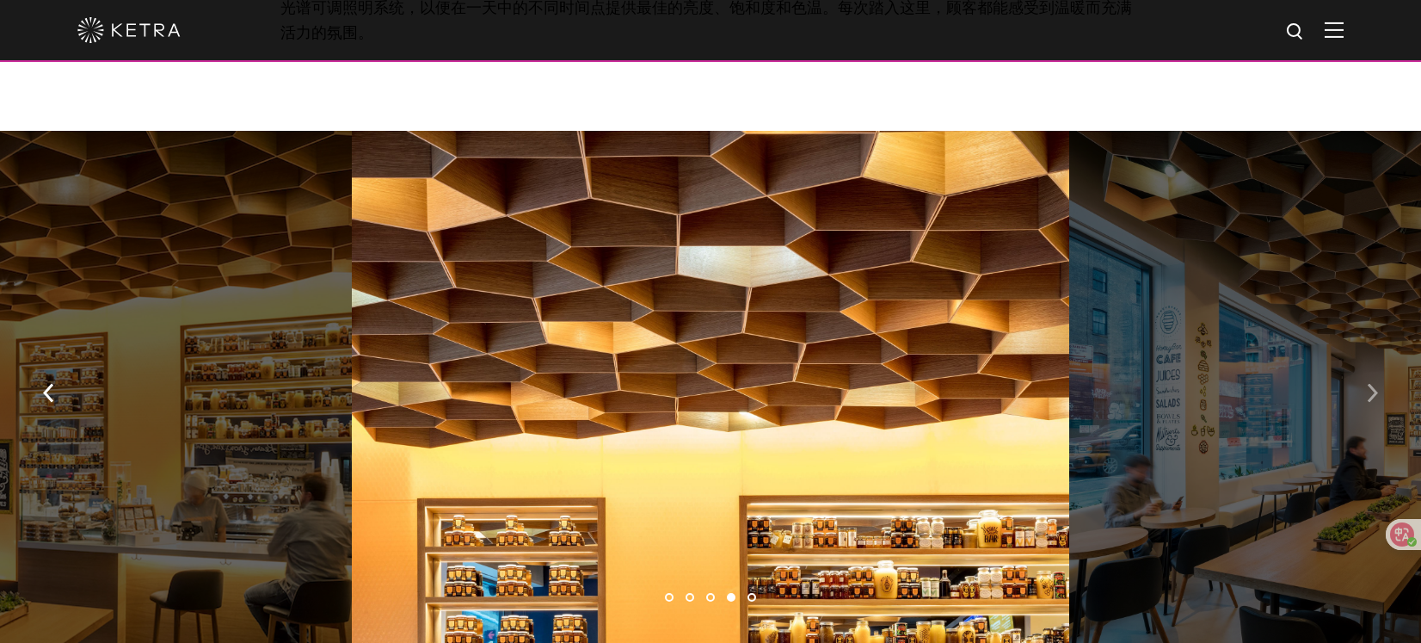
click at [1359, 362] on button "button" at bounding box center [1372, 391] width 37 height 59
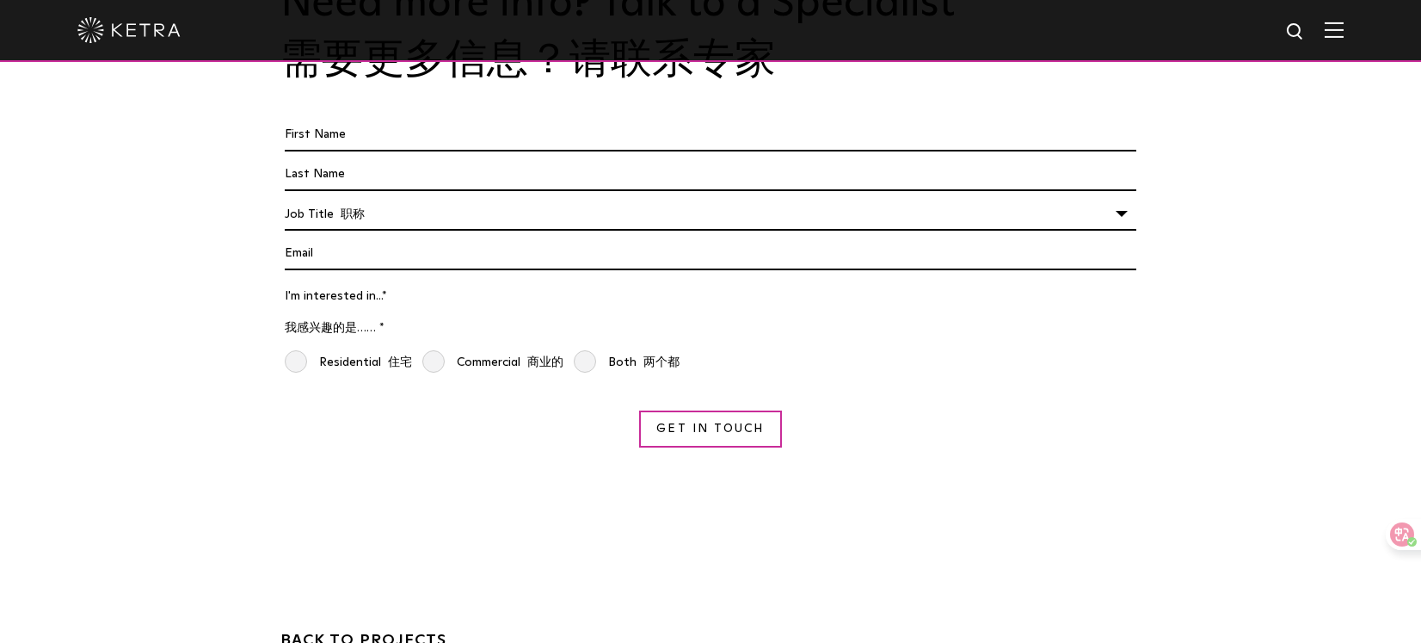
scroll to position [2327, 0]
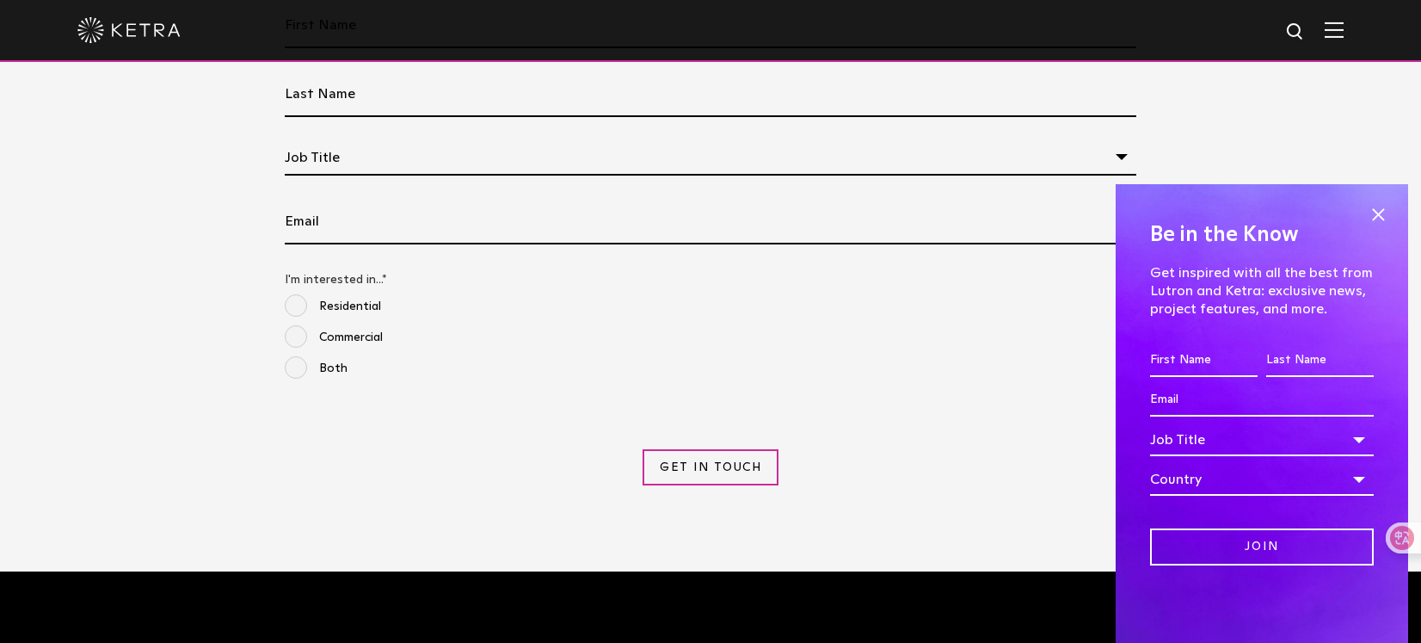
scroll to position [1077, 0]
